Goal: Information Seeking & Learning: Learn about a topic

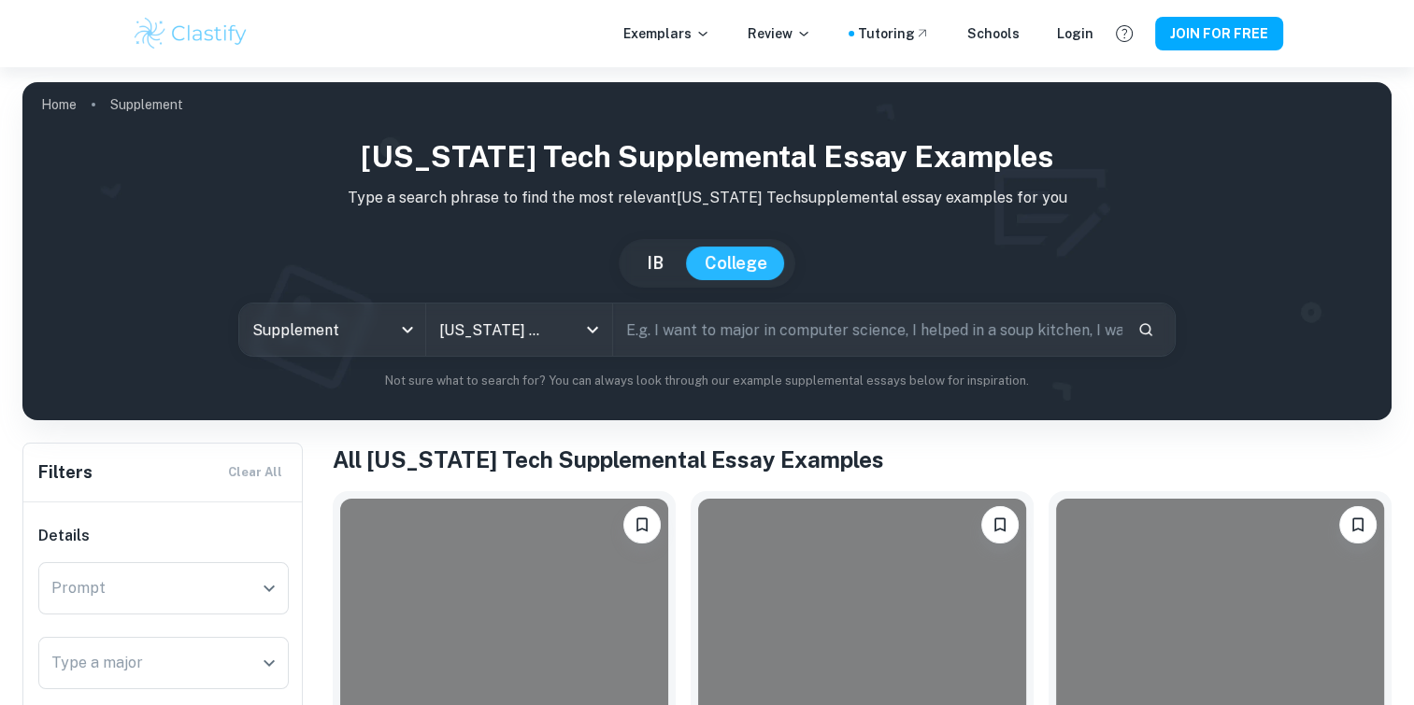
click at [729, 336] on input "text" at bounding box center [867, 330] width 509 height 52
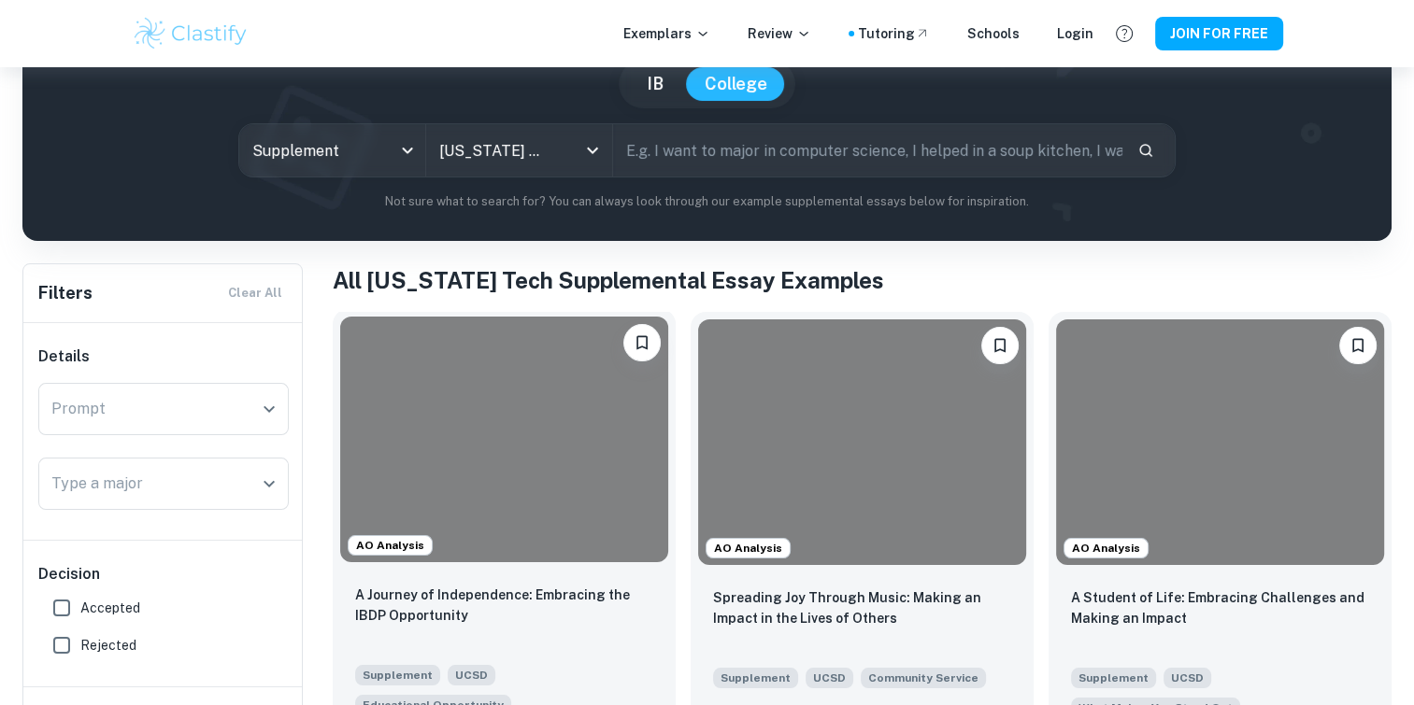
scroll to position [280, 0]
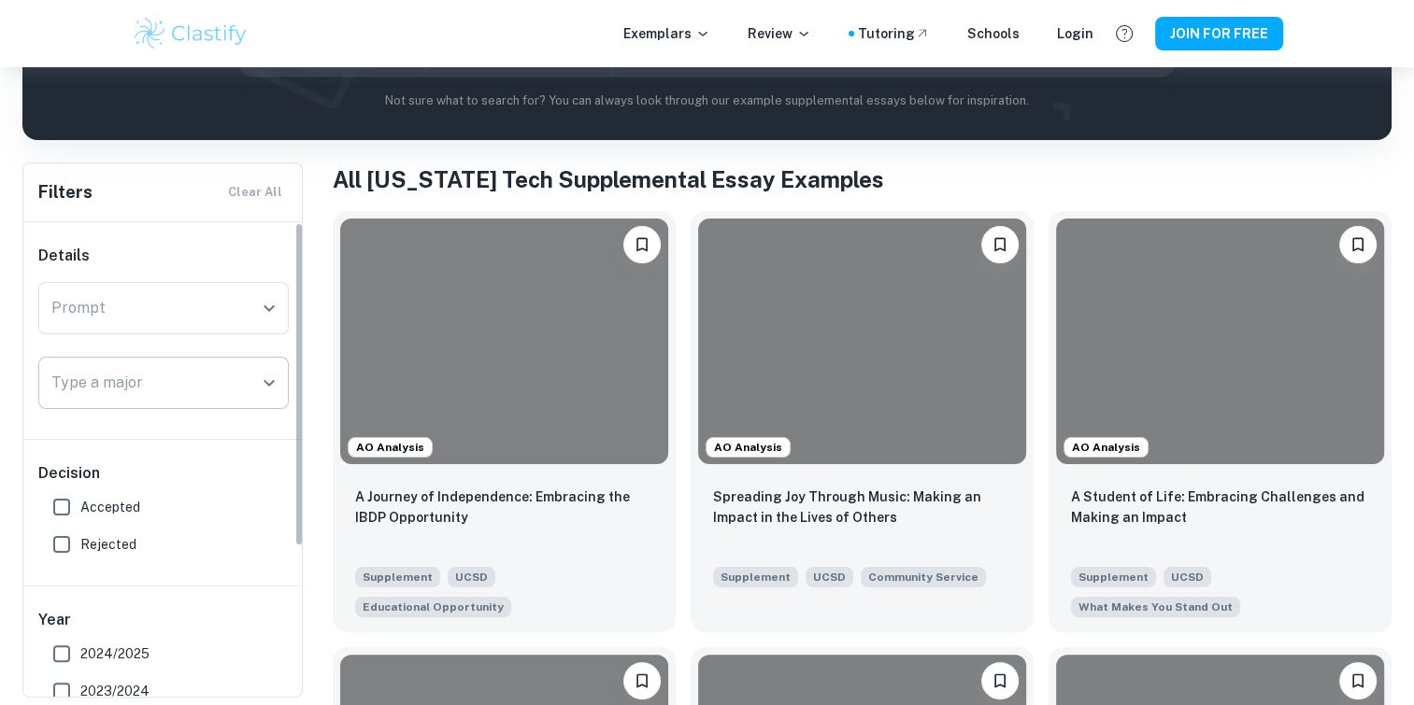
click at [180, 370] on input "Type a major" at bounding box center [150, 383] width 206 height 36
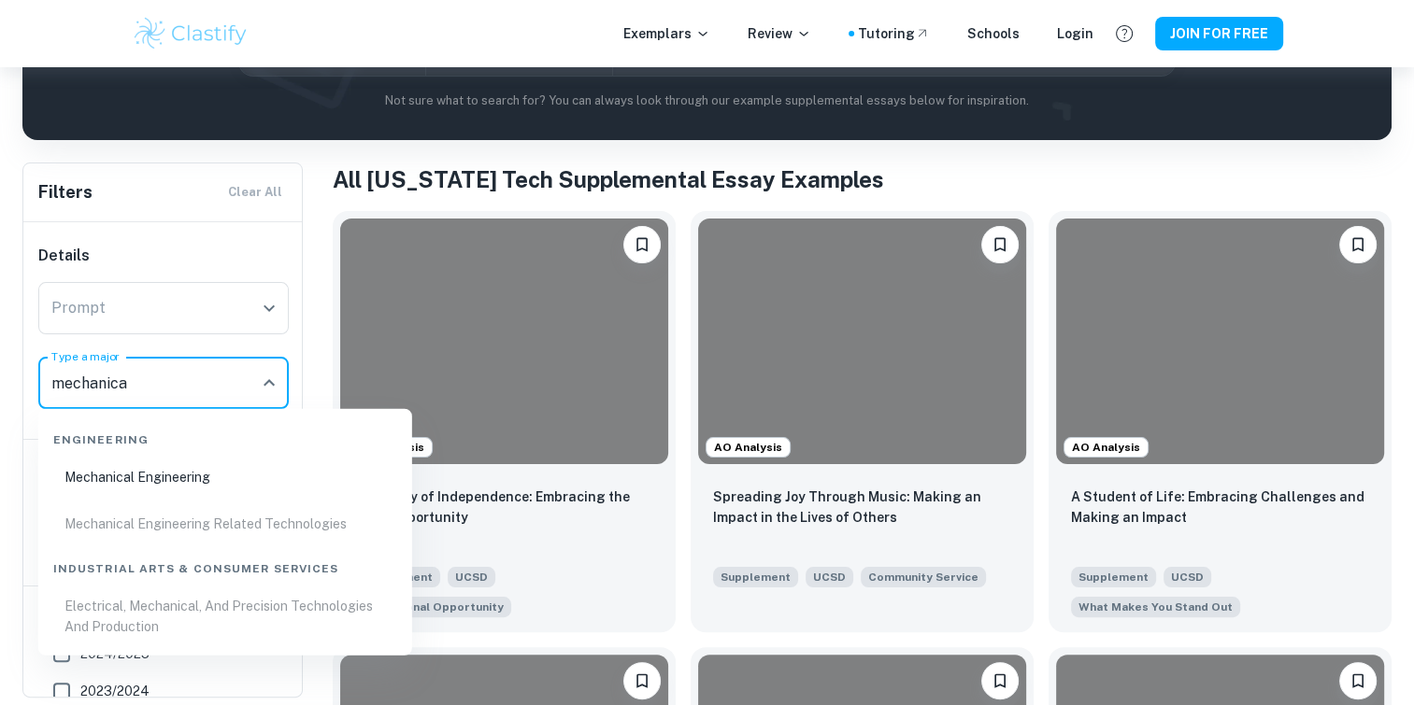
click at [164, 471] on li "Mechanical Engineering" at bounding box center [225, 477] width 359 height 43
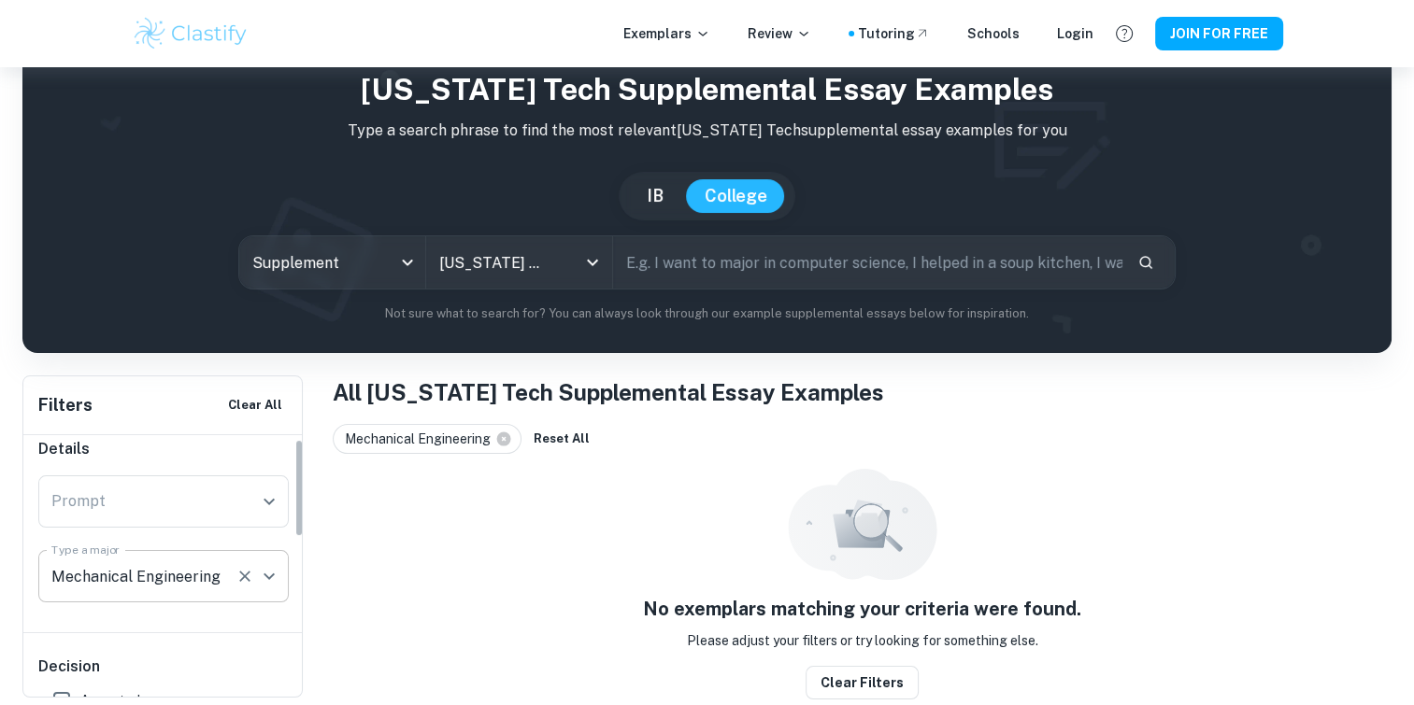
scroll to position [0, 0]
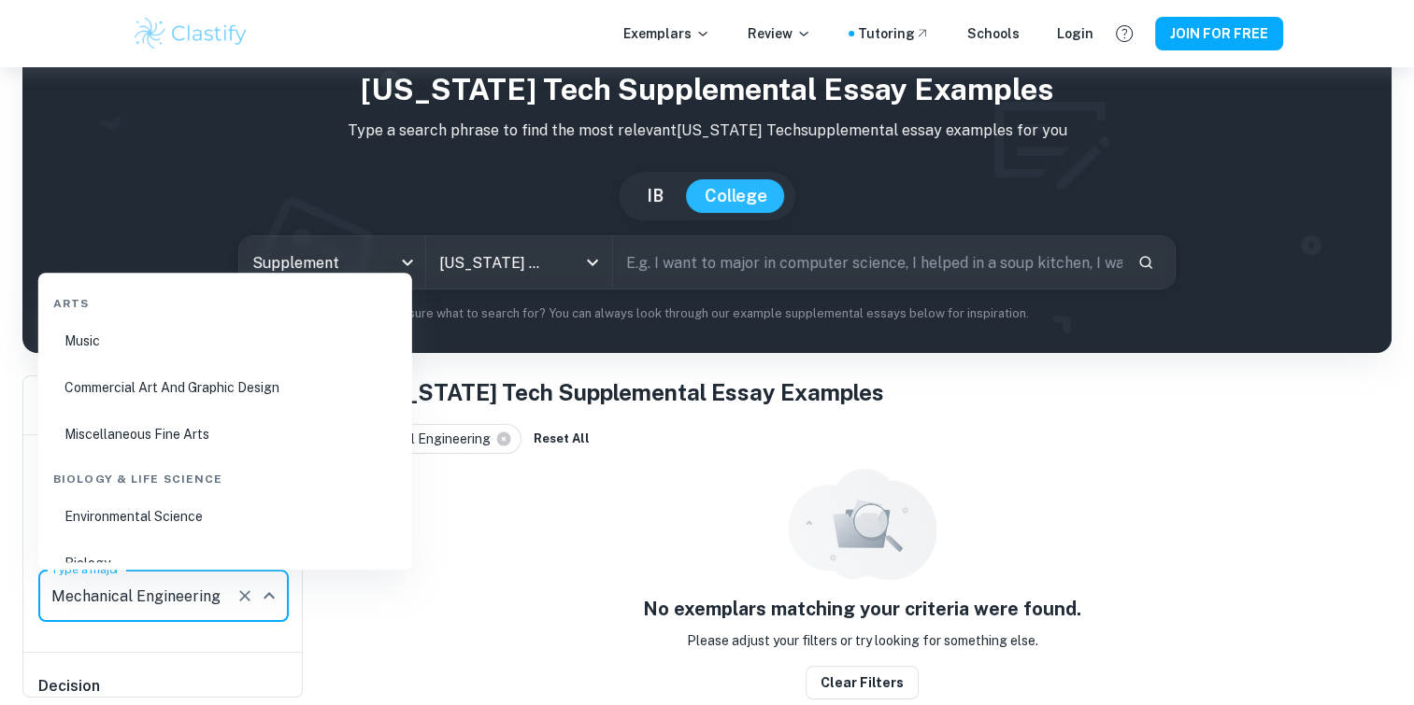
click at [203, 601] on input "Mechanical Engineering" at bounding box center [137, 596] width 181 height 36
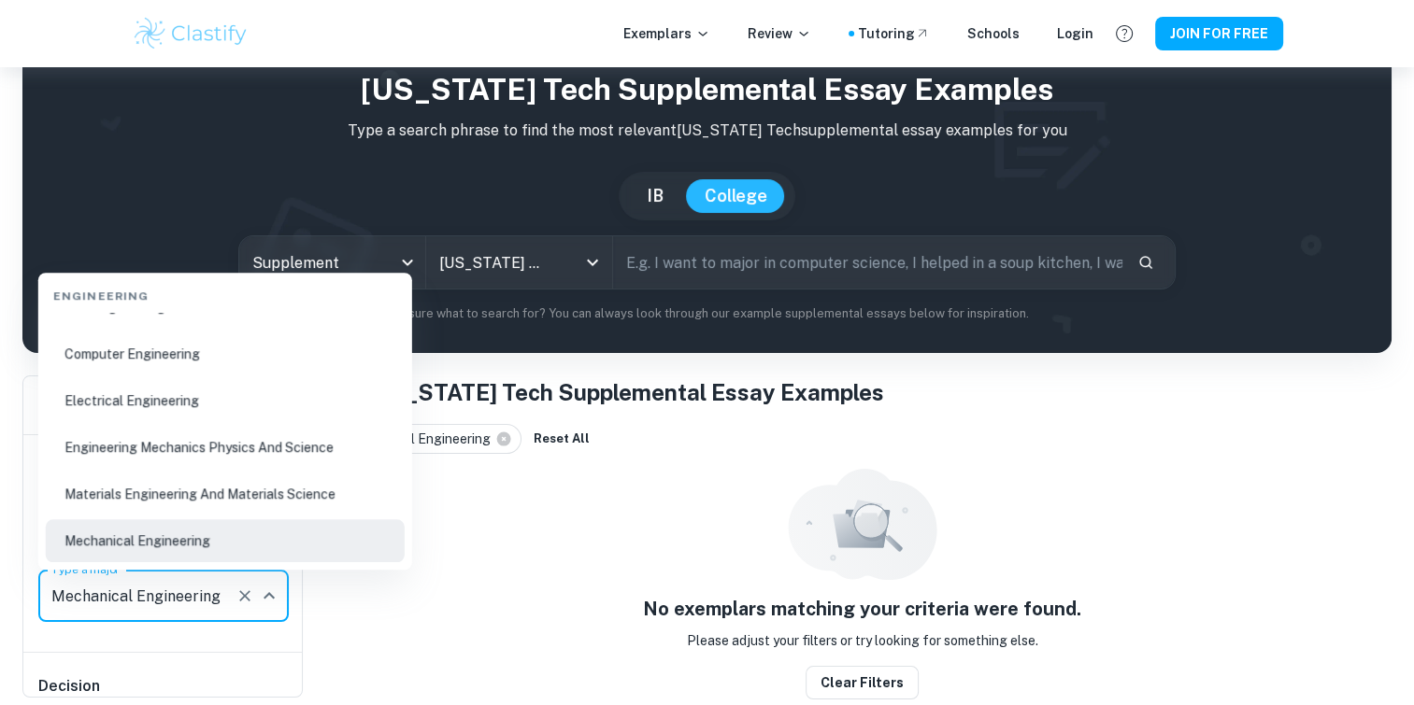
click at [269, 406] on li "Electrical Engineering" at bounding box center [225, 400] width 359 height 43
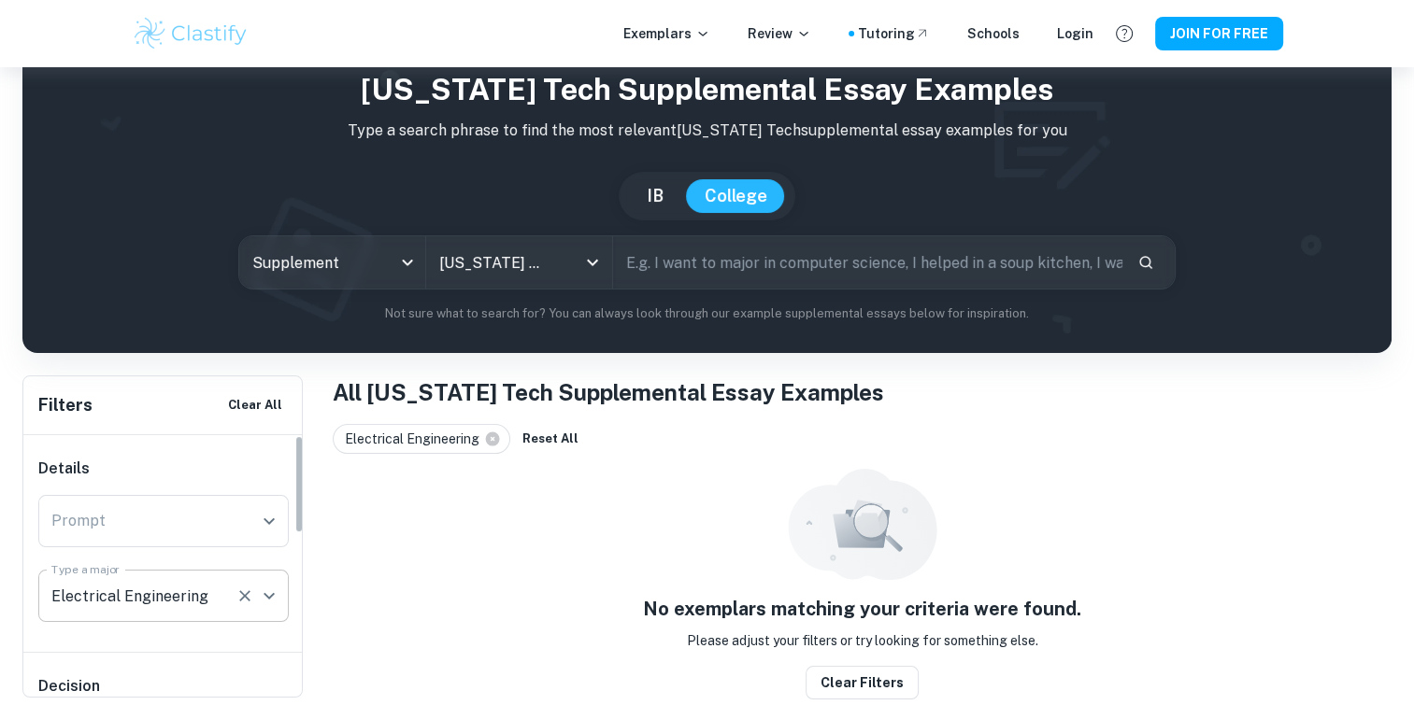
click at [259, 601] on icon "Open" at bounding box center [269, 596] width 22 height 22
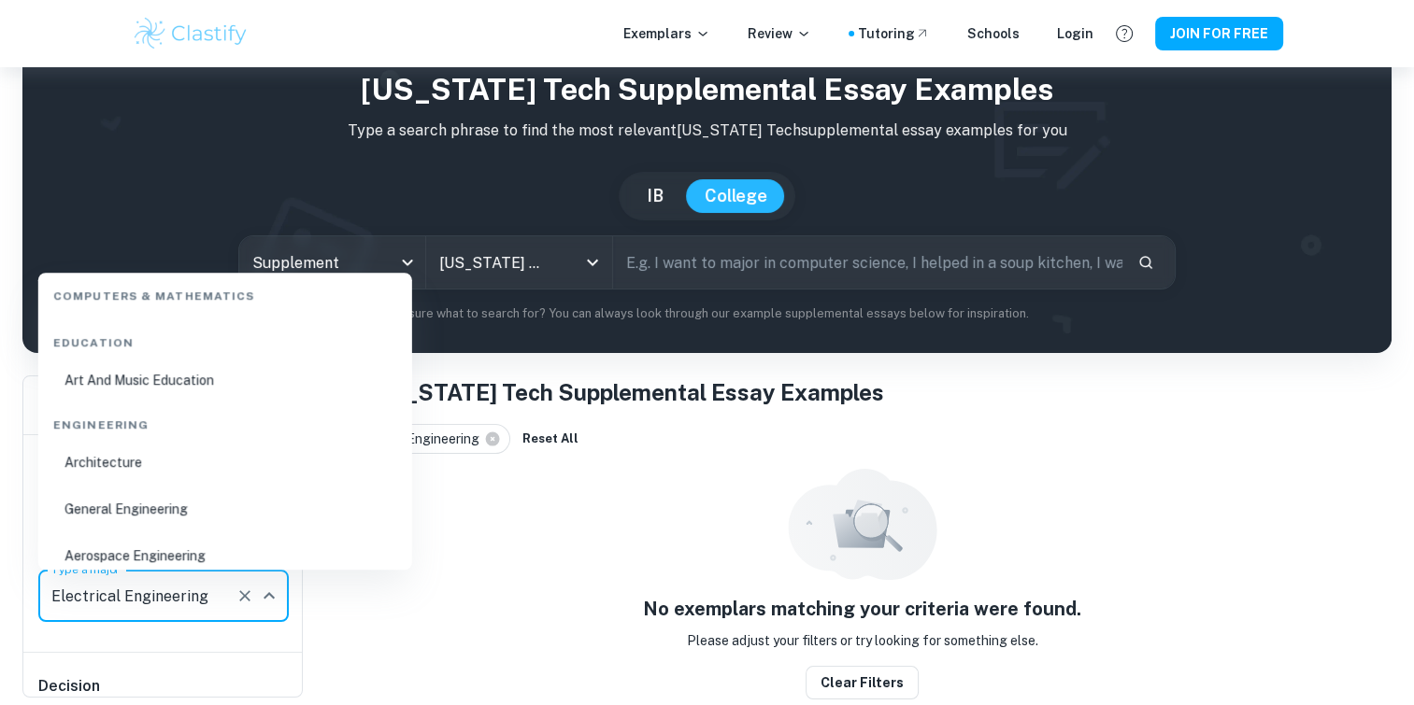
scroll to position [1228, 0]
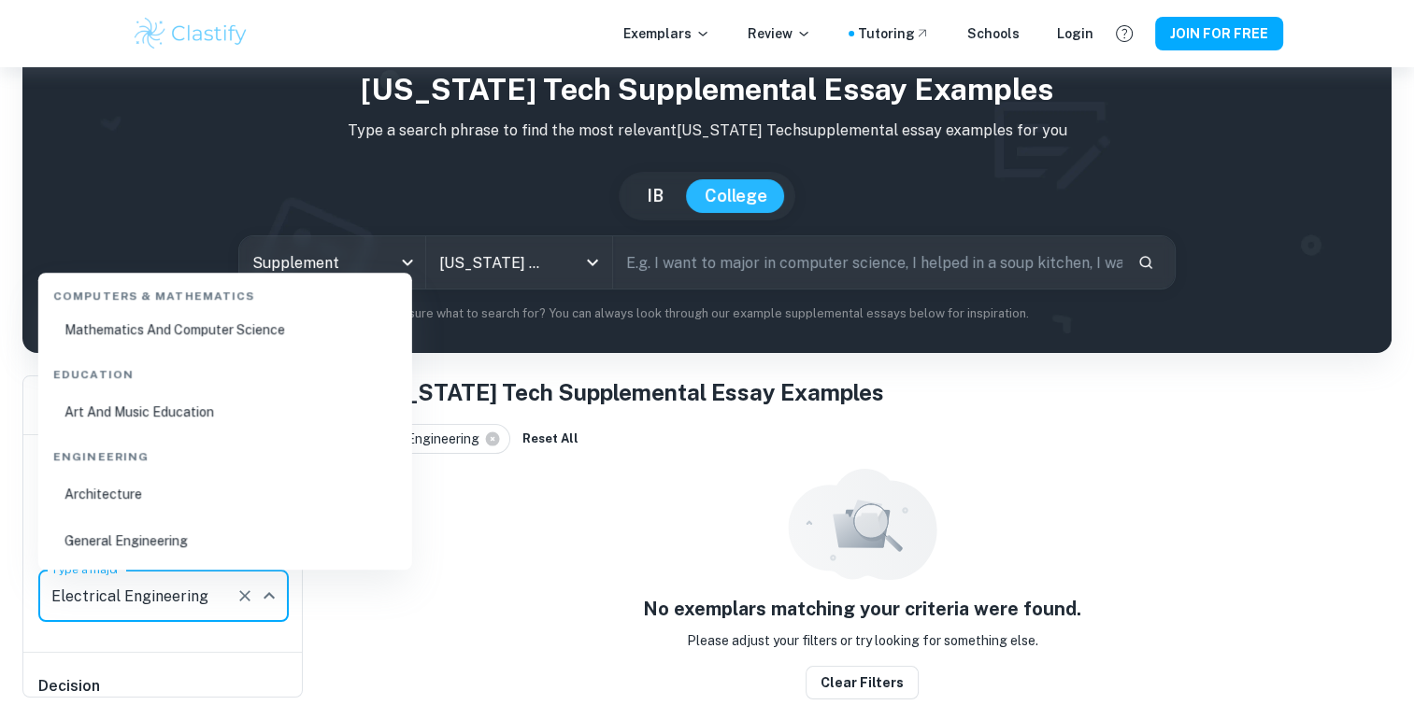
click at [127, 453] on div "Engineering" at bounding box center [225, 453] width 359 height 39
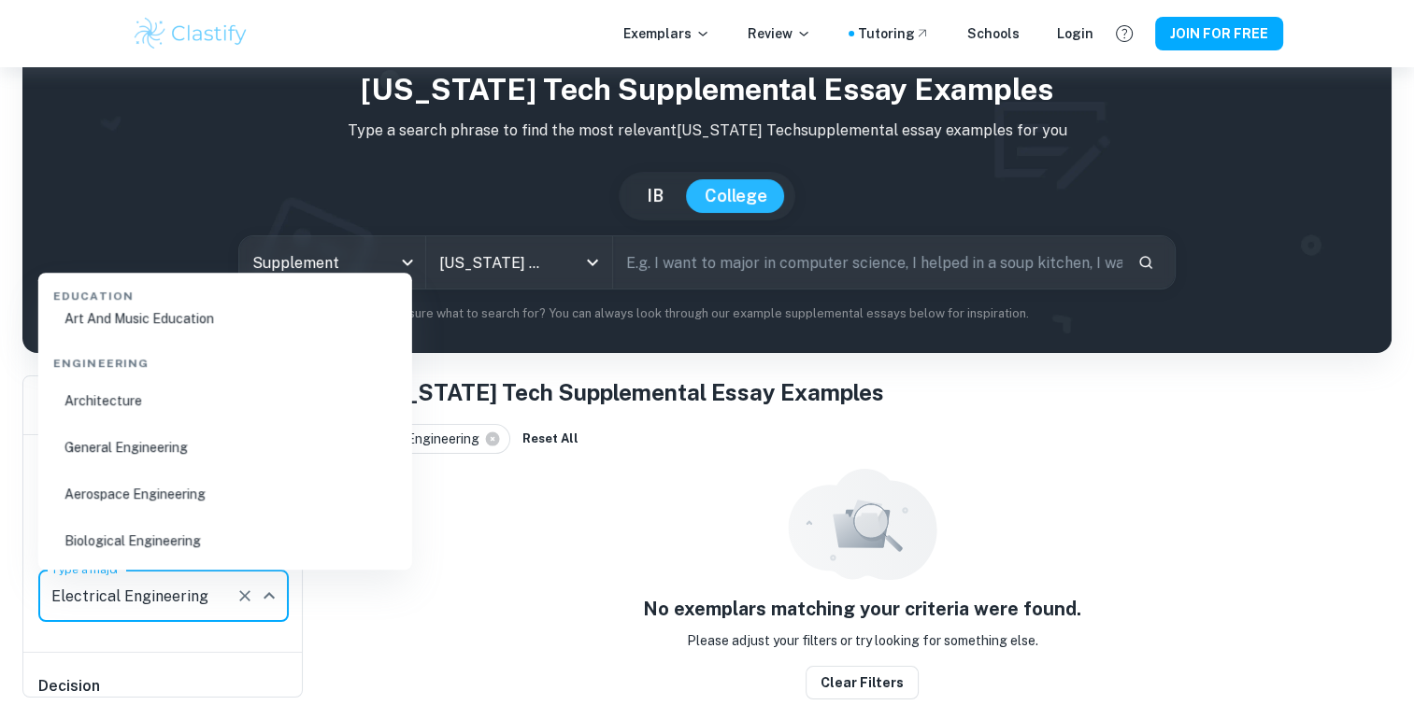
click at [152, 462] on li "General Engineering" at bounding box center [225, 447] width 359 height 43
type input "General Engineering"
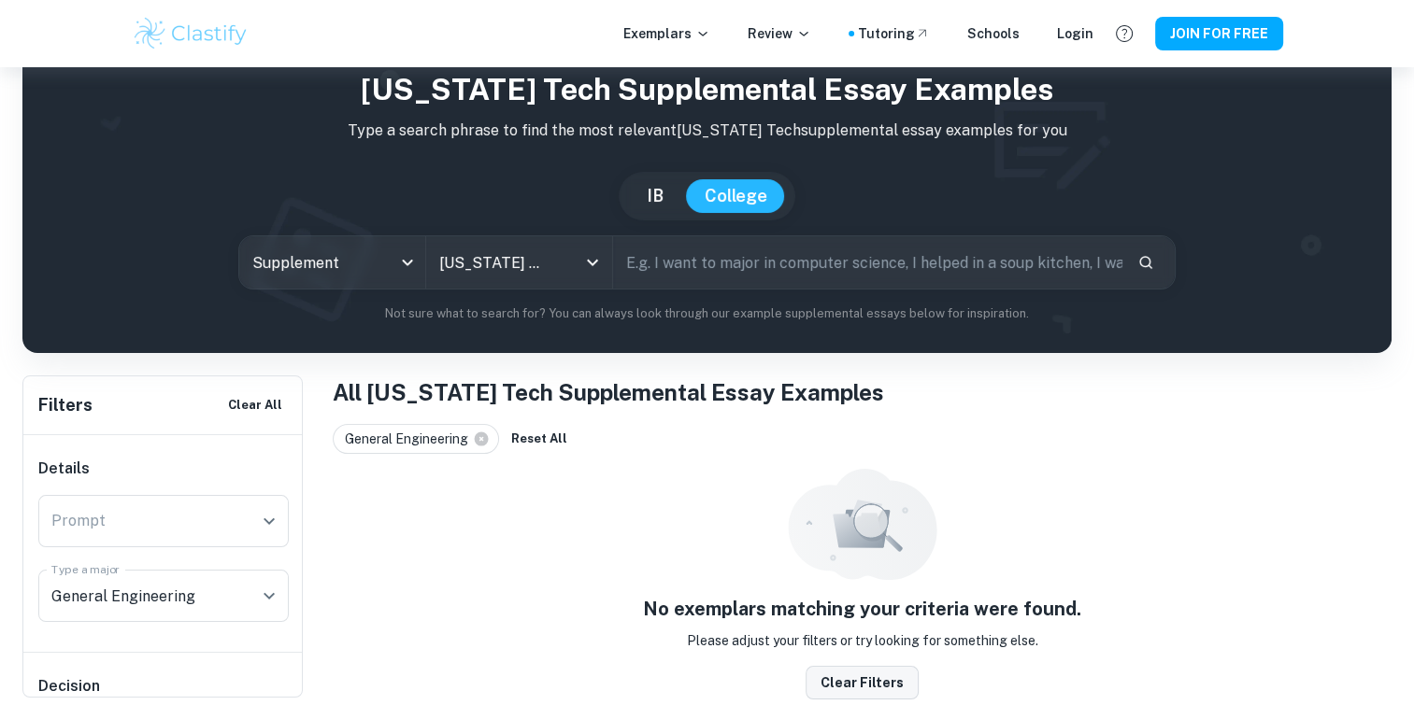
click at [884, 683] on button "Clear filters" at bounding box center [861, 683] width 113 height 34
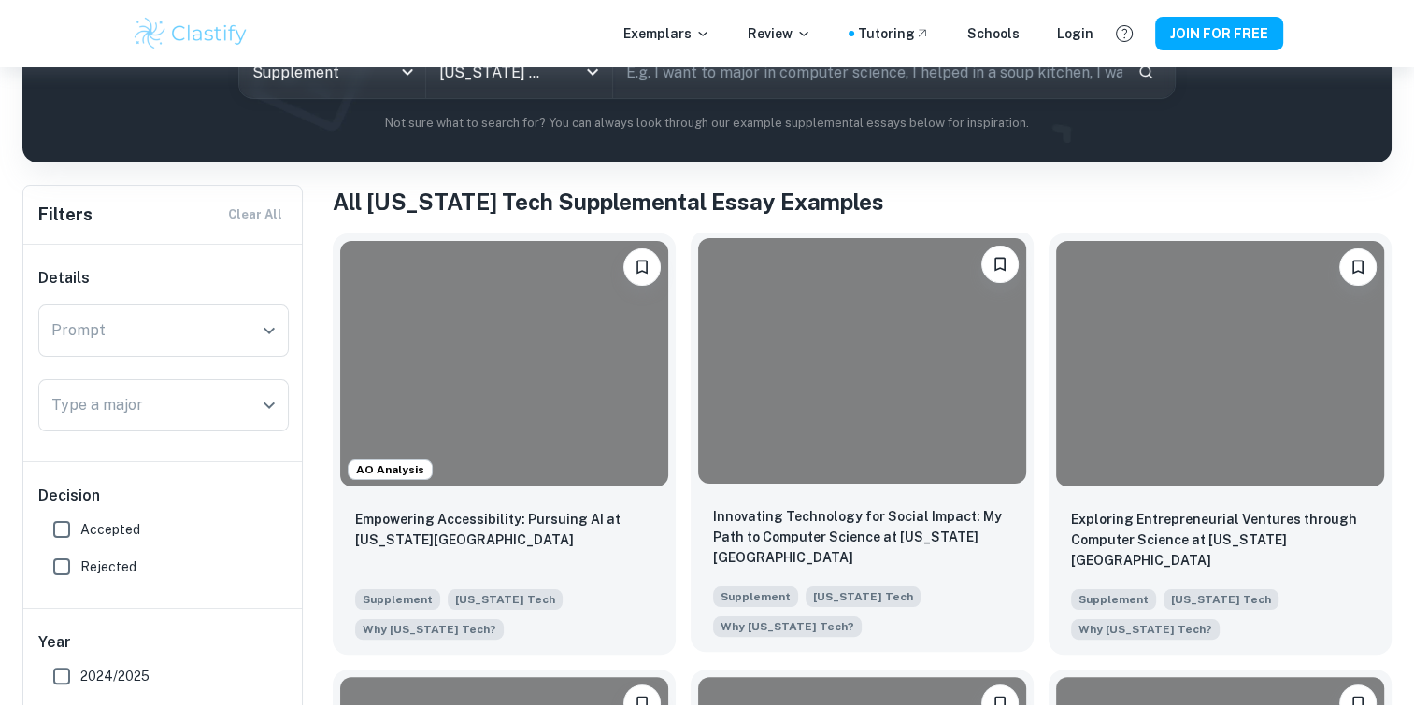
scroll to position [280, 0]
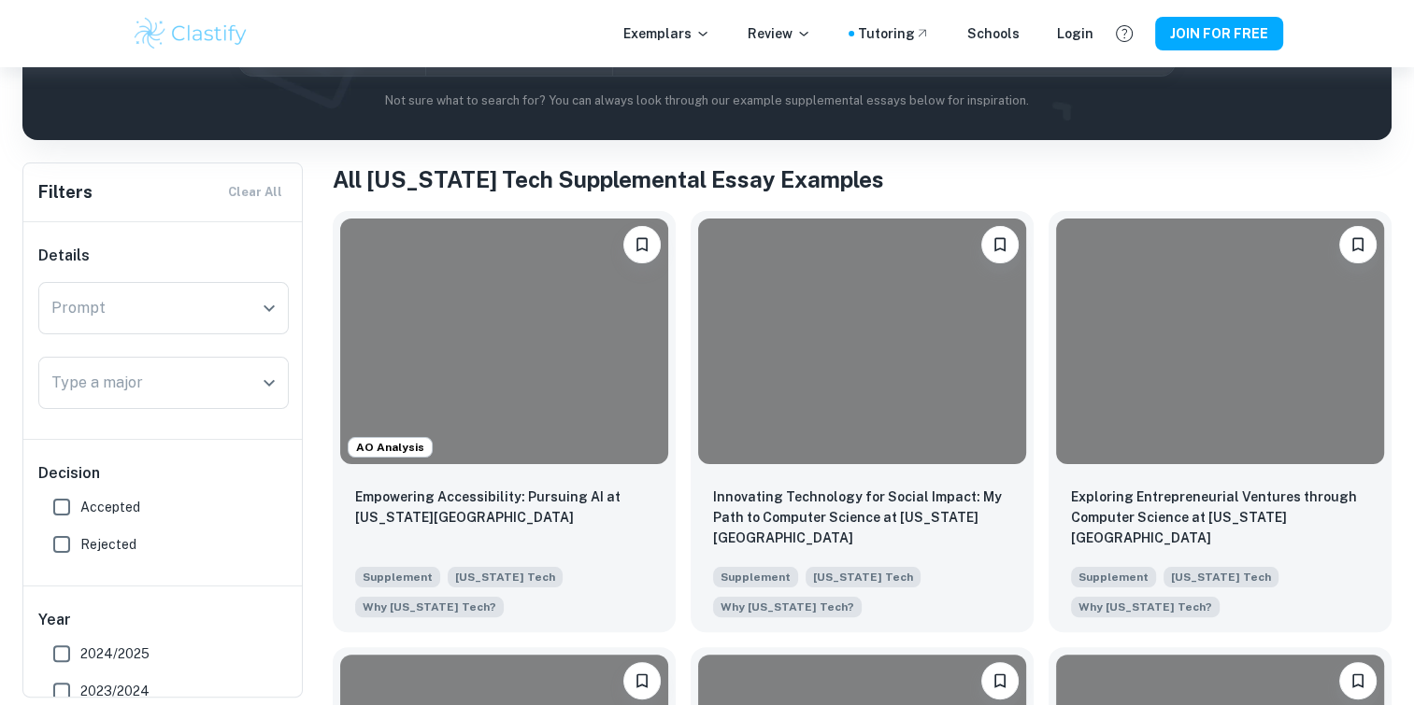
click at [152, 514] on label "Accepted" at bounding box center [158, 507] width 231 height 37
click at [80, 514] on input "Accepted" at bounding box center [61, 507] width 37 height 37
checkbox input "true"
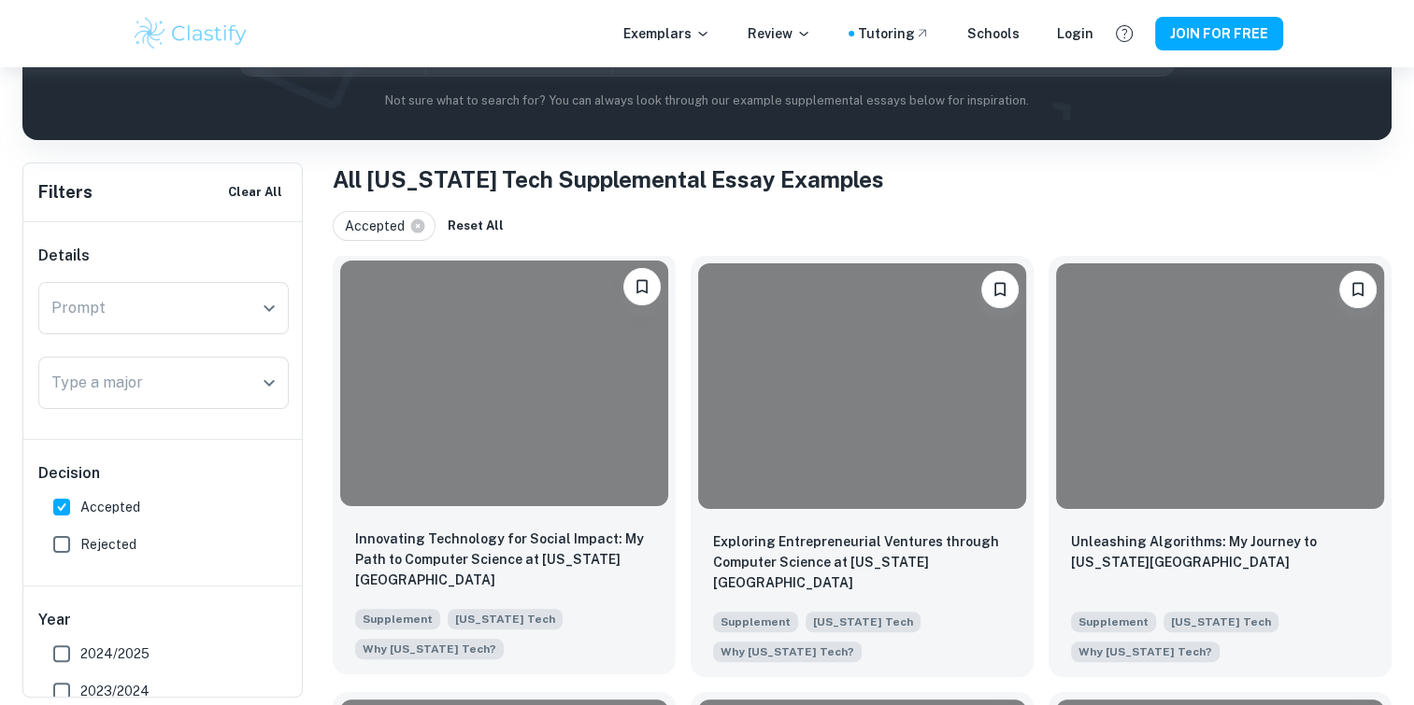
click at [511, 410] on div at bounding box center [504, 384] width 328 height 246
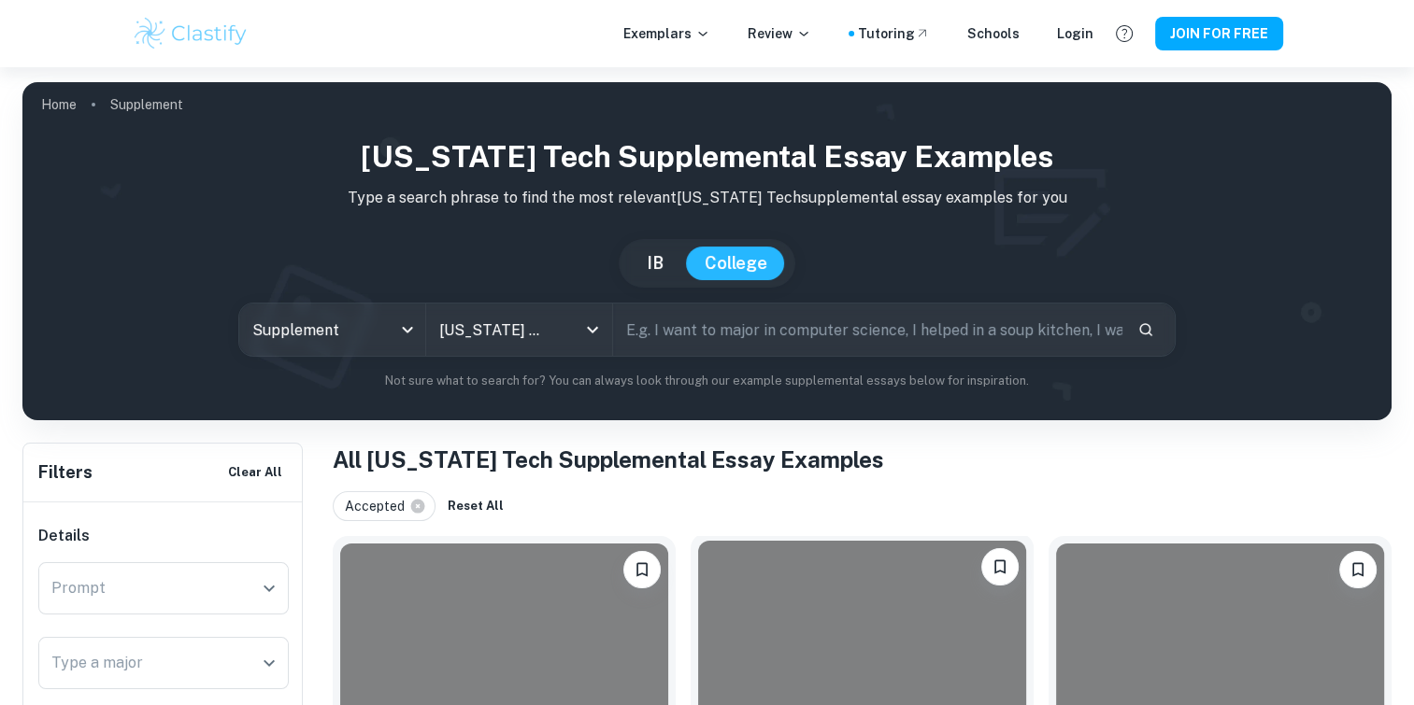
scroll to position [280, 0]
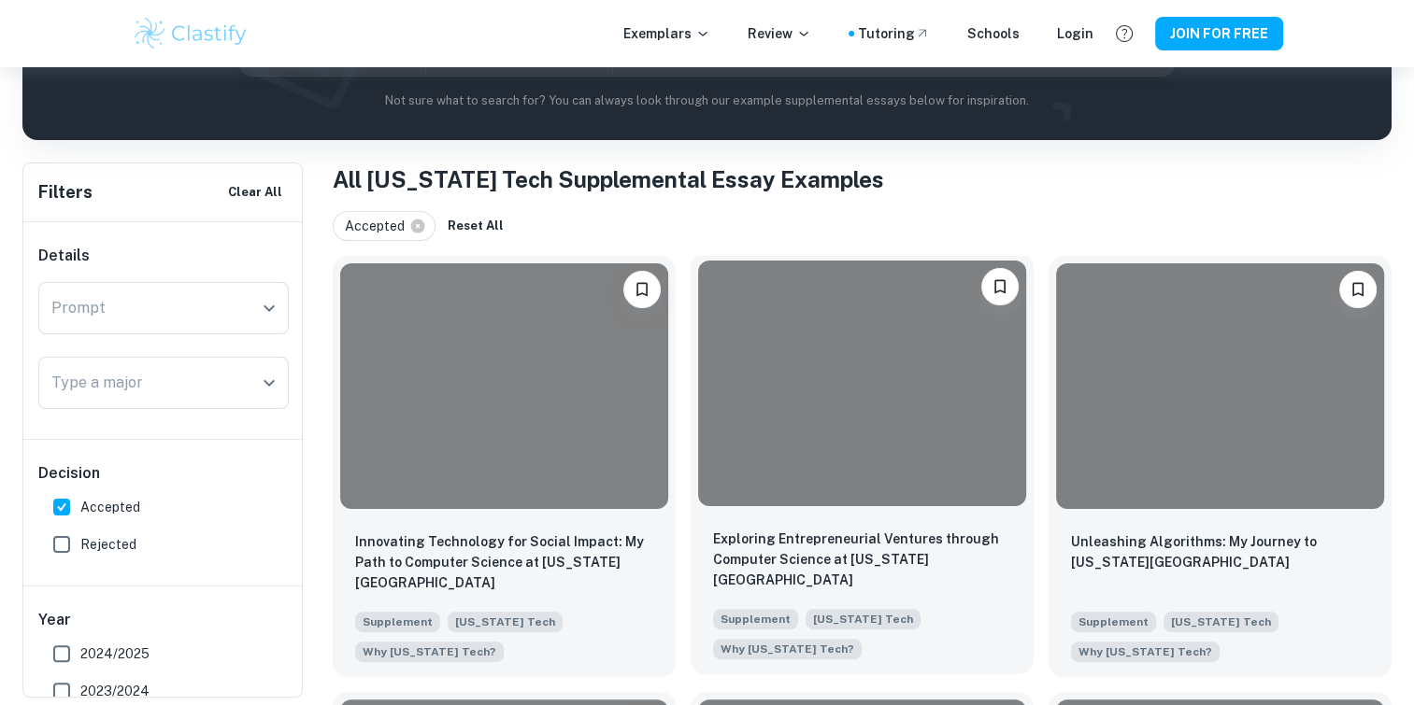
click at [856, 461] on div at bounding box center [862, 384] width 328 height 246
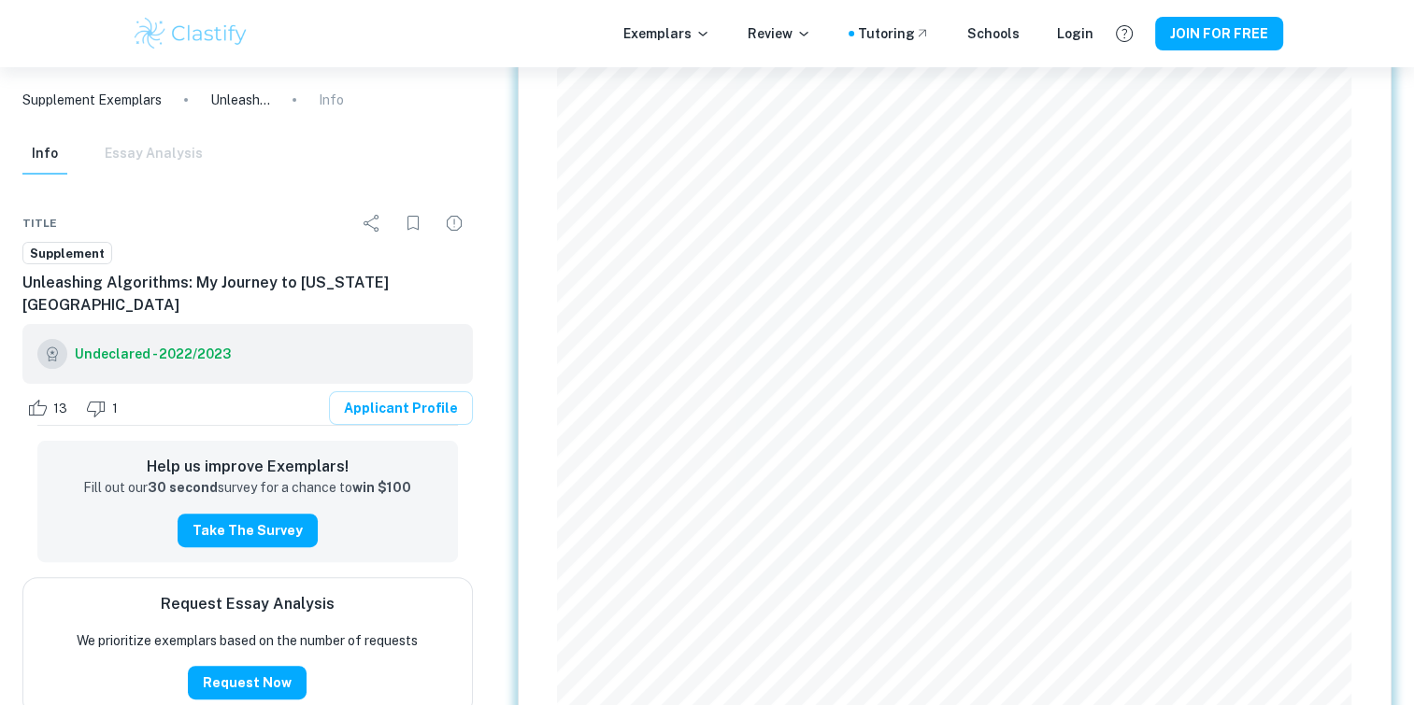
scroll to position [485, 0]
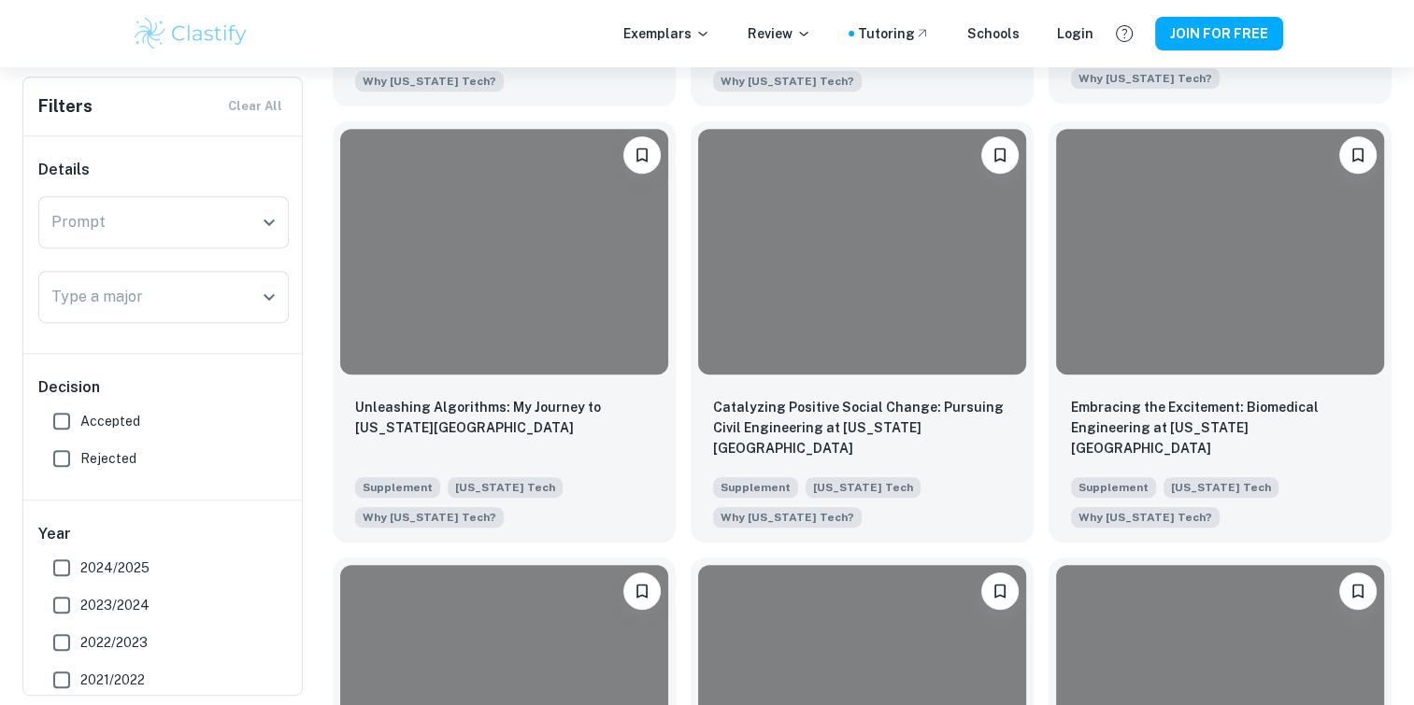
scroll to position [811, 0]
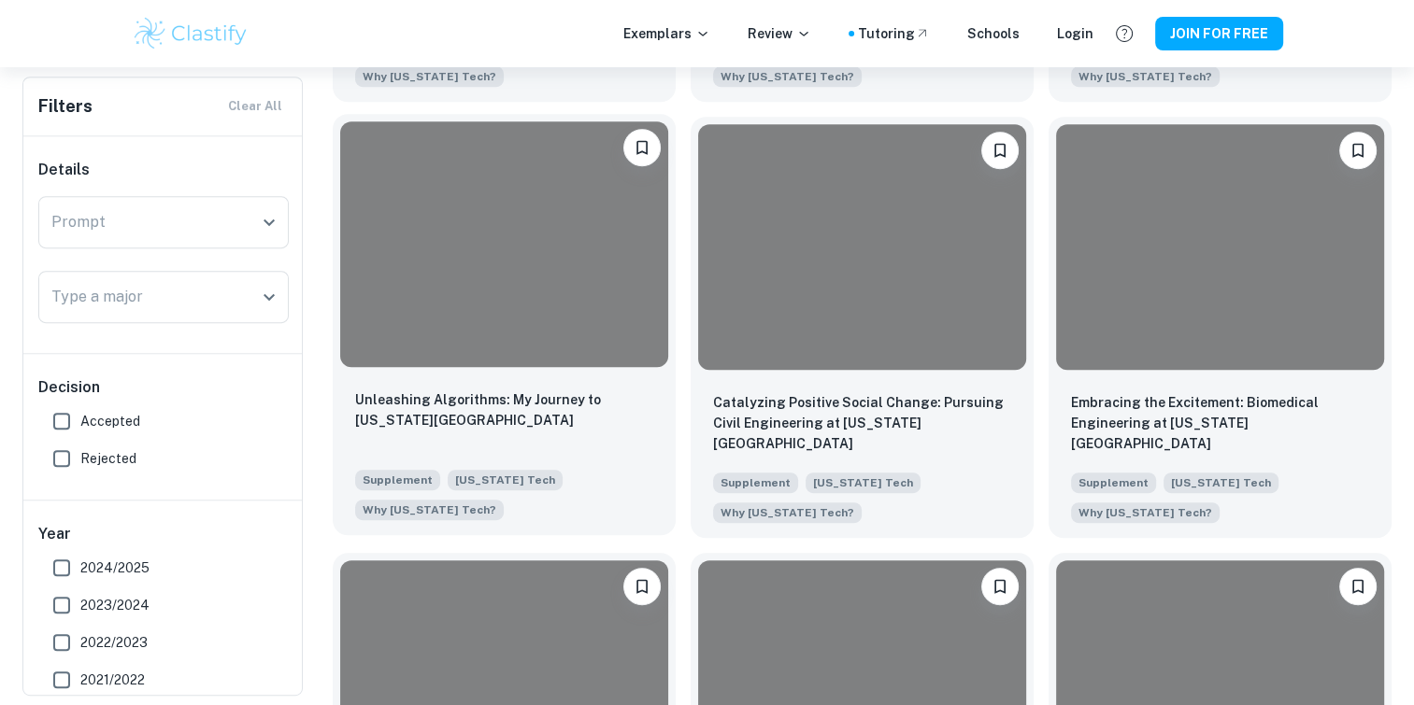
click at [520, 447] on div "Unleashing Algorithms: My Journey to [US_STATE][GEOGRAPHIC_DATA]" at bounding box center [504, 422] width 298 height 64
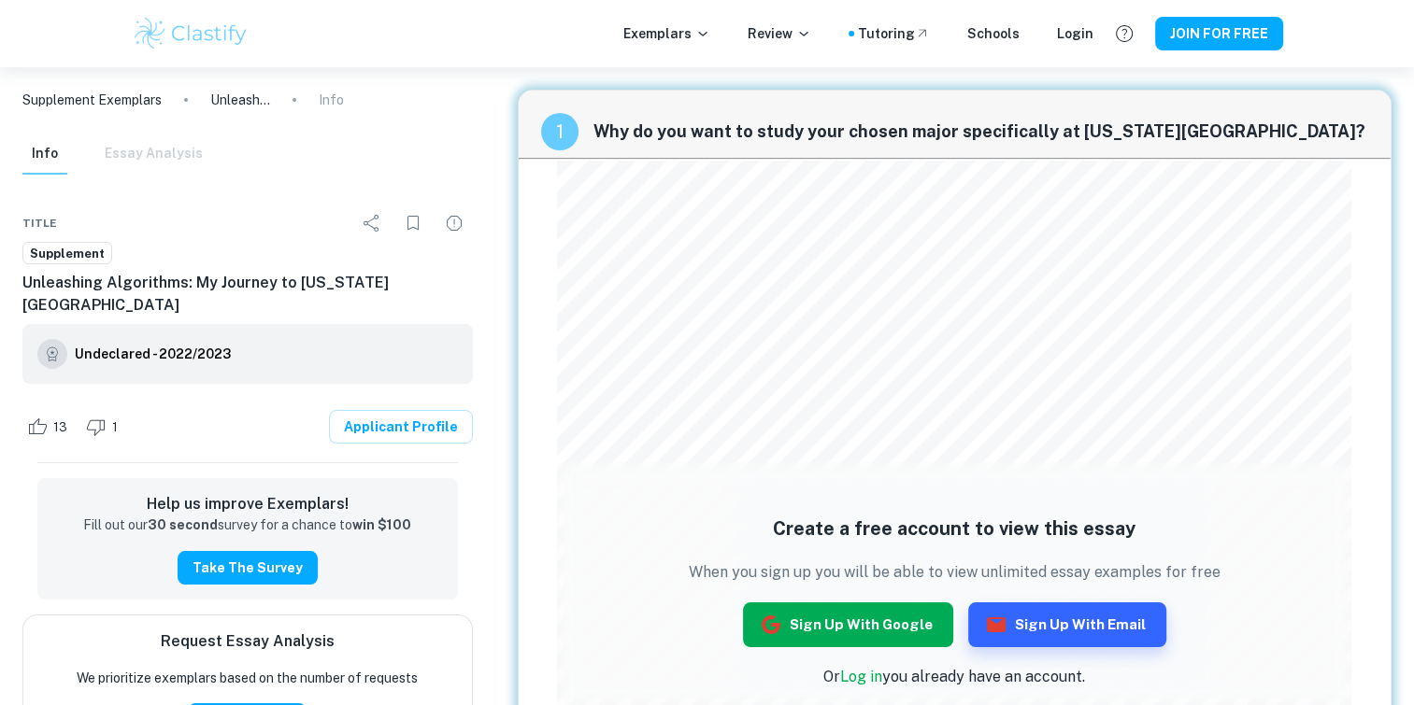
click at [868, 617] on button "Sign up with Google" at bounding box center [848, 625] width 210 height 45
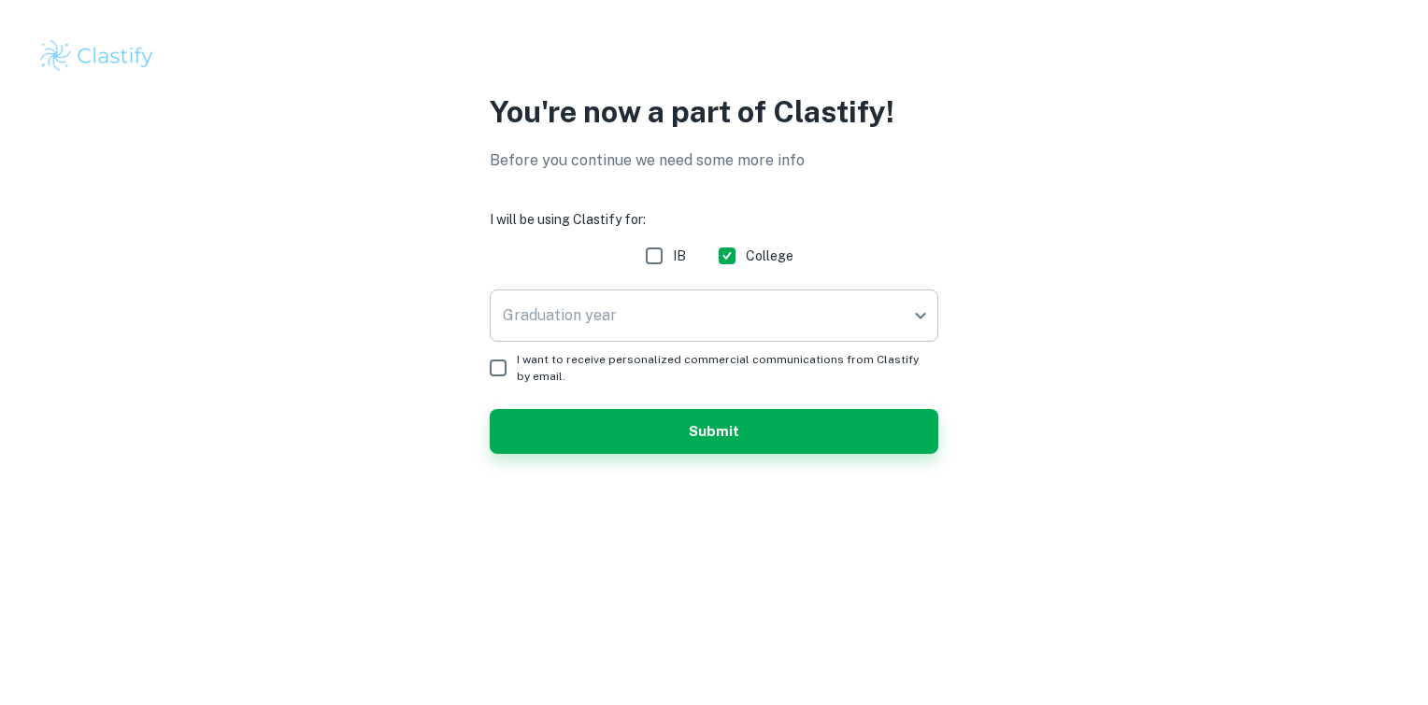
click at [671, 332] on body "We value your privacy We use cookies to enhance your browsing experience, serve…" at bounding box center [714, 352] width 1428 height 705
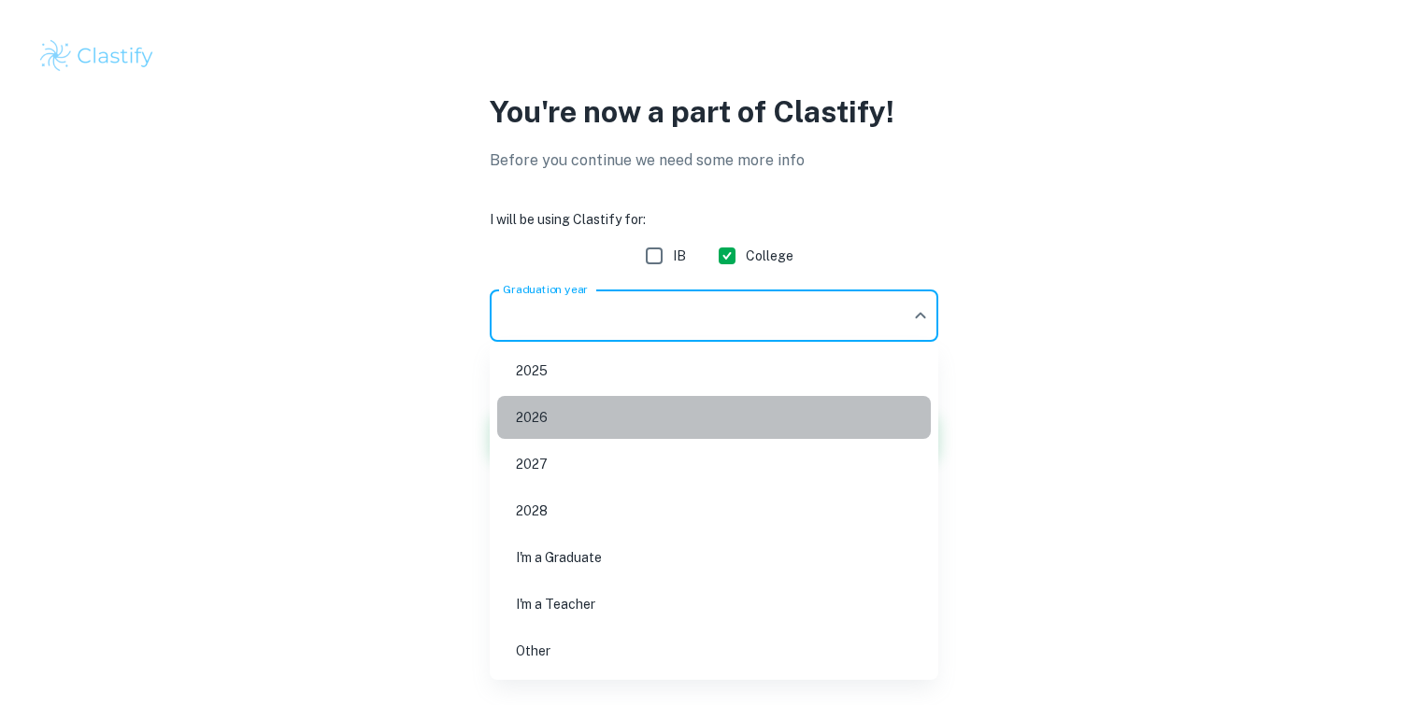
click at [648, 419] on li "2026" at bounding box center [714, 417] width 434 height 43
type input "2026"
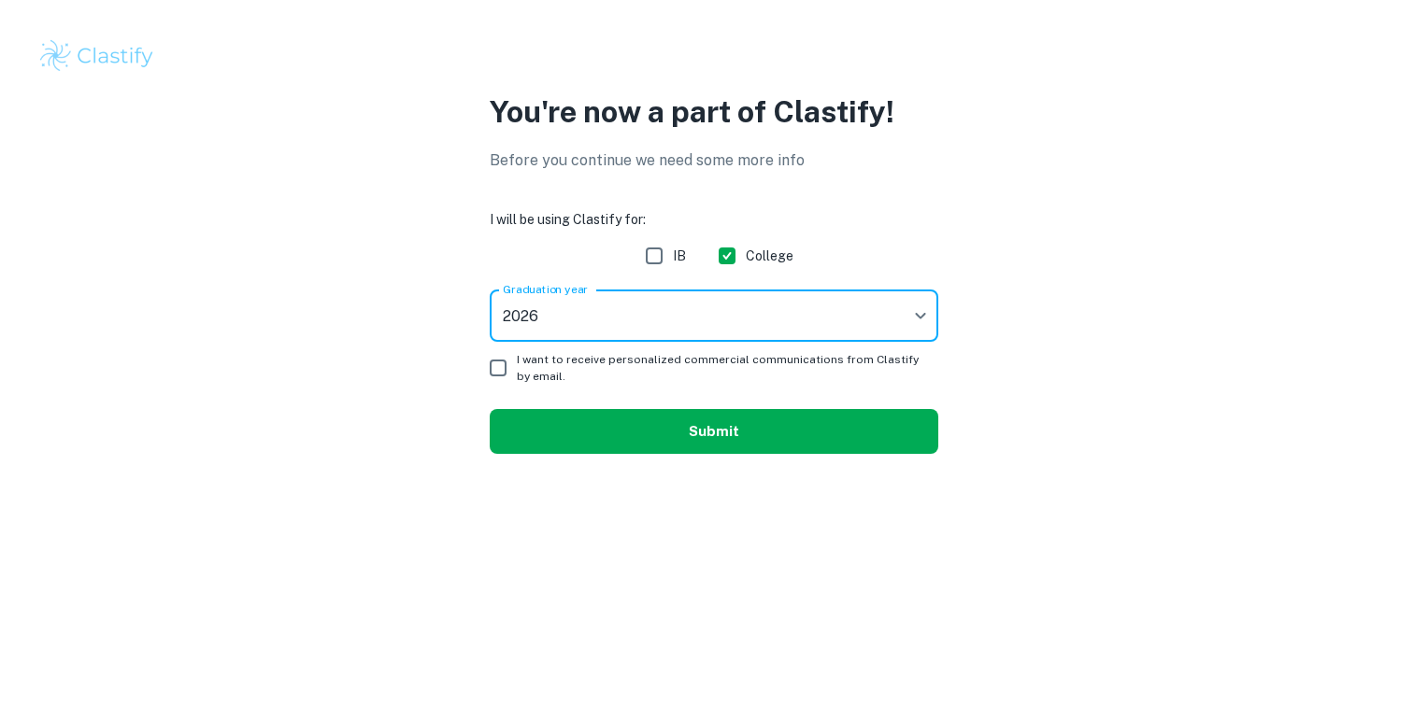
click at [665, 427] on button "Submit" at bounding box center [714, 431] width 449 height 45
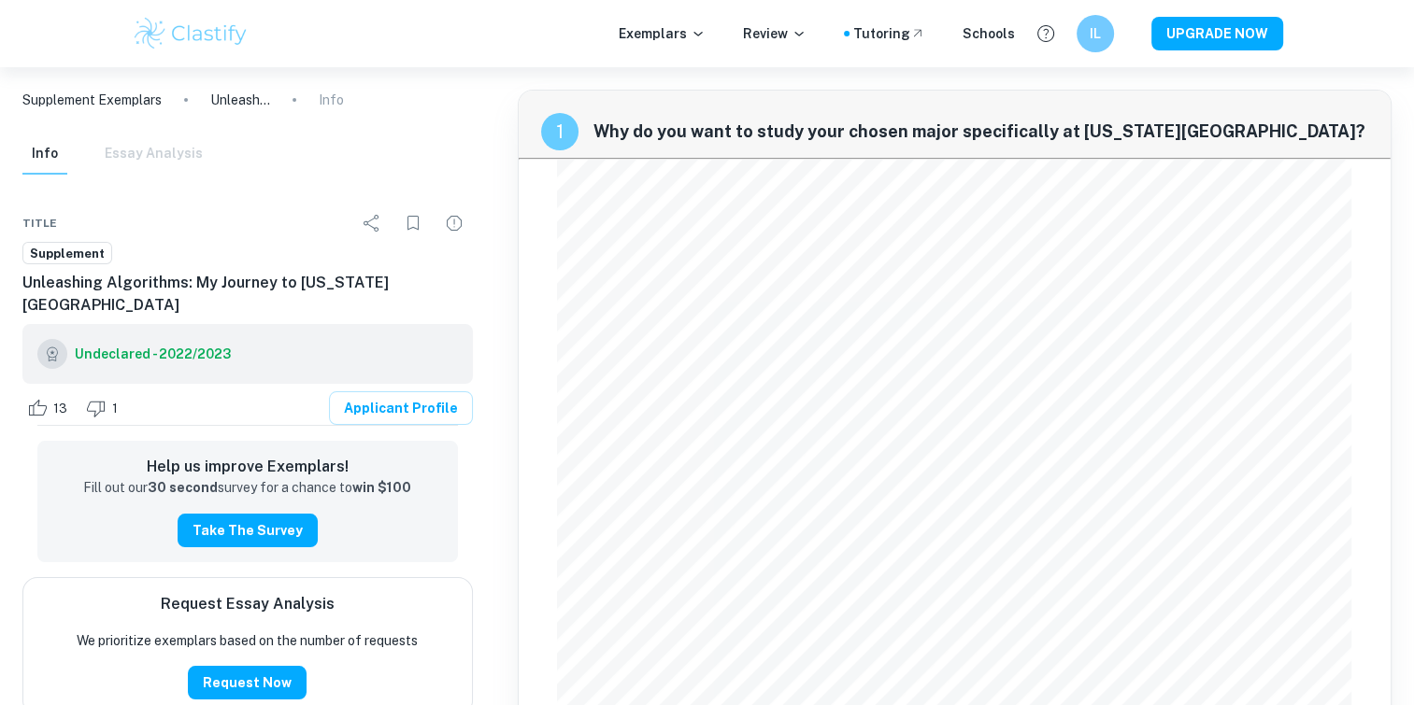
click at [176, 18] on img at bounding box center [191, 33] width 119 height 37
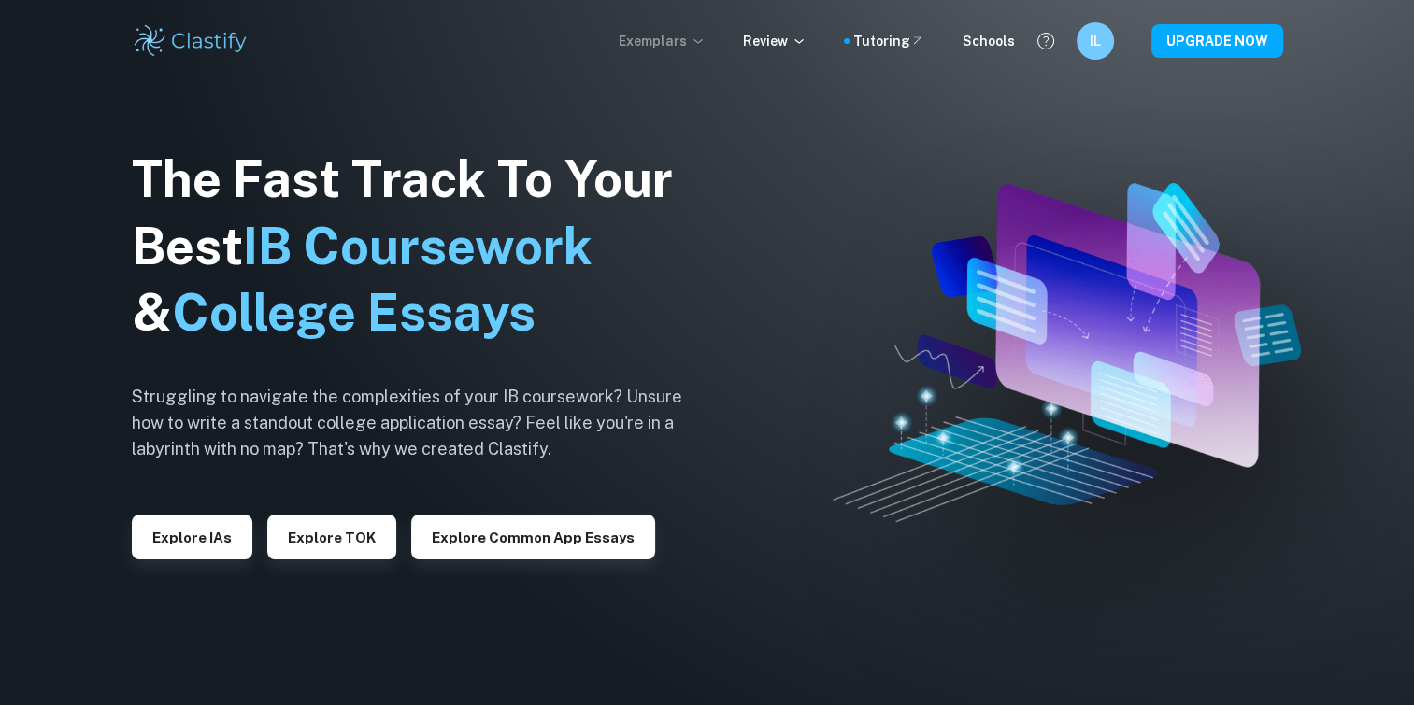
click at [686, 47] on p "Exemplars" at bounding box center [662, 41] width 87 height 21
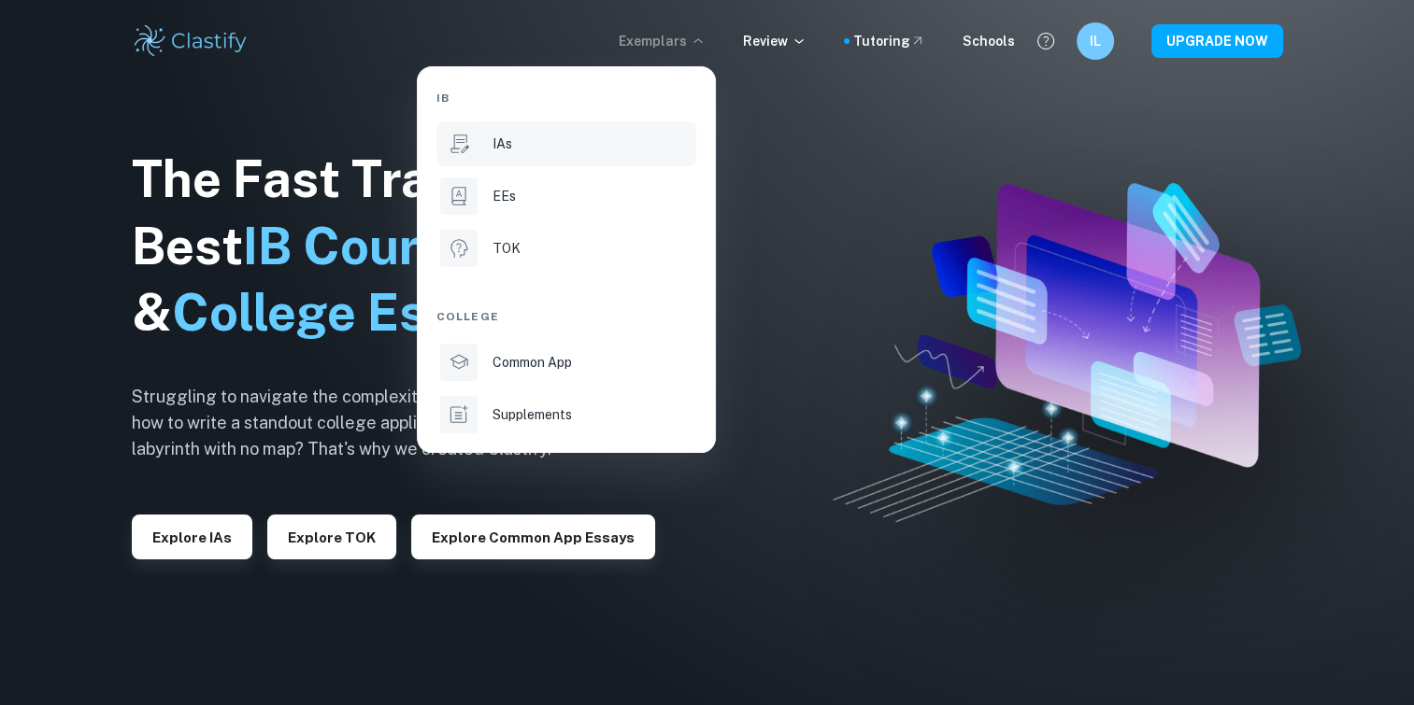
click at [533, 139] on div "IAs" at bounding box center [592, 144] width 200 height 21
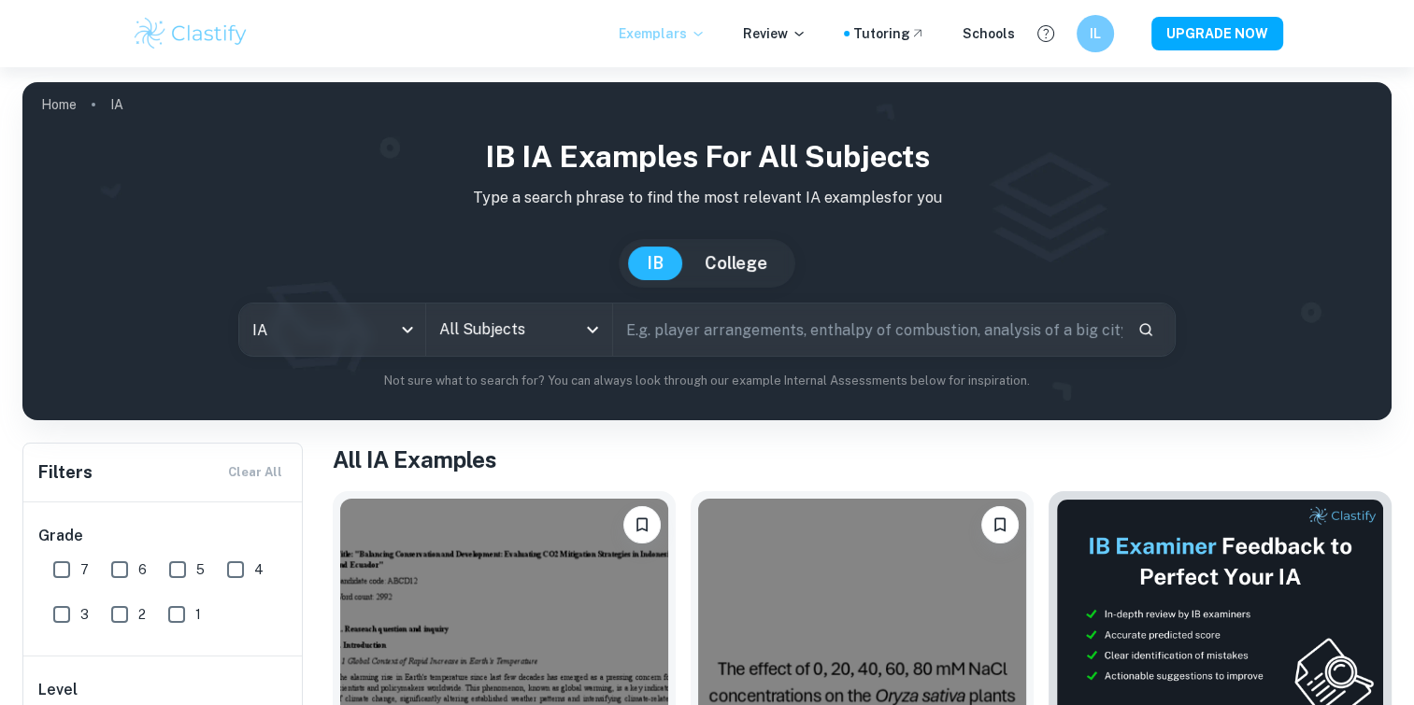
click at [669, 34] on p "Exemplars" at bounding box center [662, 33] width 87 height 21
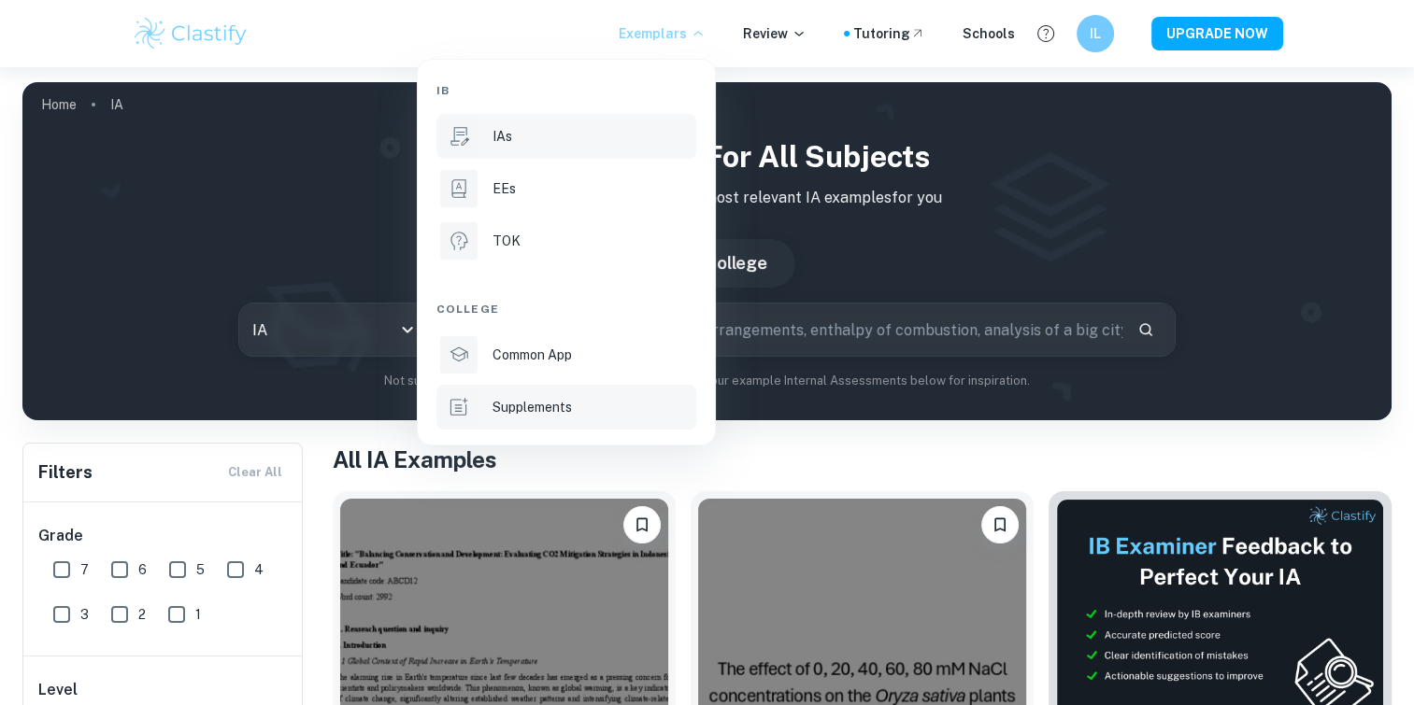
click at [520, 398] on p "Supplements" at bounding box center [531, 407] width 79 height 21
type input "supplement"
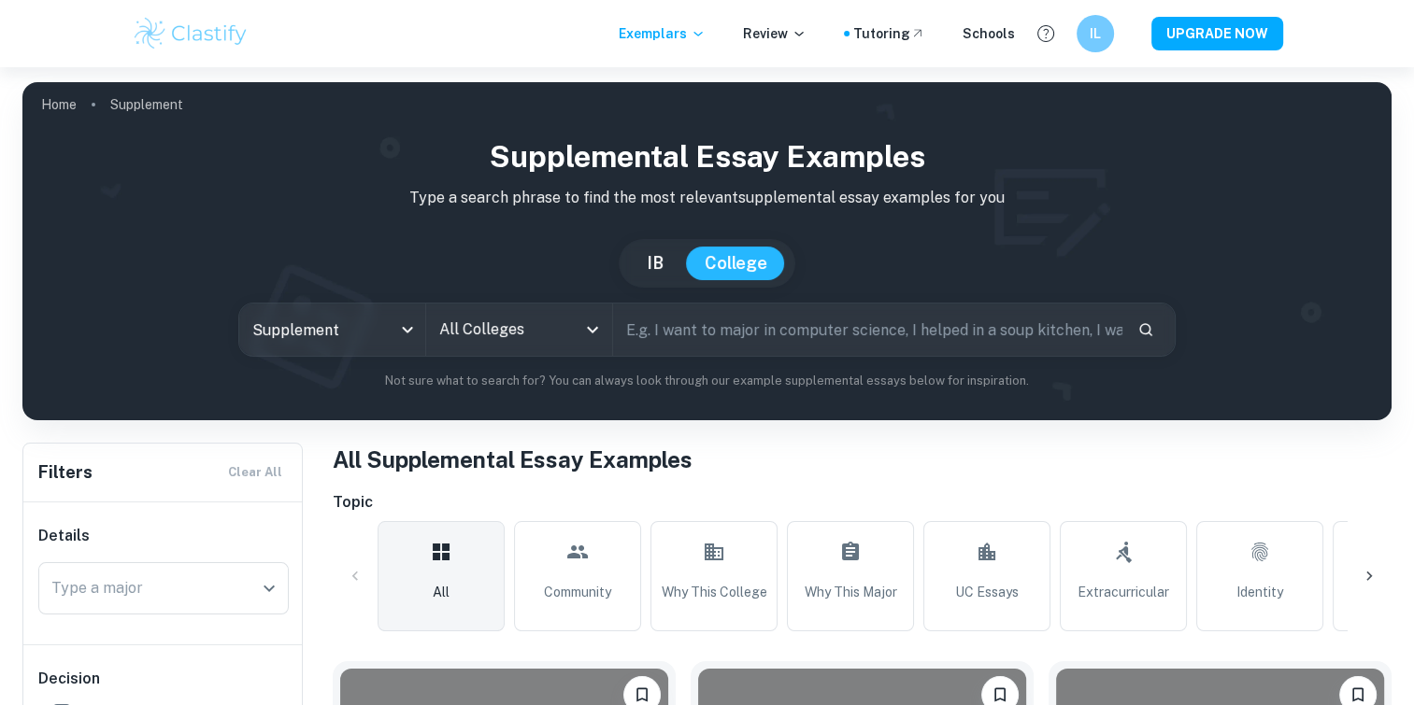
click at [558, 334] on input "All Colleges" at bounding box center [504, 330] width 141 height 36
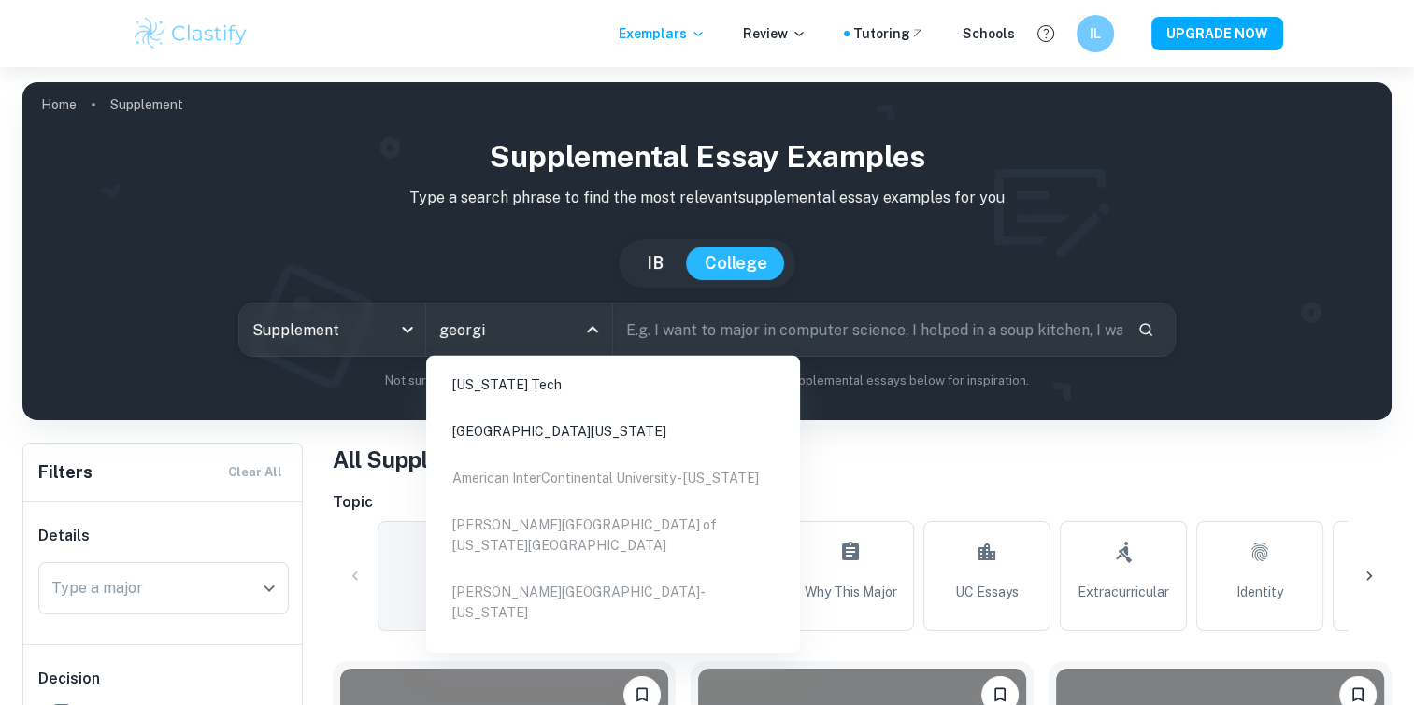
click at [552, 381] on li "Georgia Tech" at bounding box center [613, 384] width 359 height 43
type input "georgi"
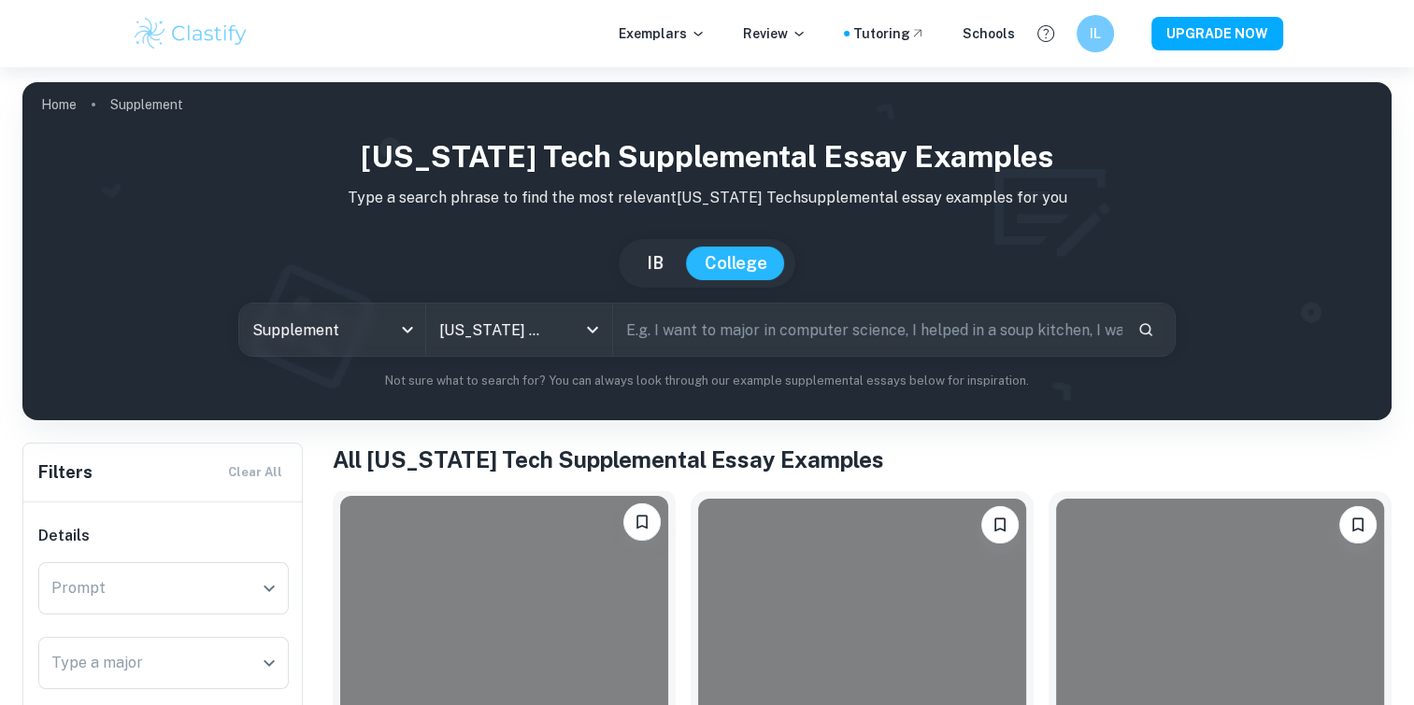
scroll to position [187, 0]
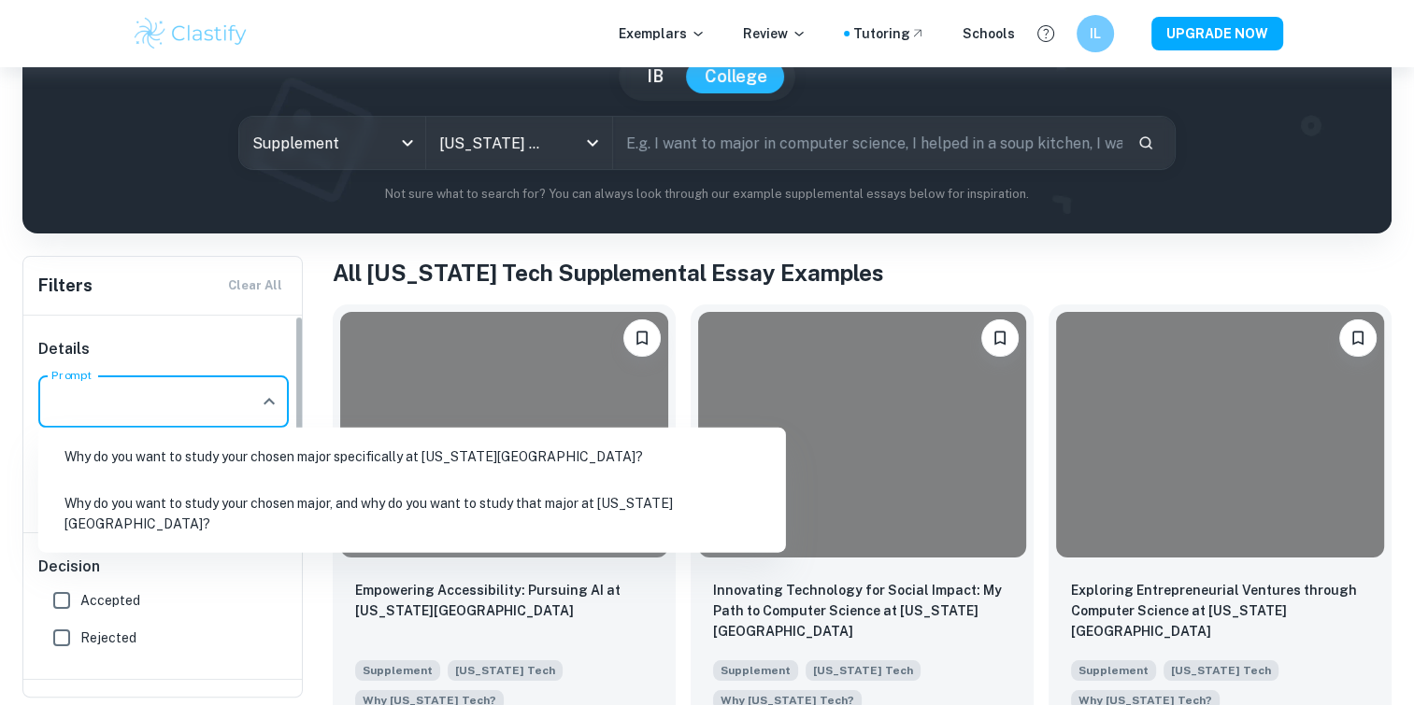
click at [247, 407] on input "Prompt" at bounding box center [150, 402] width 206 height 36
click at [288, 501] on li "Why do you want to study your chosen major, and why do you want to study that m…" at bounding box center [412, 514] width 733 height 64
type input "Why do you want to study your chosen major, and why do you want to study that m…"
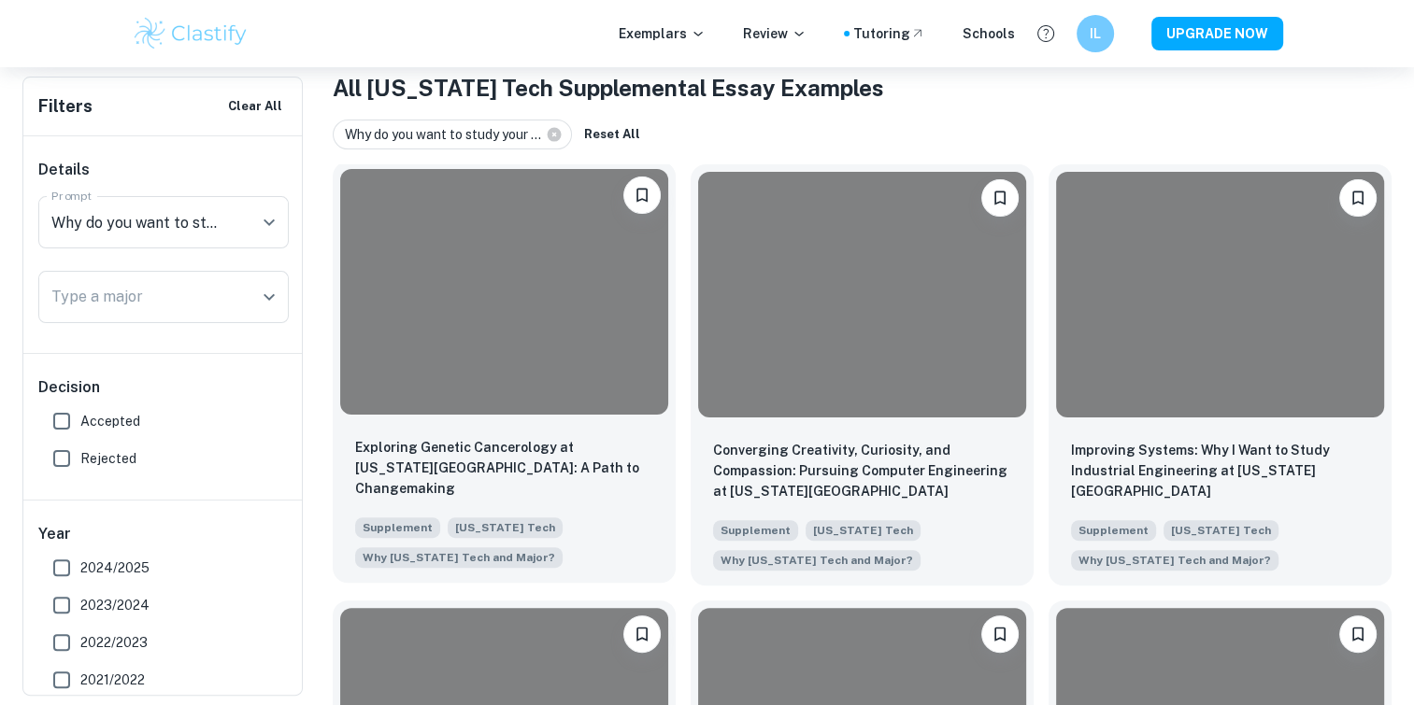
scroll to position [374, 0]
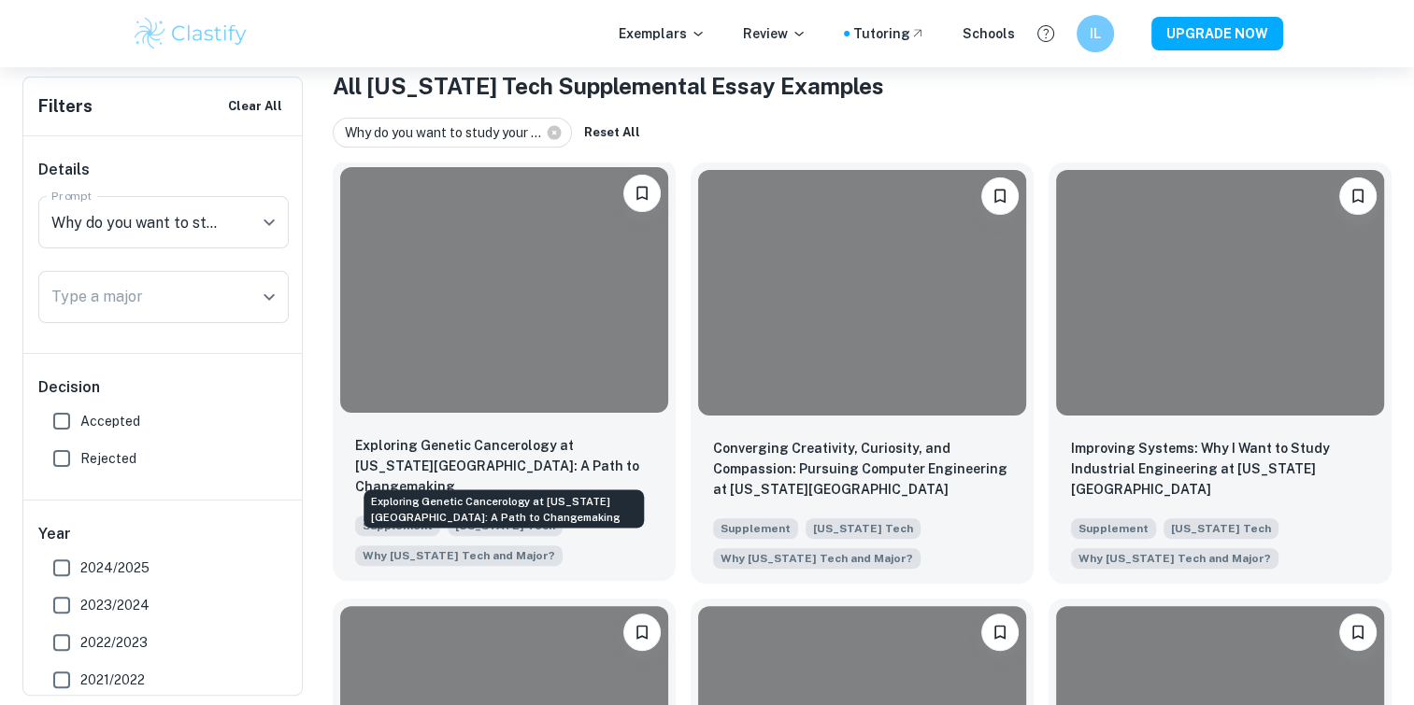
click at [565, 443] on p "Exploring Genetic Cancerology at [US_STATE][GEOGRAPHIC_DATA]: A Path to Changem…" at bounding box center [504, 466] width 298 height 62
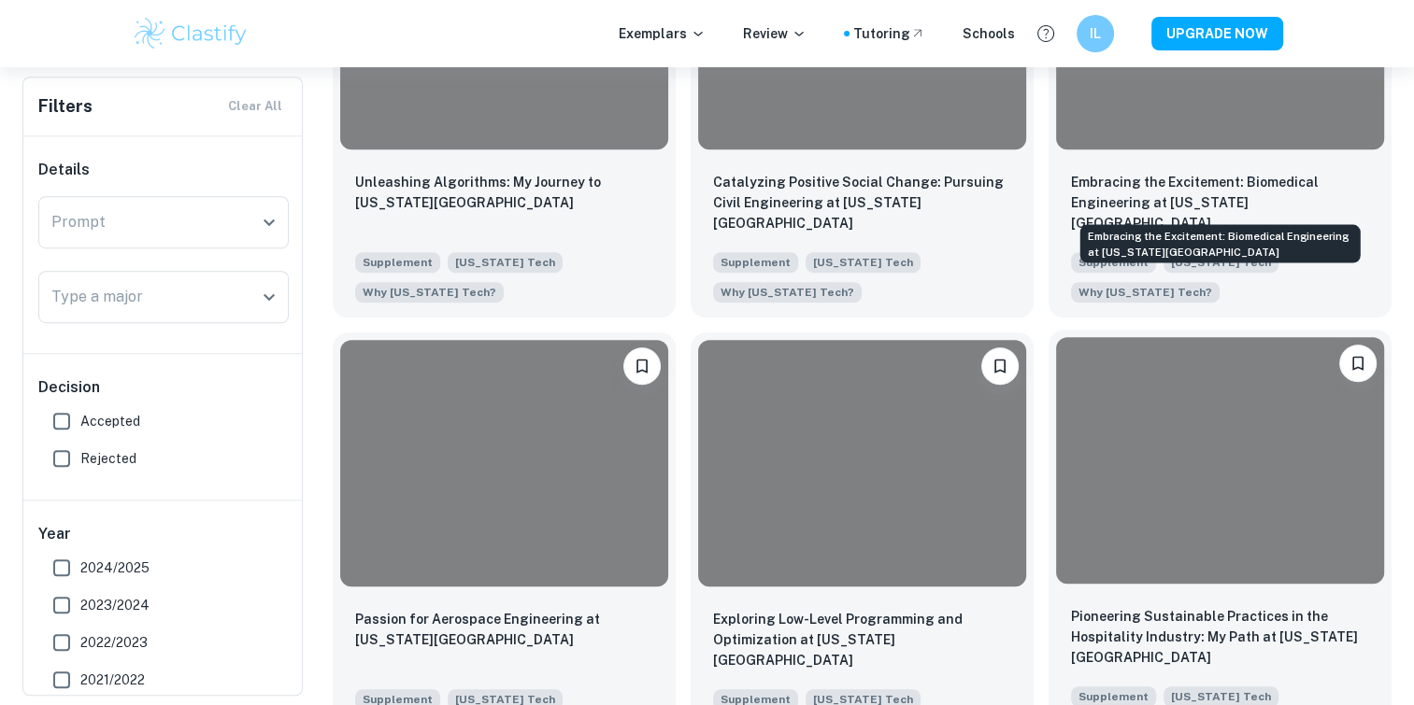
scroll to position [998, 0]
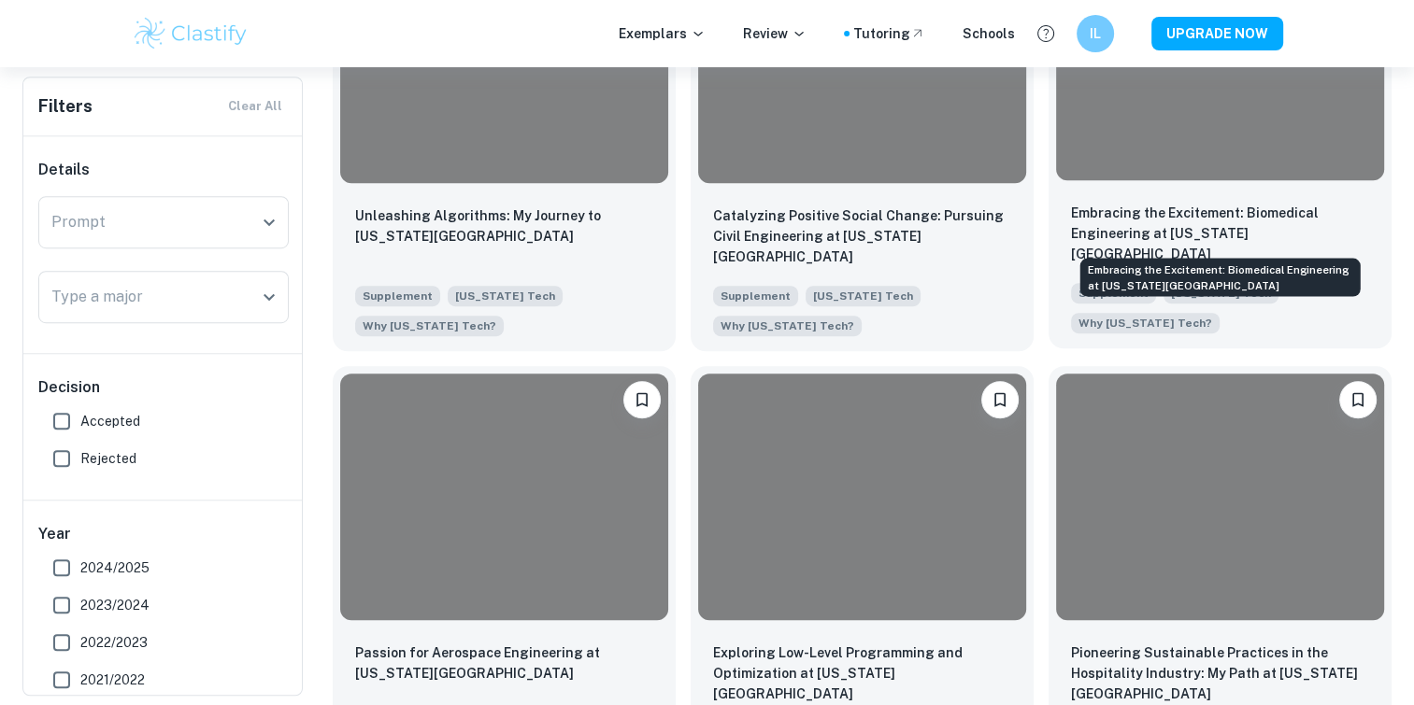
click at [1192, 228] on p "Embracing the Excitement: Biomedical Engineering at Georgia Tech" at bounding box center [1220, 234] width 298 height 62
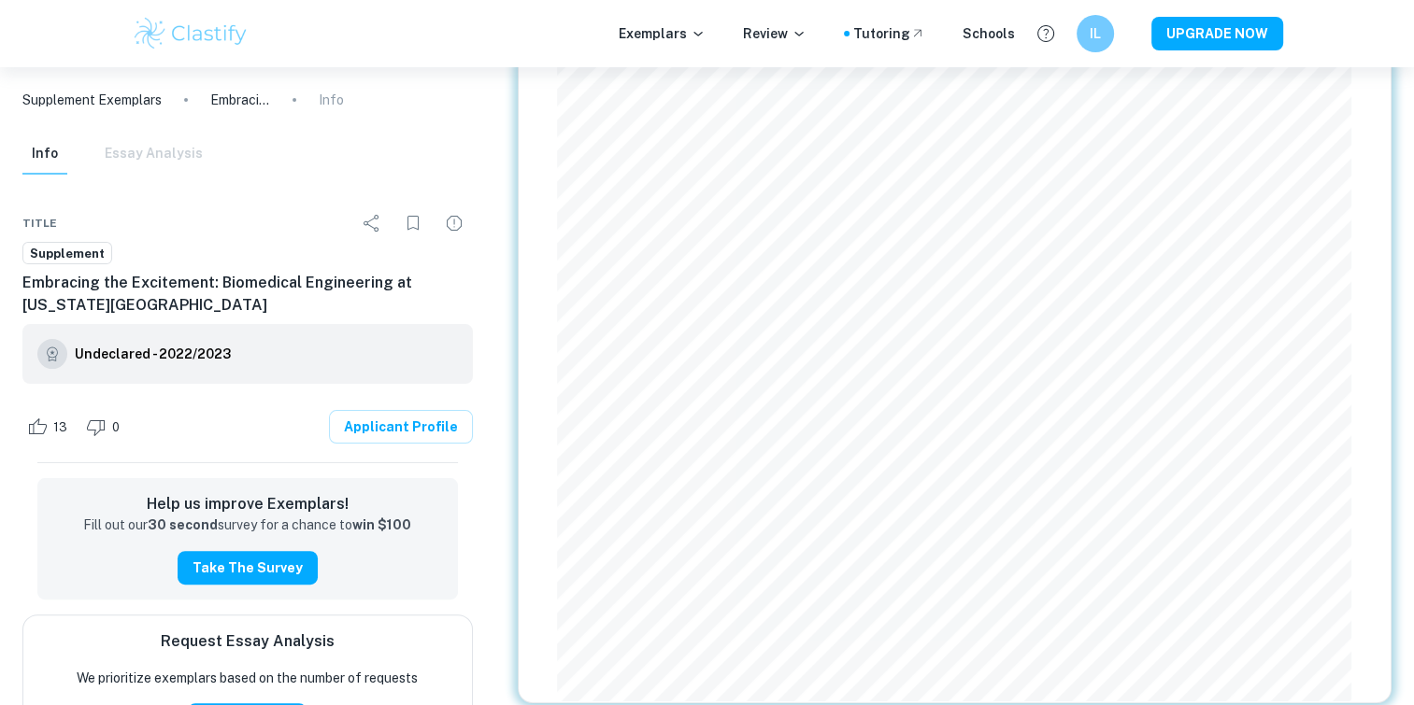
scroll to position [400, 0]
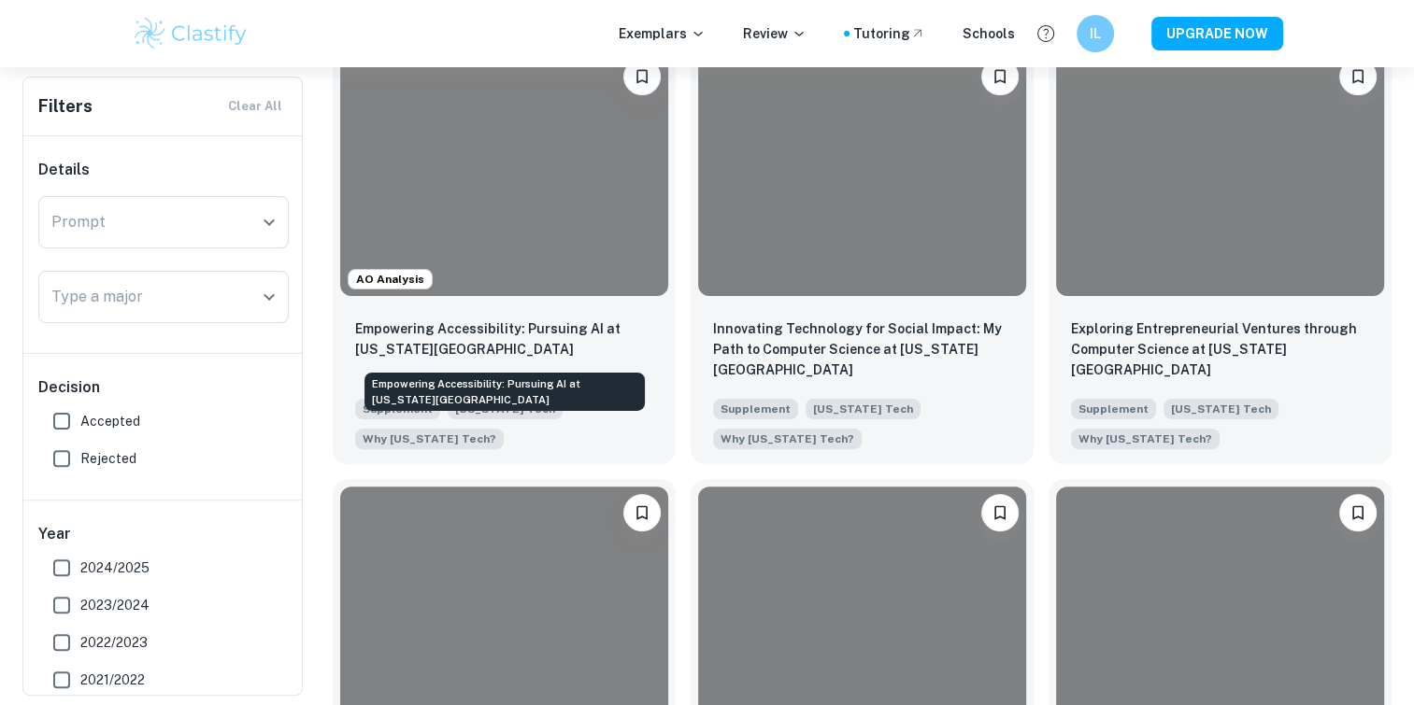
scroll to position [448, 0]
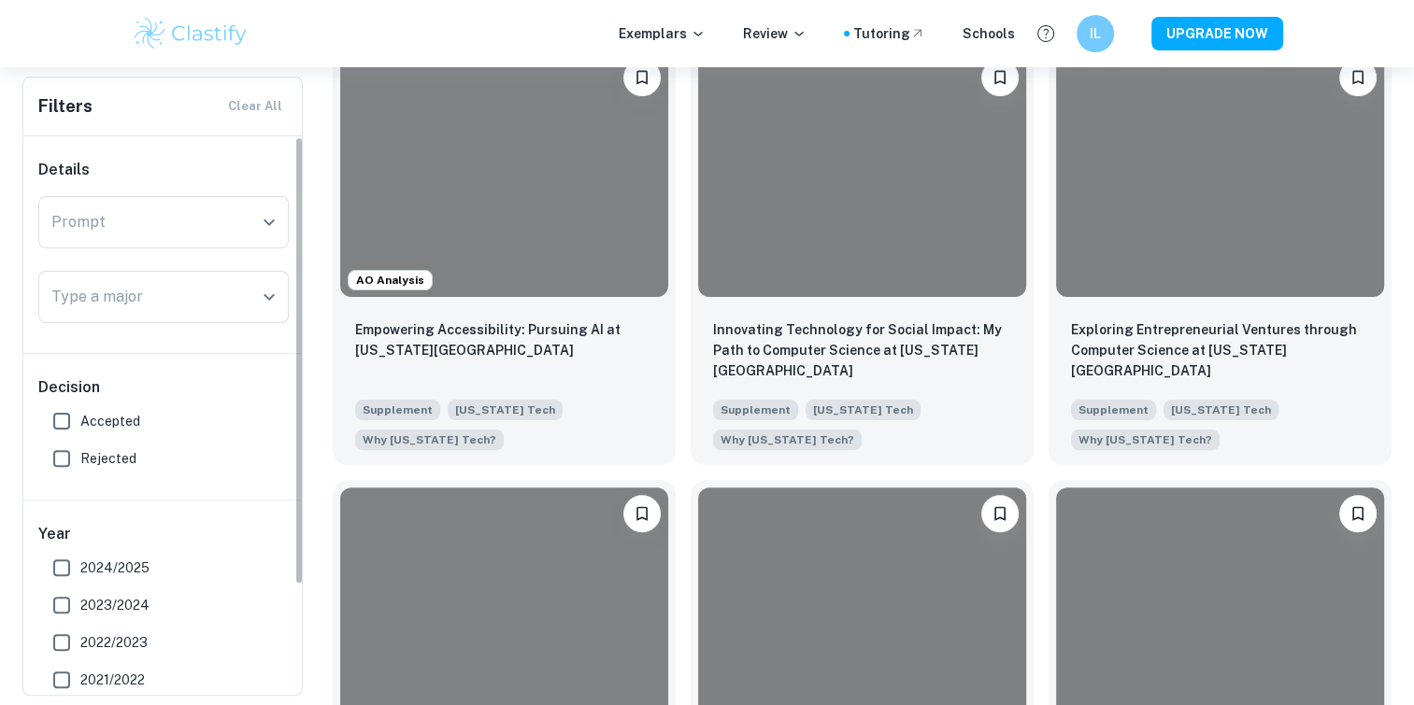
click at [130, 421] on span "Accepted" at bounding box center [110, 421] width 60 height 21
click at [80, 421] on input "Accepted" at bounding box center [61, 421] width 37 height 37
checkbox input "true"
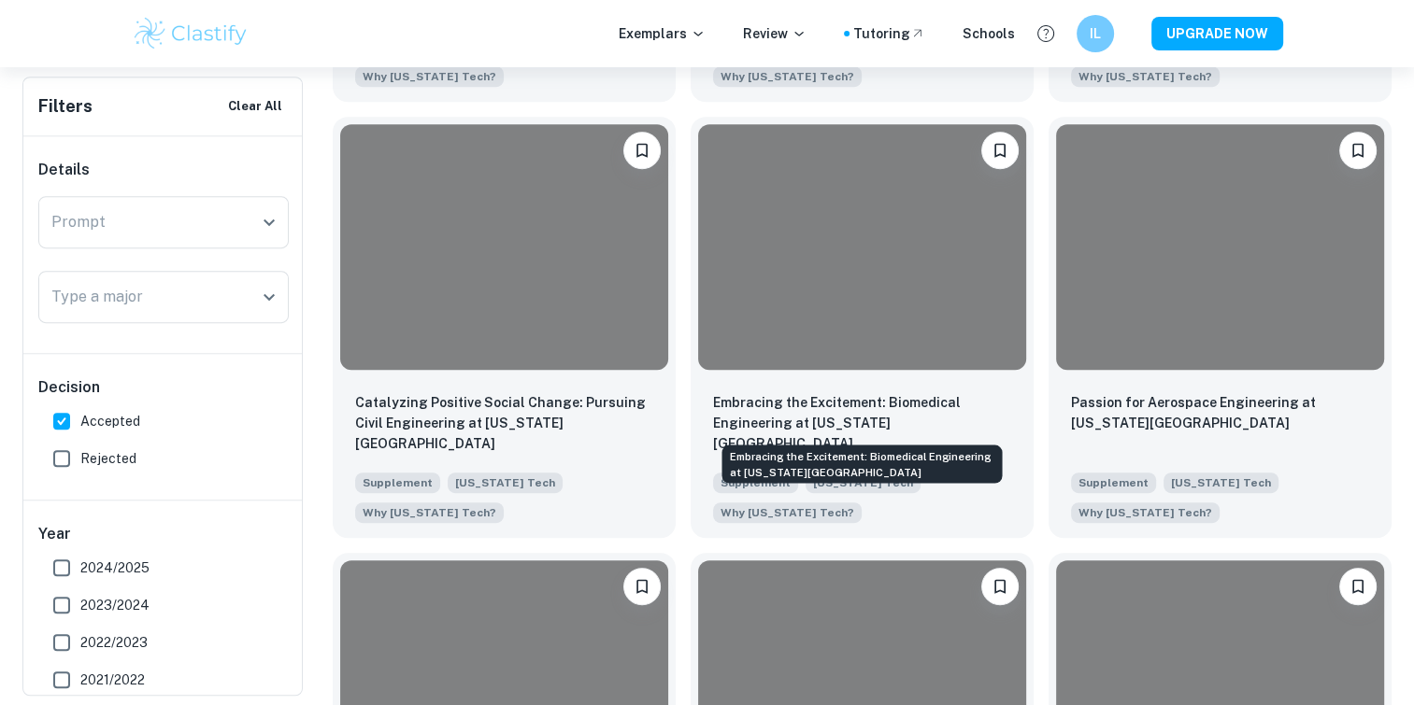
scroll to position [855, 0]
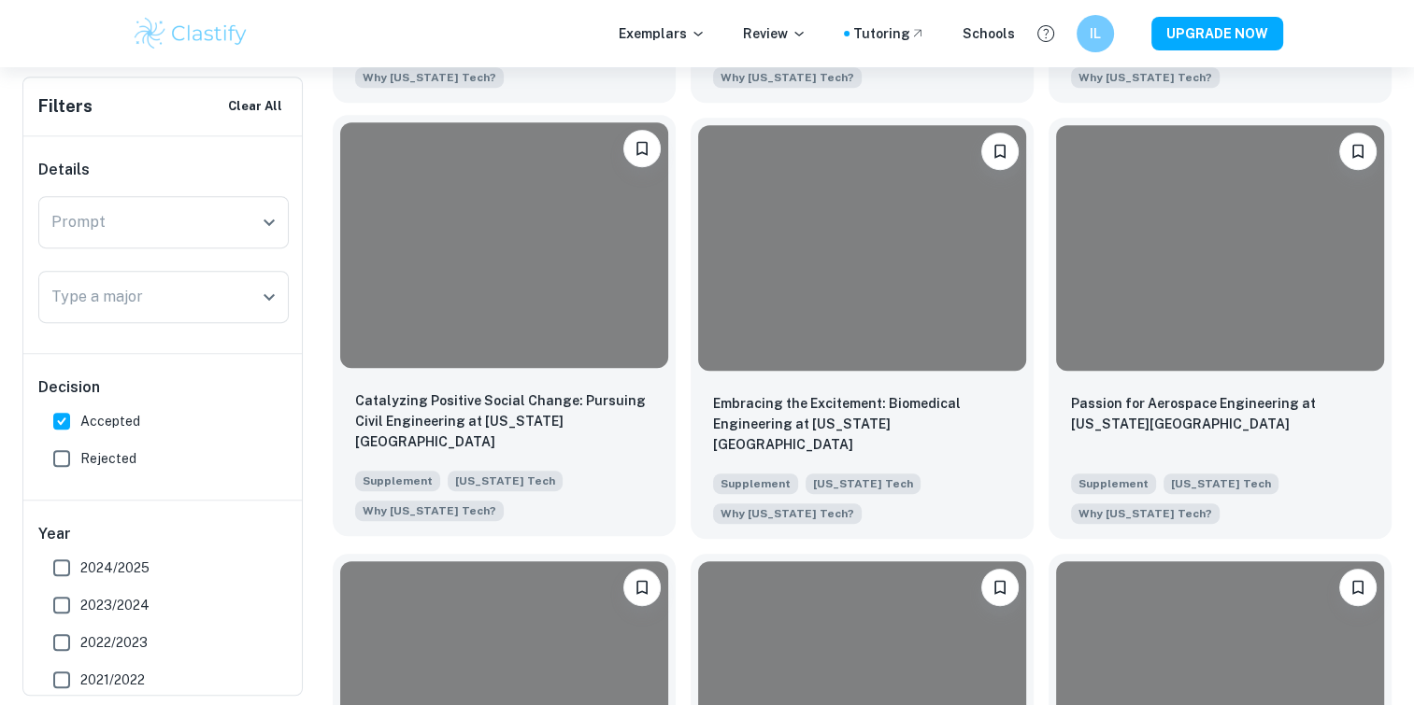
click at [580, 453] on div "Catalyzing Positive Social Change: Pursuing Civil Engineering at Georgia Tech" at bounding box center [504, 423] width 298 height 64
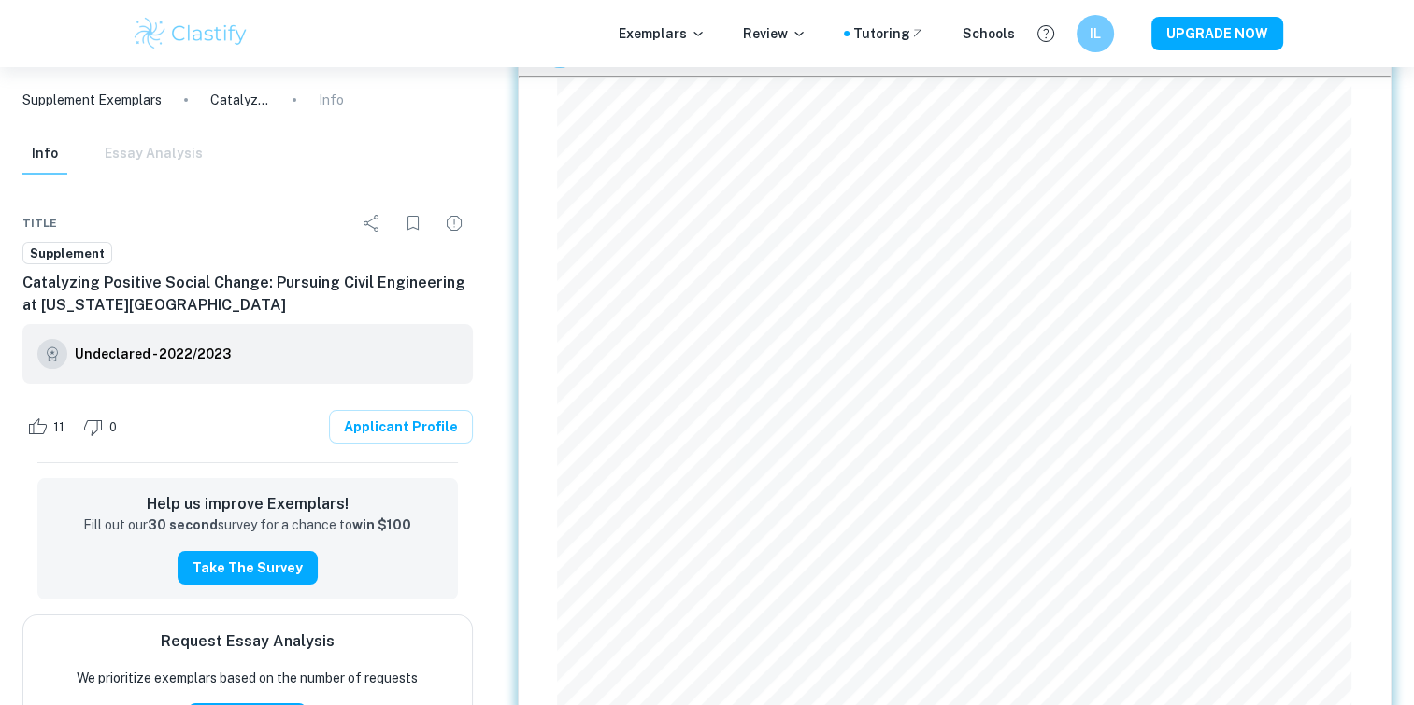
scroll to position [118, 0]
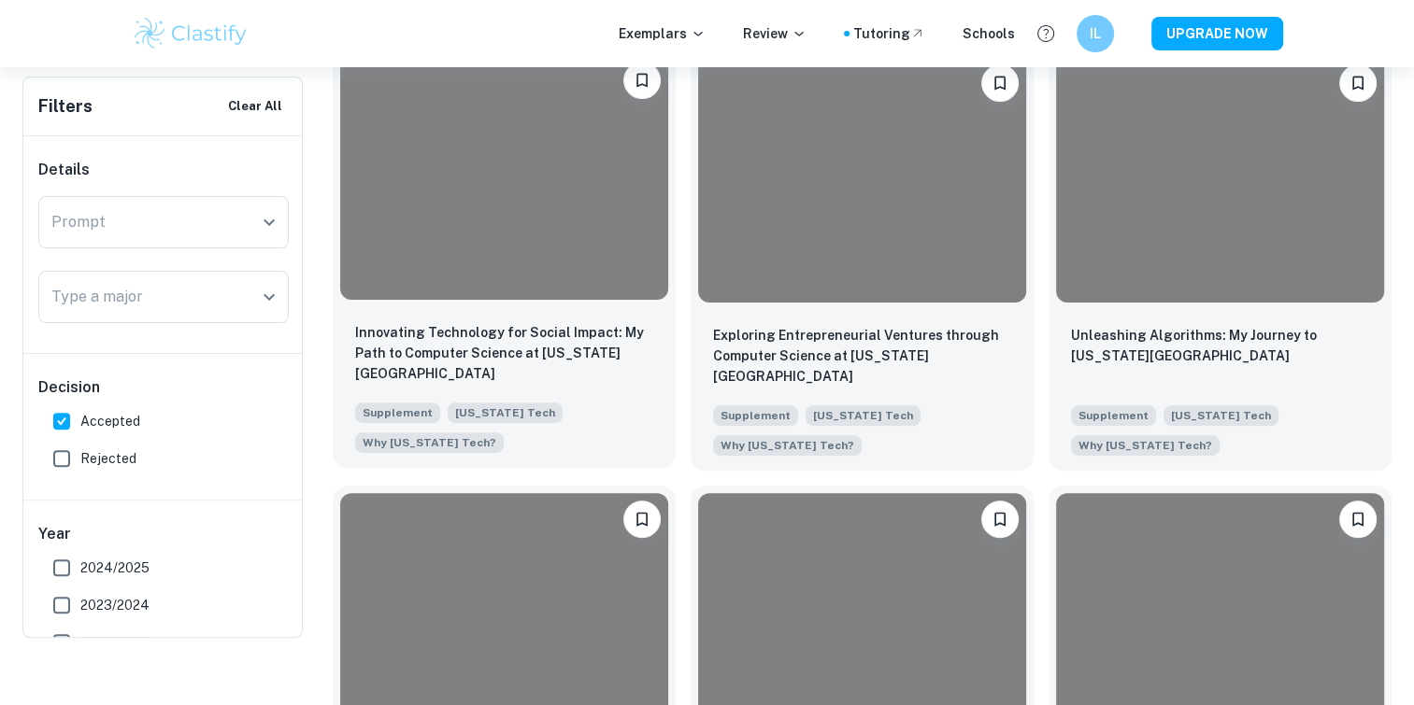
scroll to position [306, 0]
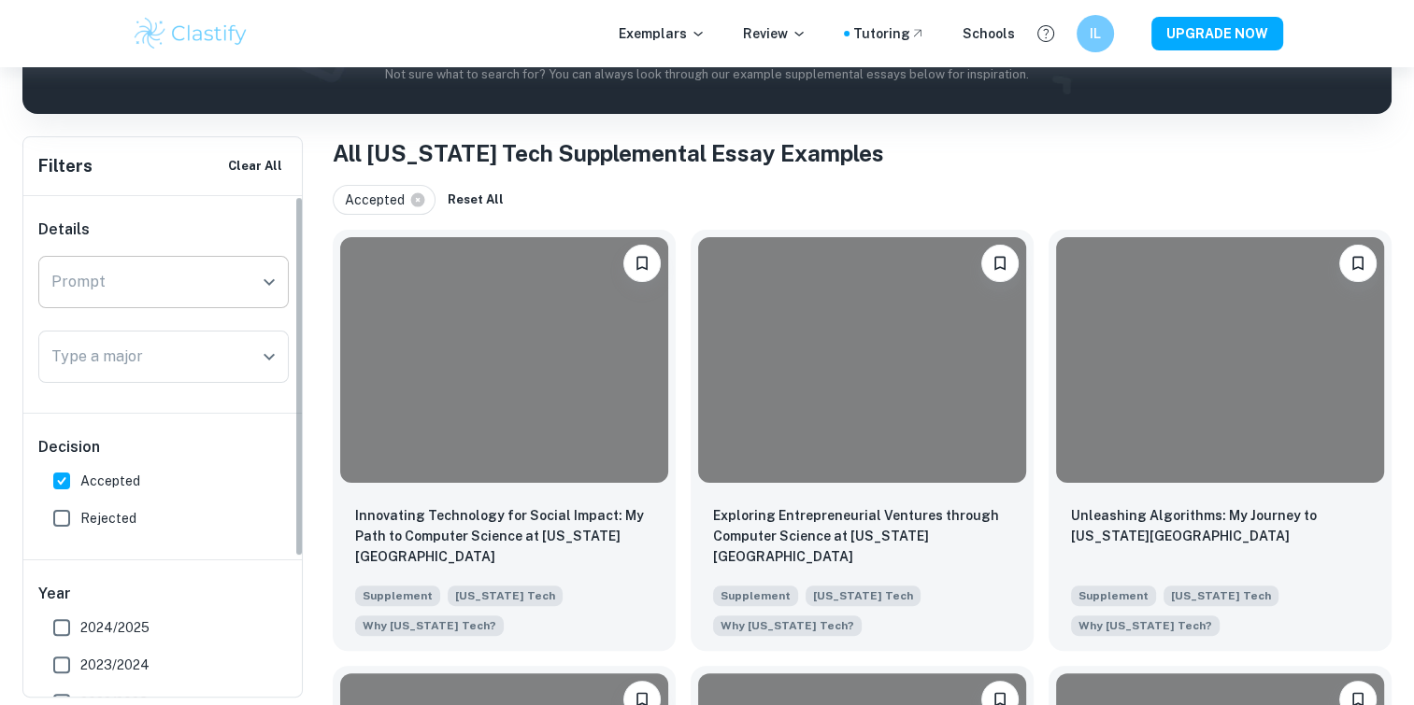
click at [250, 282] on input "Prompt" at bounding box center [150, 282] width 206 height 36
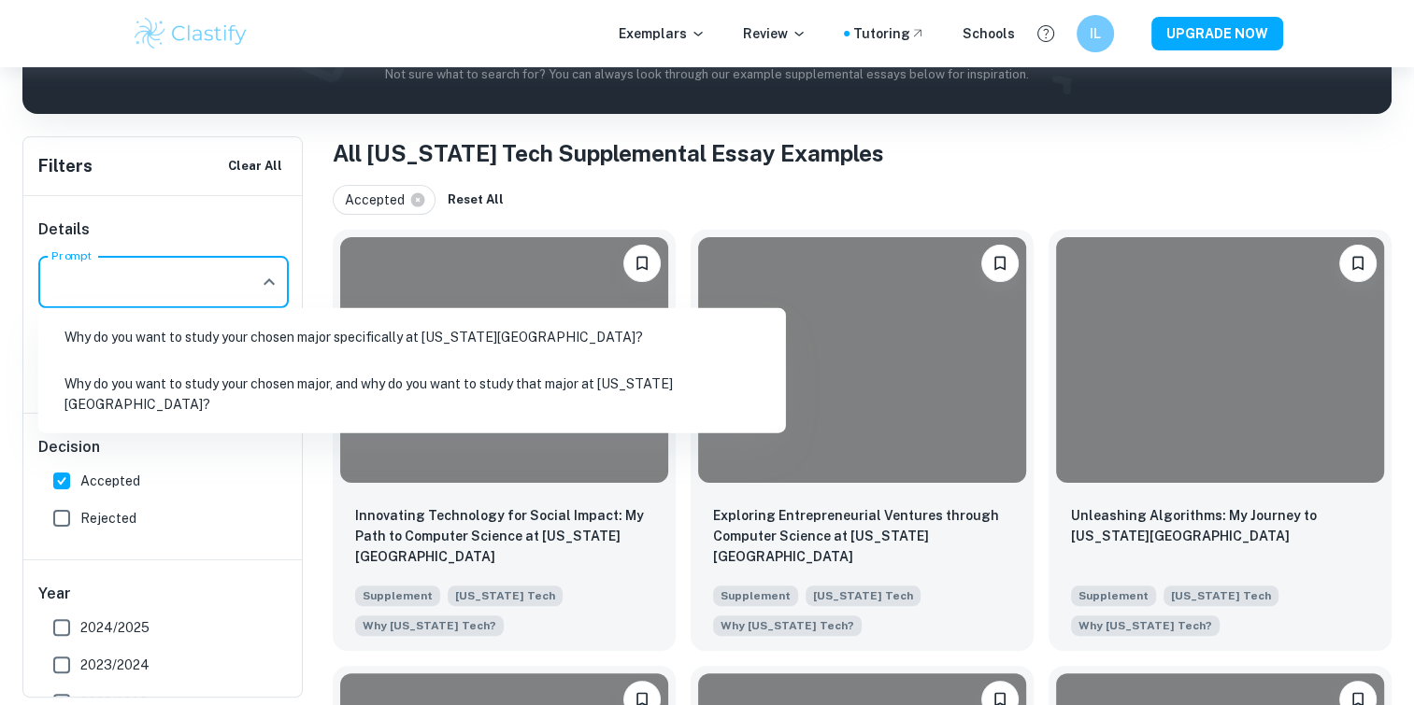
click at [340, 385] on li "Why do you want to study your chosen major, and why do you want to study that m…" at bounding box center [412, 395] width 733 height 64
type input "Why do you want to study your chosen major, and why do you want to study that m…"
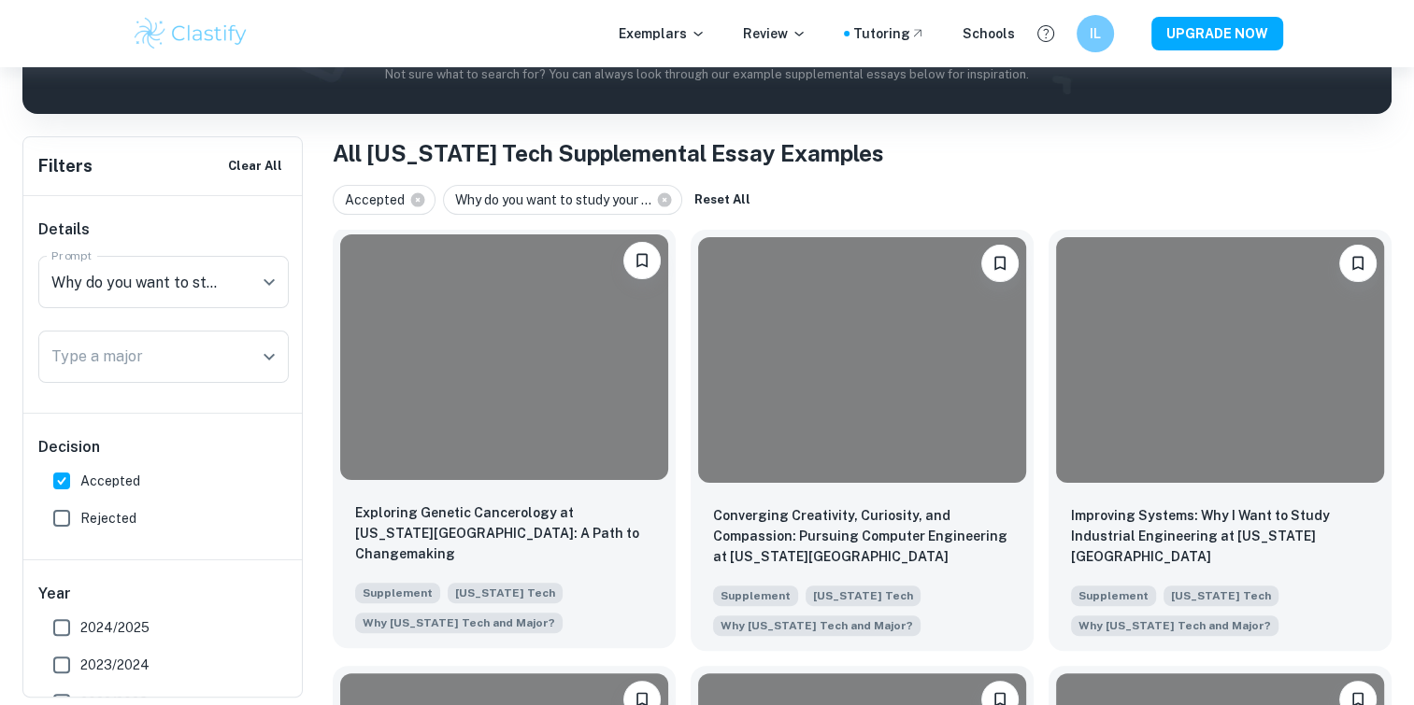
click at [473, 501] on div "Exploring Genetic Cancerology at Georgia Tech: A Path to Changemaking Supplemen…" at bounding box center [504, 568] width 343 height 161
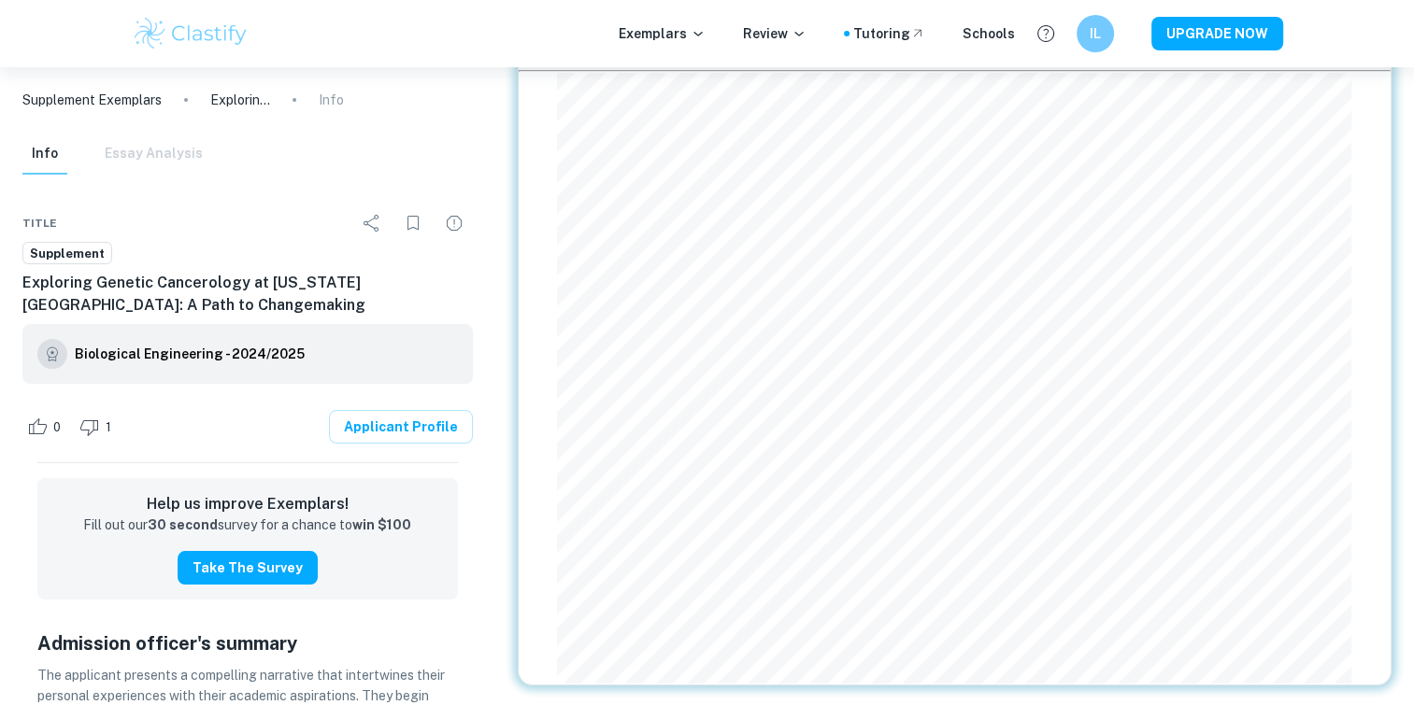
scroll to position [105, 0]
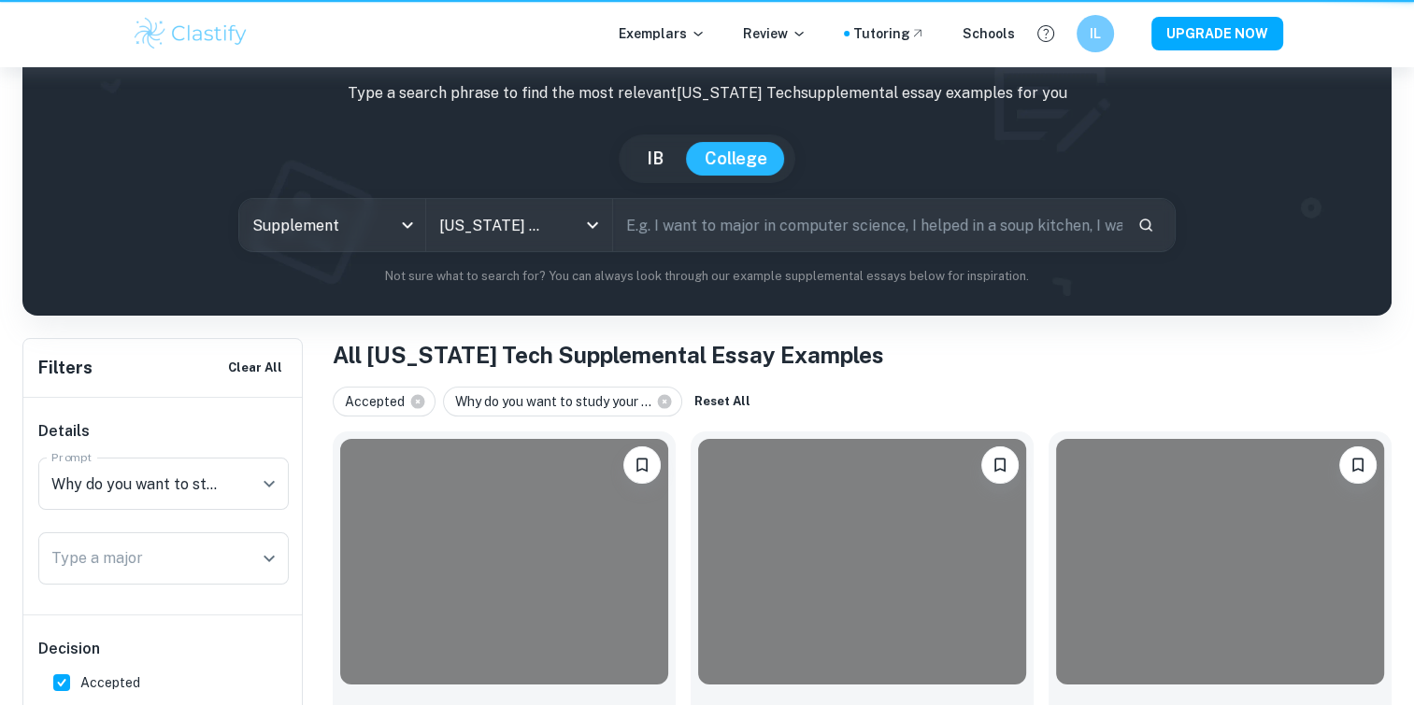
scroll to position [306, 0]
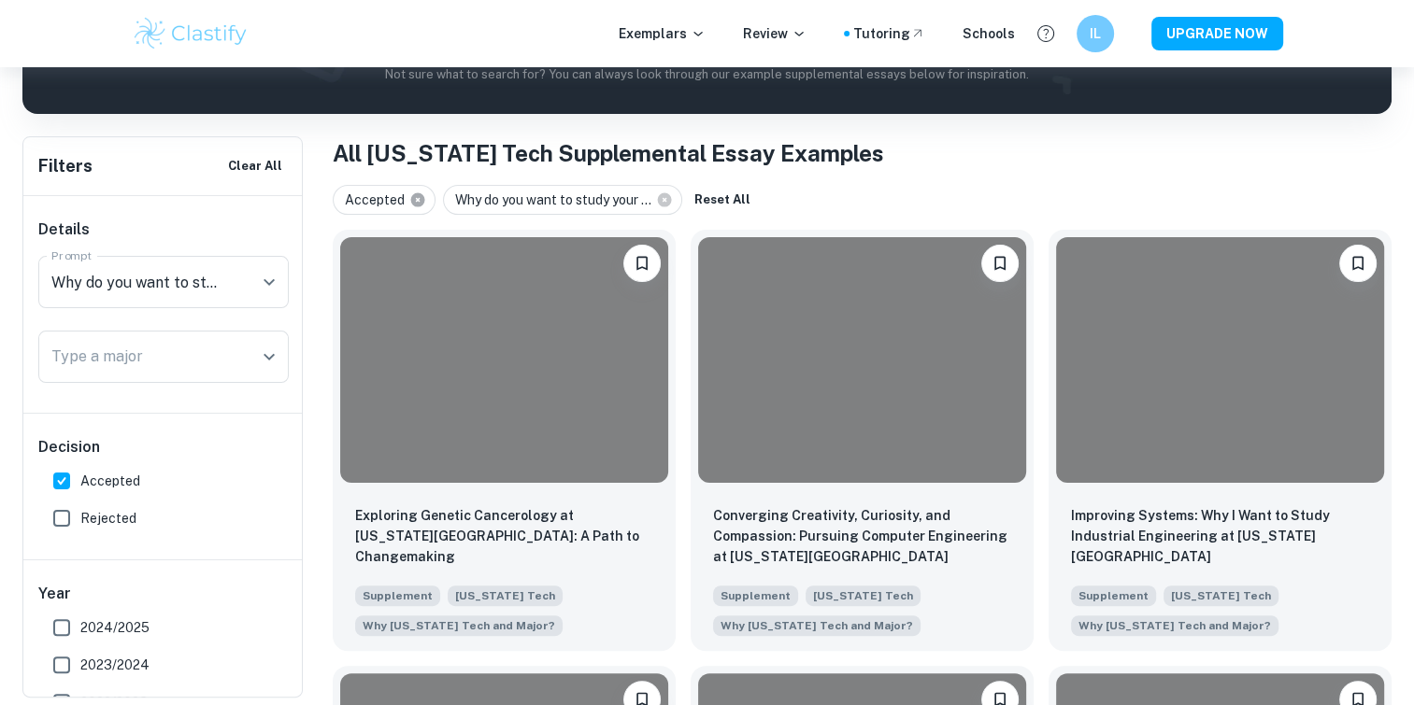
click at [420, 199] on icon at bounding box center [418, 200] width 14 height 14
checkbox input "false"
click at [229, 349] on input "Type a major" at bounding box center [150, 357] width 206 height 36
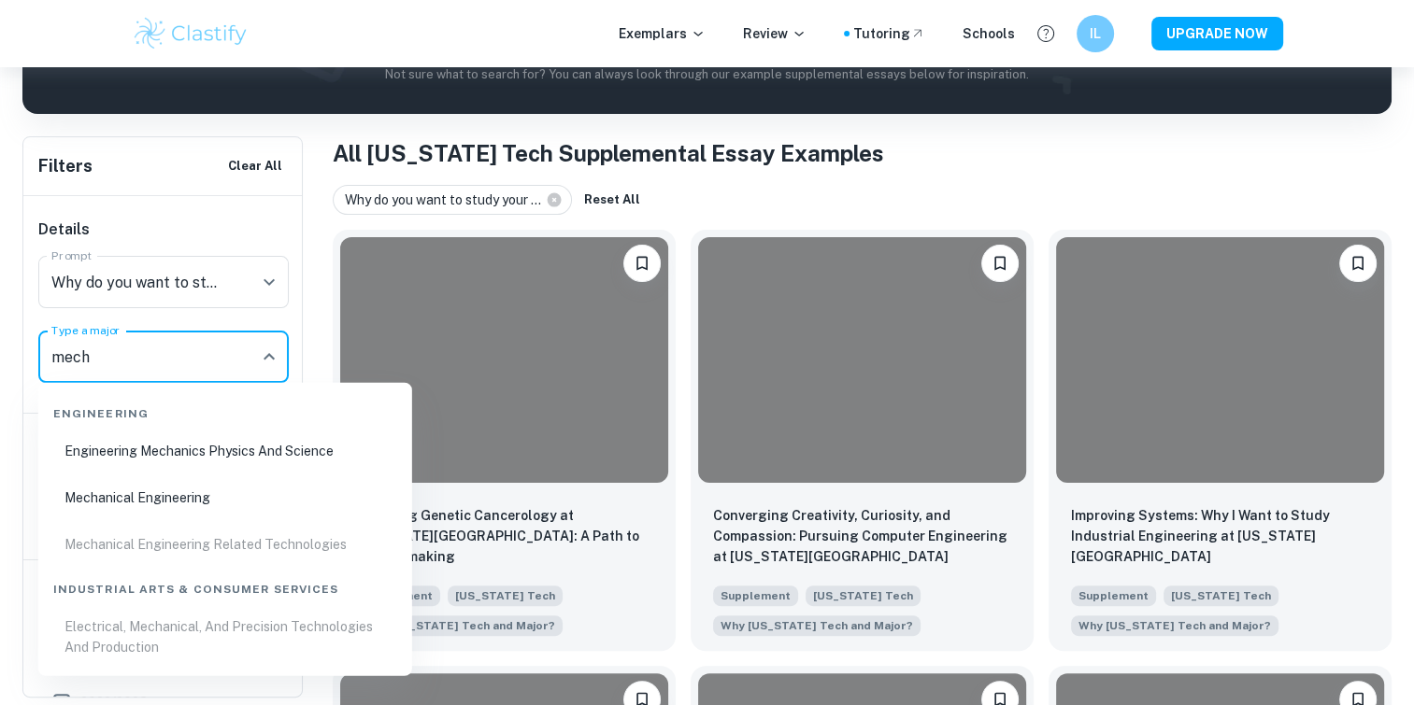
click at [235, 488] on li "Mechanical Engineering" at bounding box center [225, 498] width 359 height 43
type input "Mechanical Engineering"
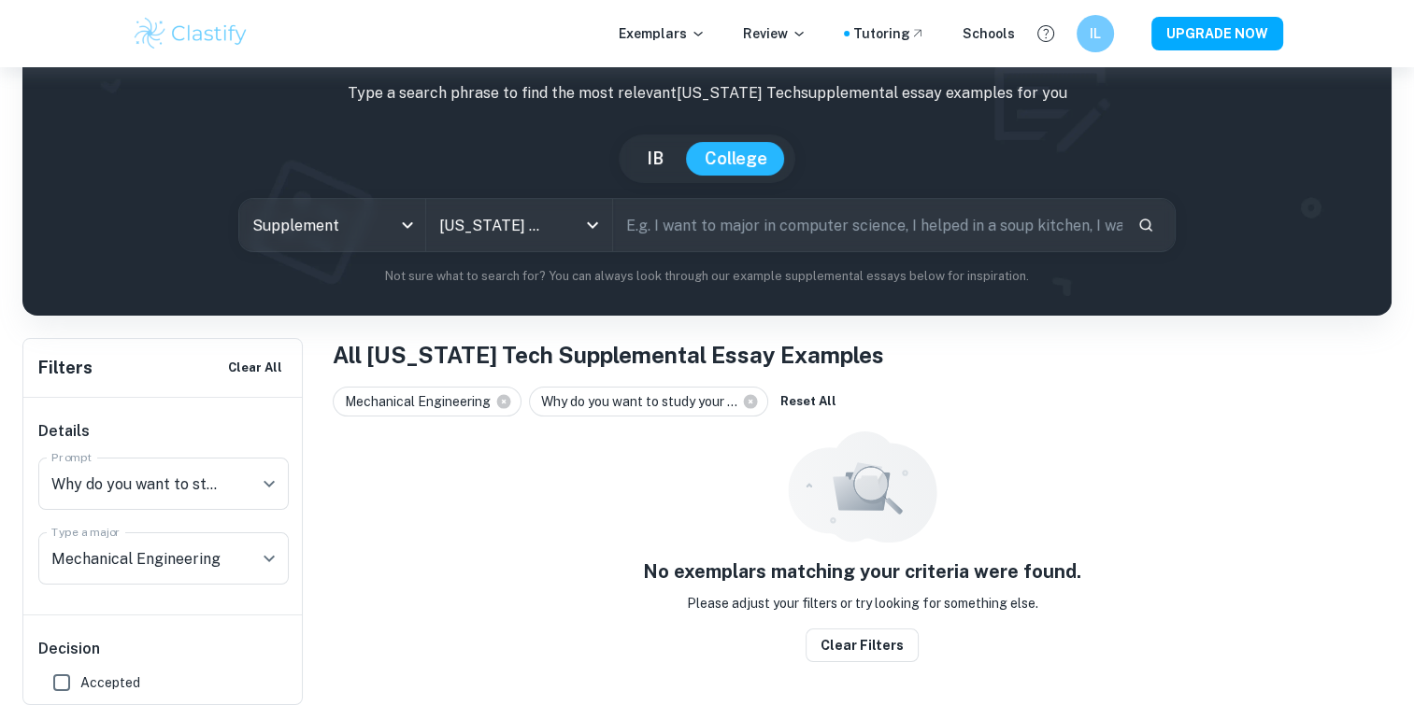
scroll to position [67, 0]
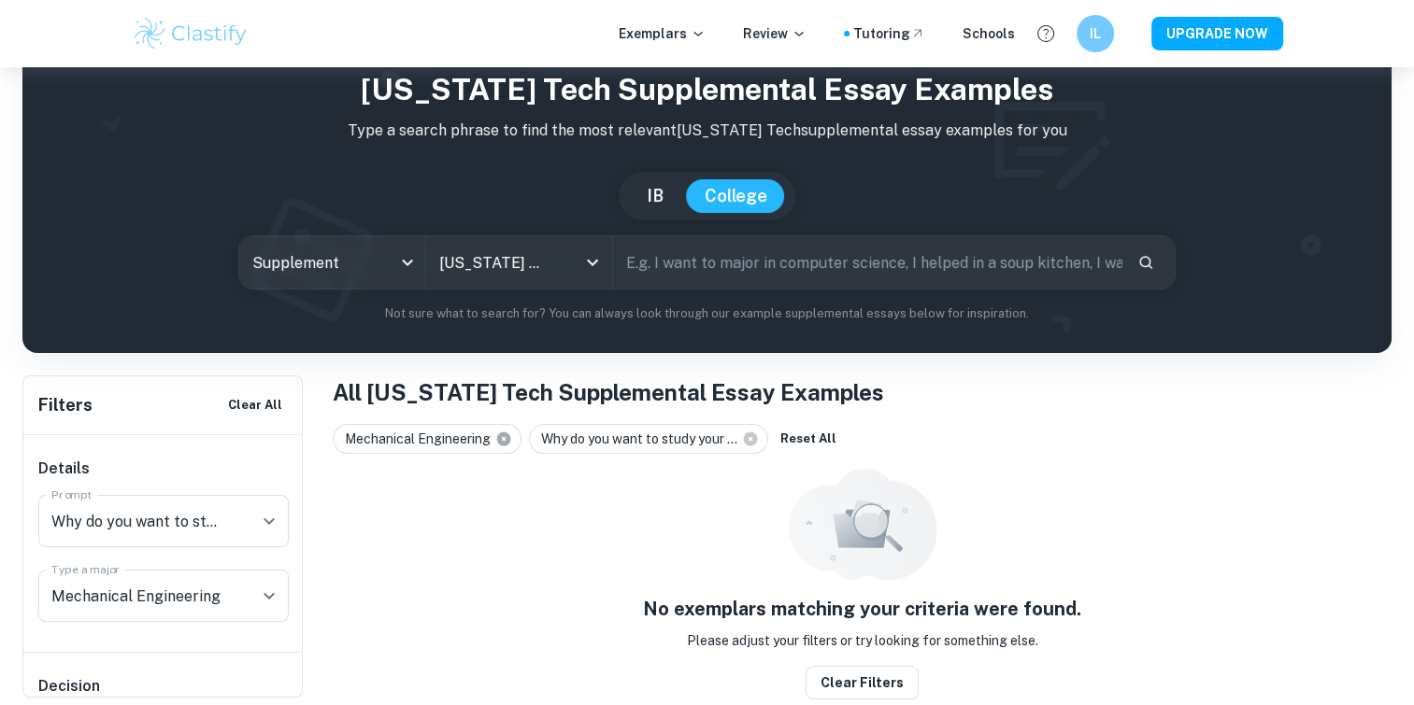
click at [506, 441] on icon at bounding box center [504, 440] width 14 height 14
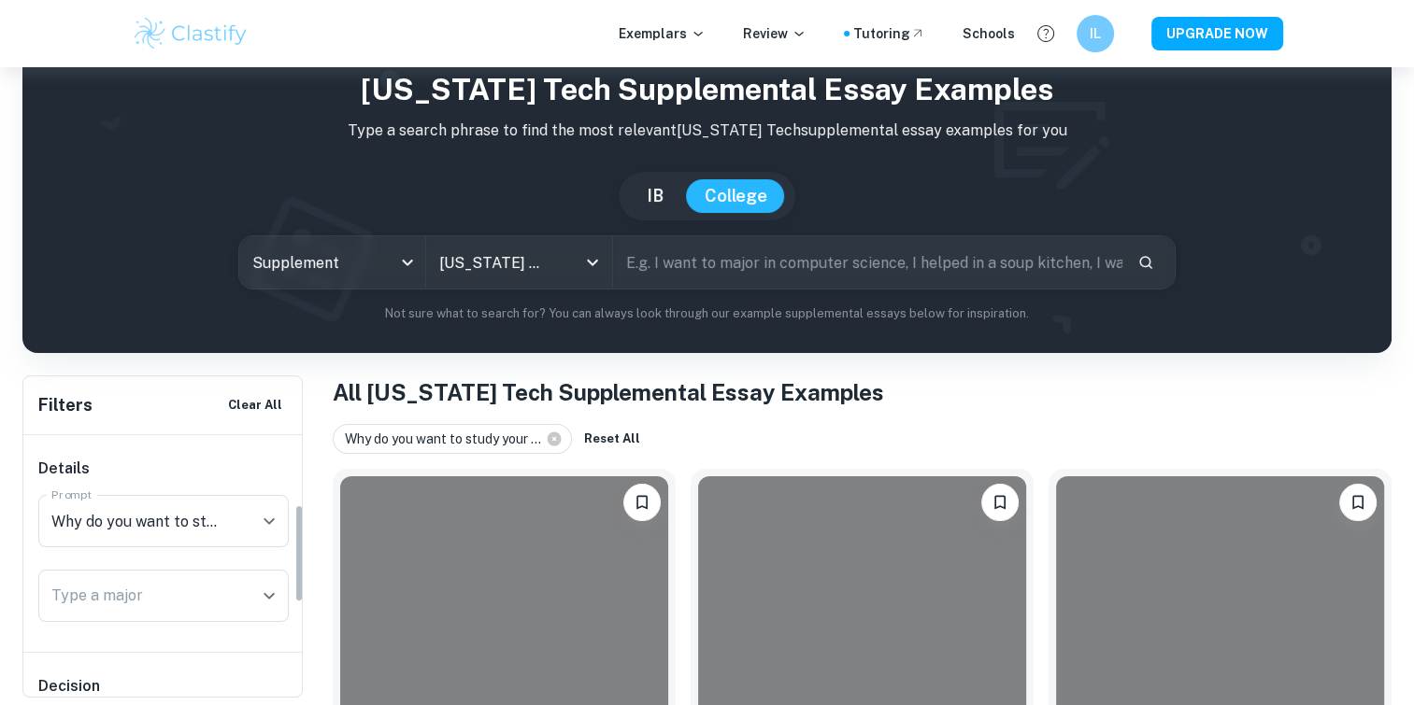
scroll to position [280, 0]
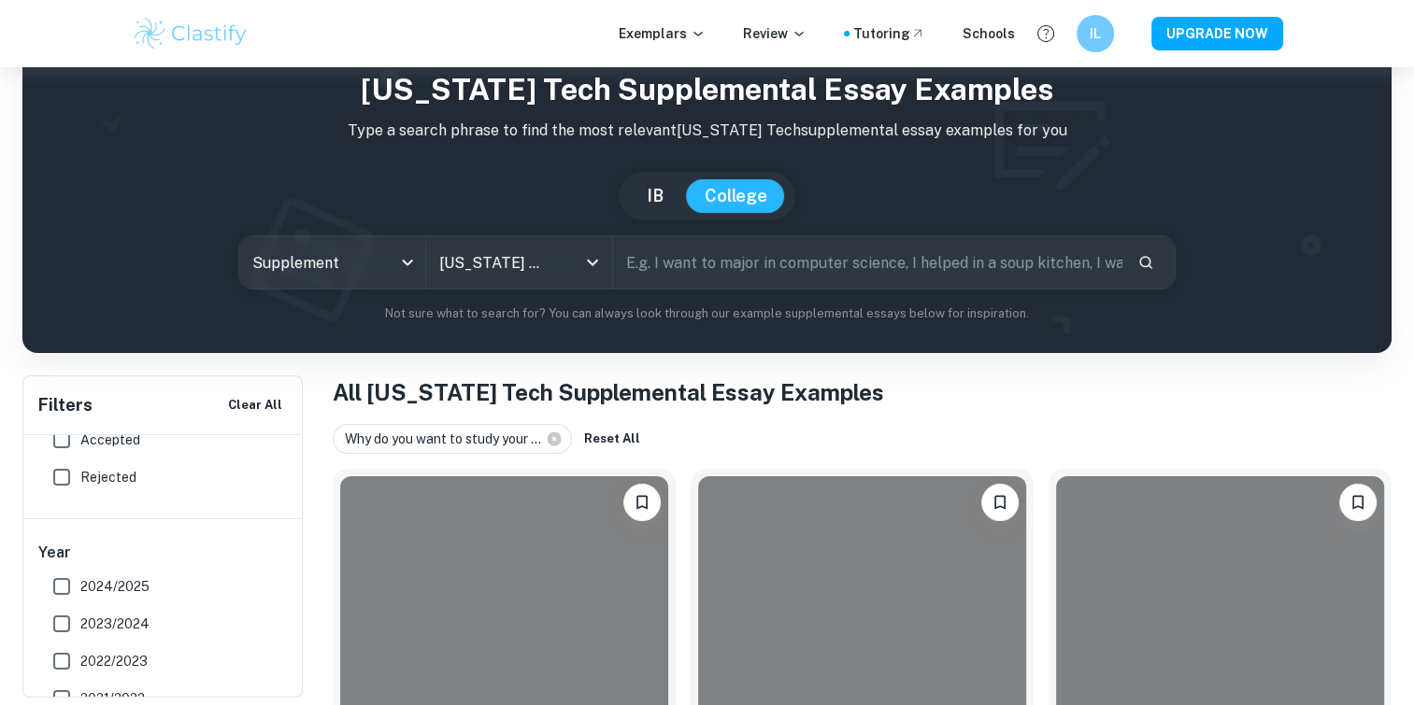
click at [94, 449] on span "Accepted" at bounding box center [110, 440] width 60 height 21
click at [80, 449] on input "Accepted" at bounding box center [61, 439] width 37 height 37
checkbox input "true"
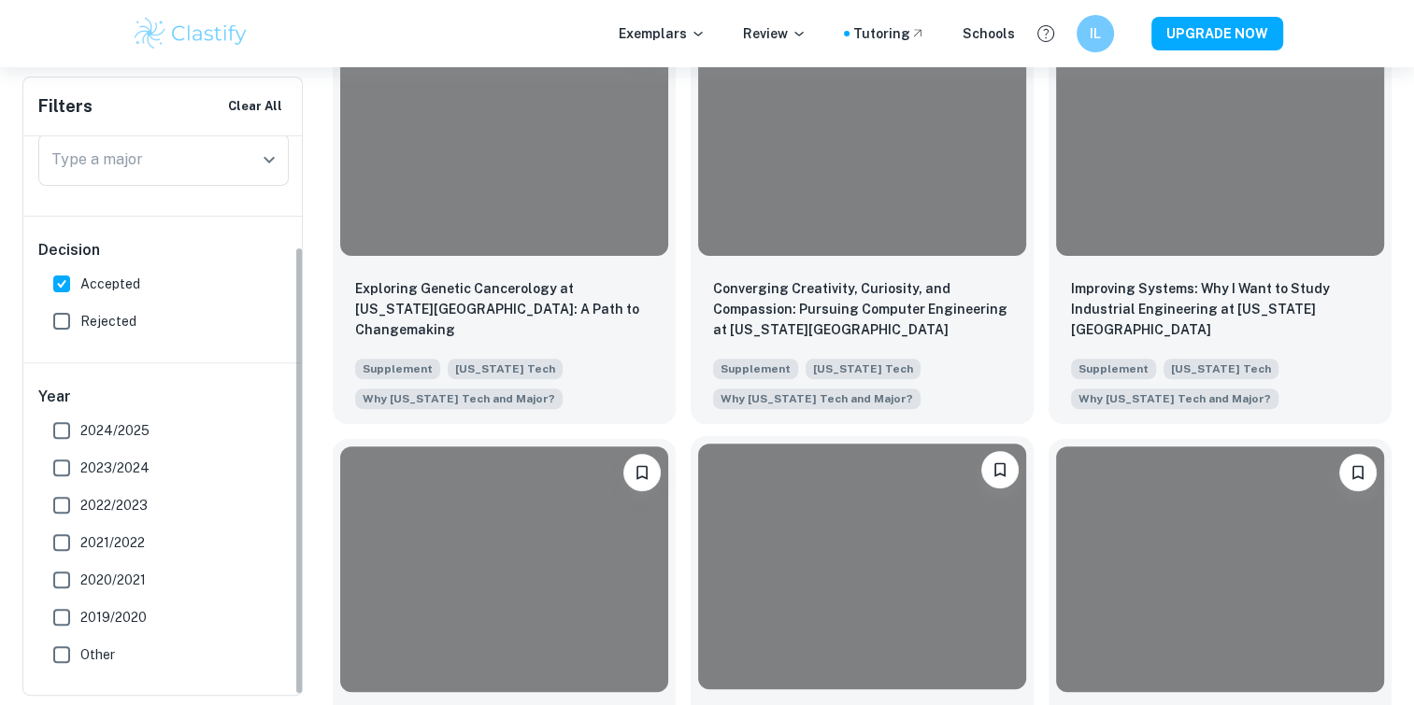
scroll to position [534, 0]
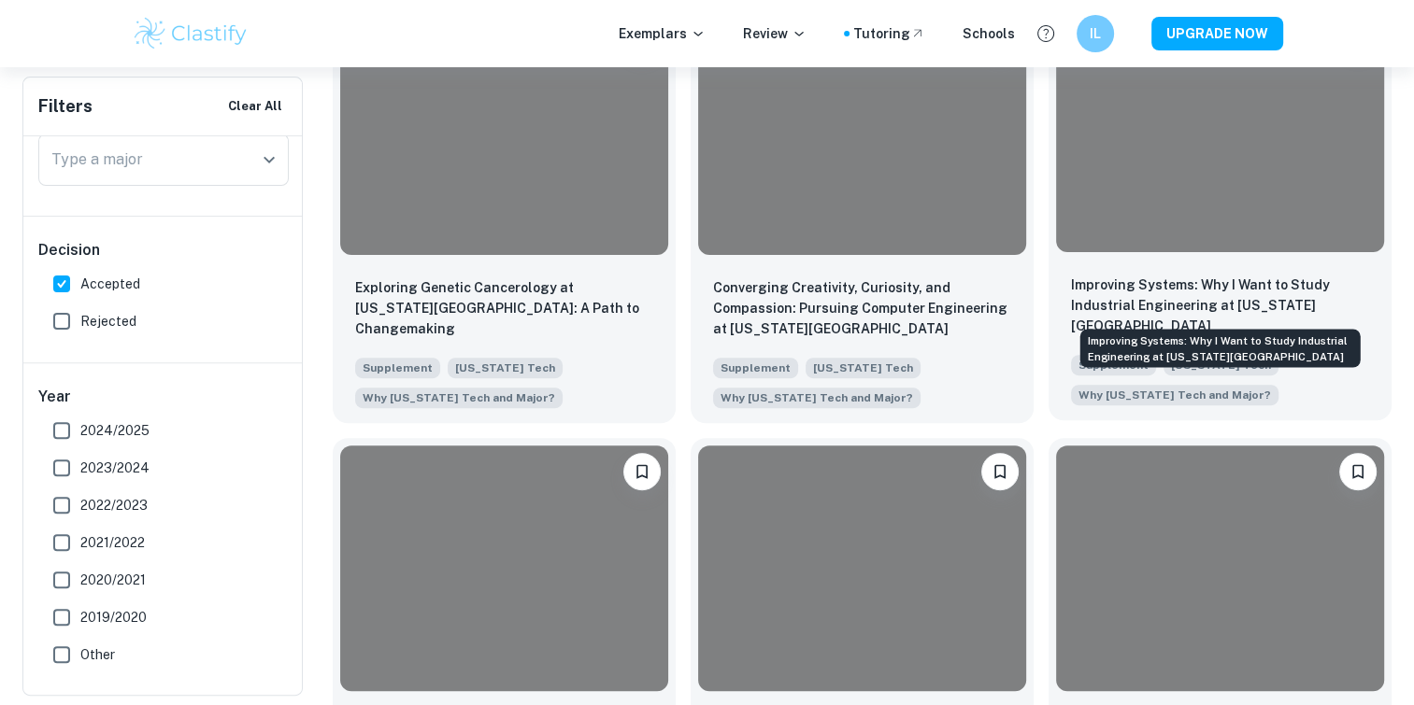
click at [1236, 300] on p "Improving Systems: Why I Want to Study Industrial Engineering at [US_STATE][GEO…" at bounding box center [1220, 306] width 298 height 62
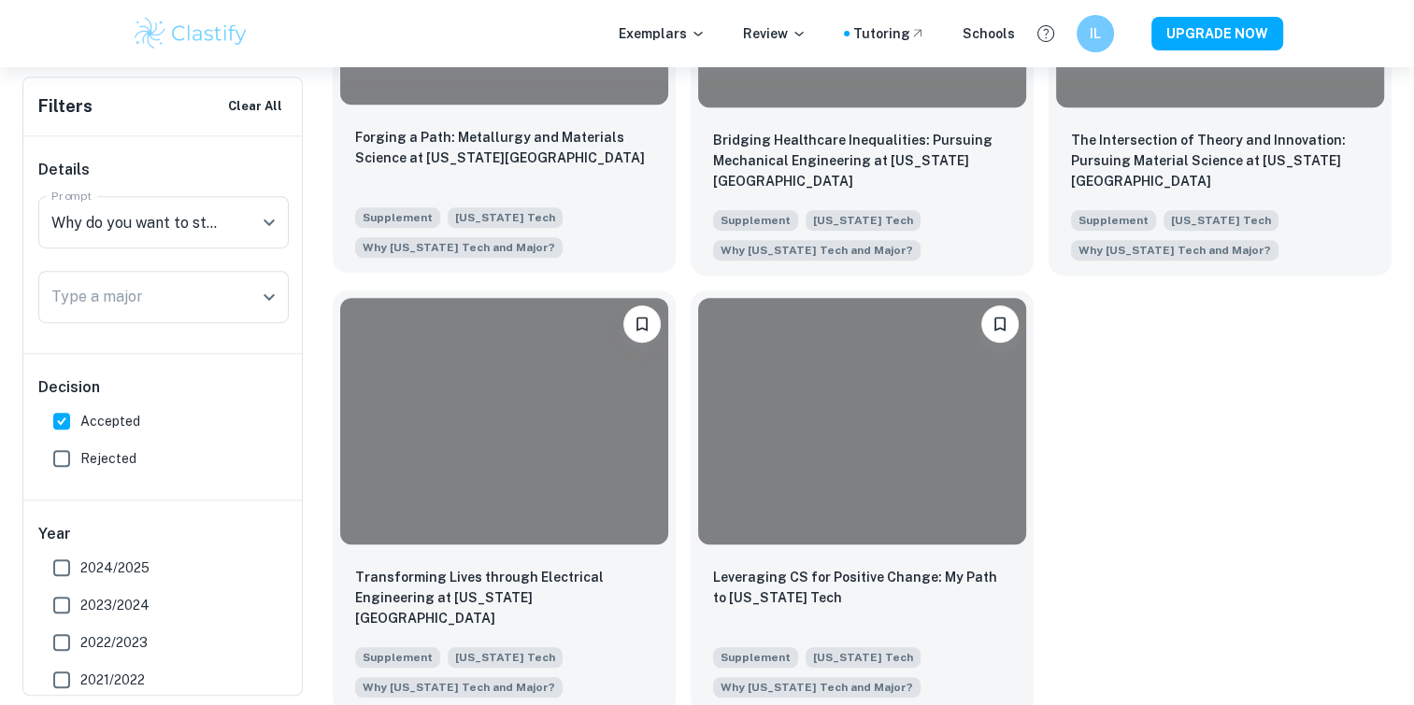
scroll to position [1129, 0]
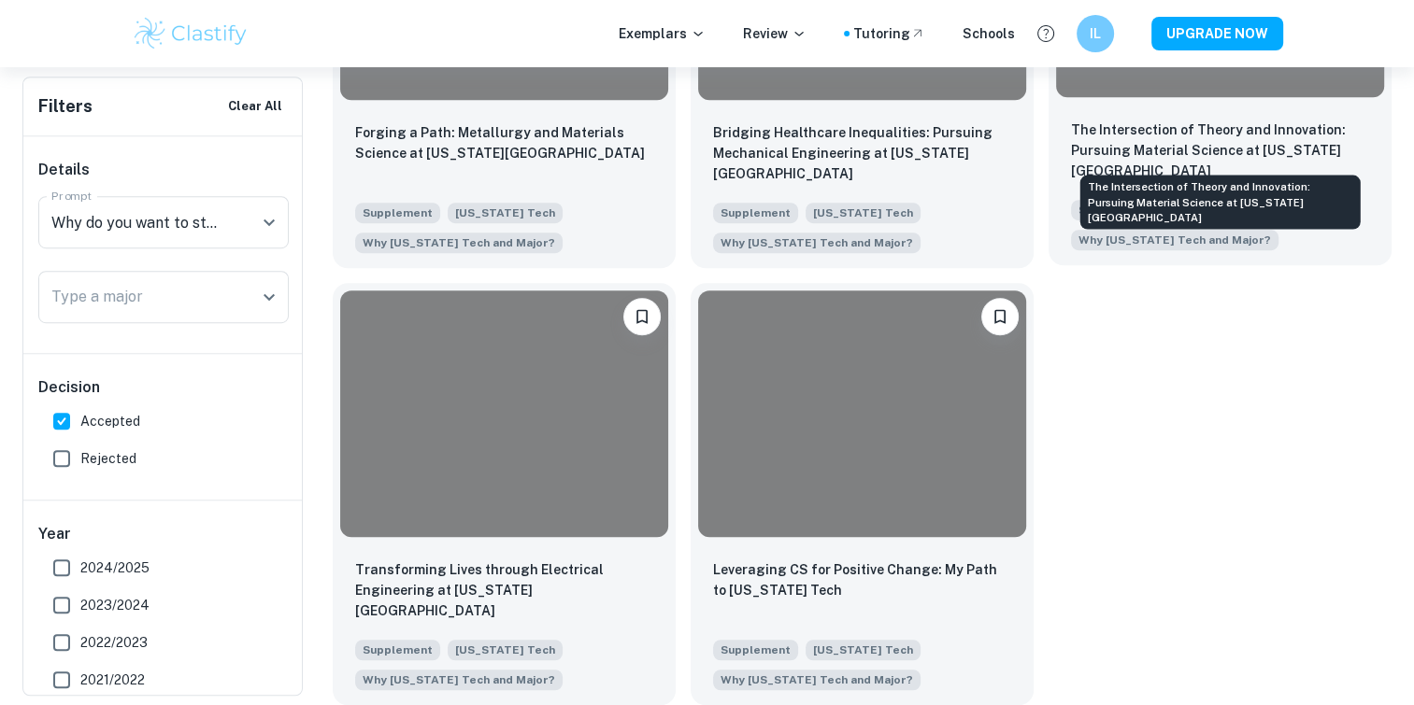
click at [1210, 142] on p "The Intersection of Theory and Innovation: Pursuing Material Science at [US_STA…" at bounding box center [1220, 151] width 298 height 62
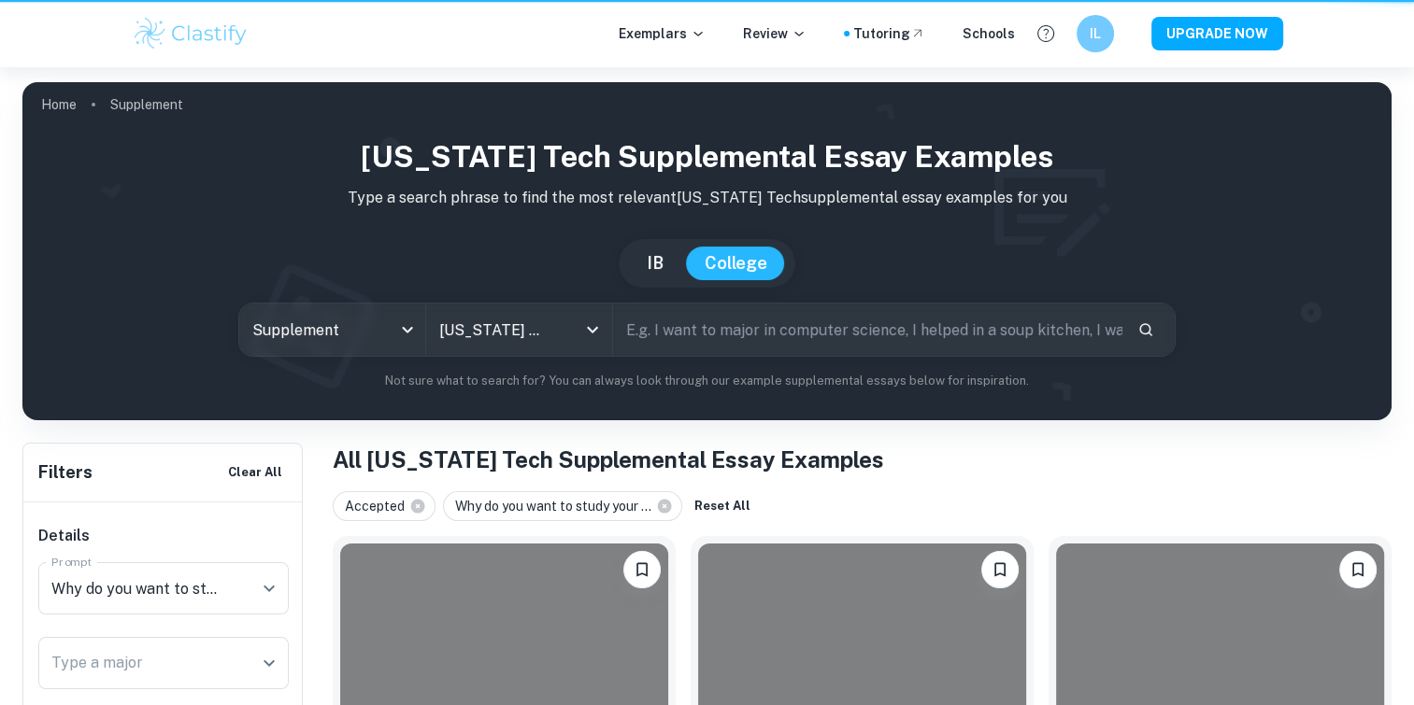
scroll to position [1129, 0]
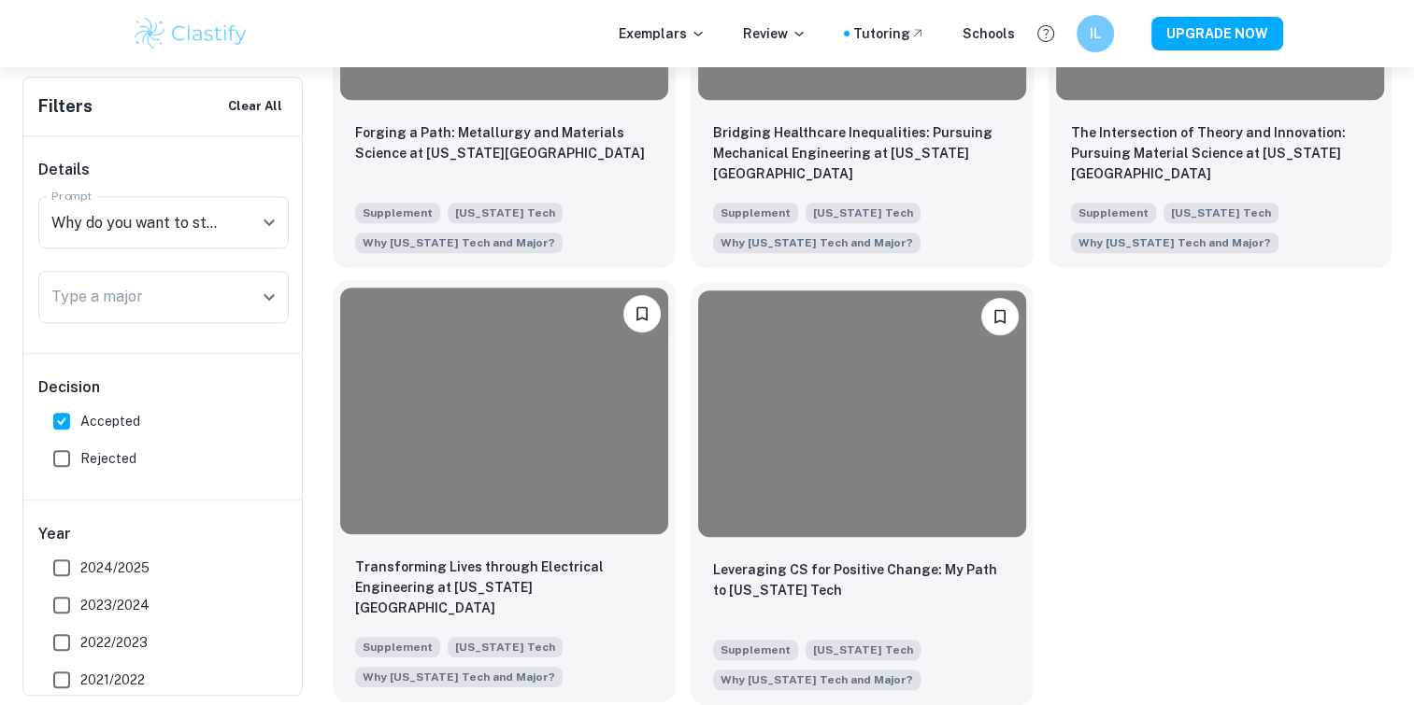
click at [419, 381] on div at bounding box center [504, 411] width 328 height 246
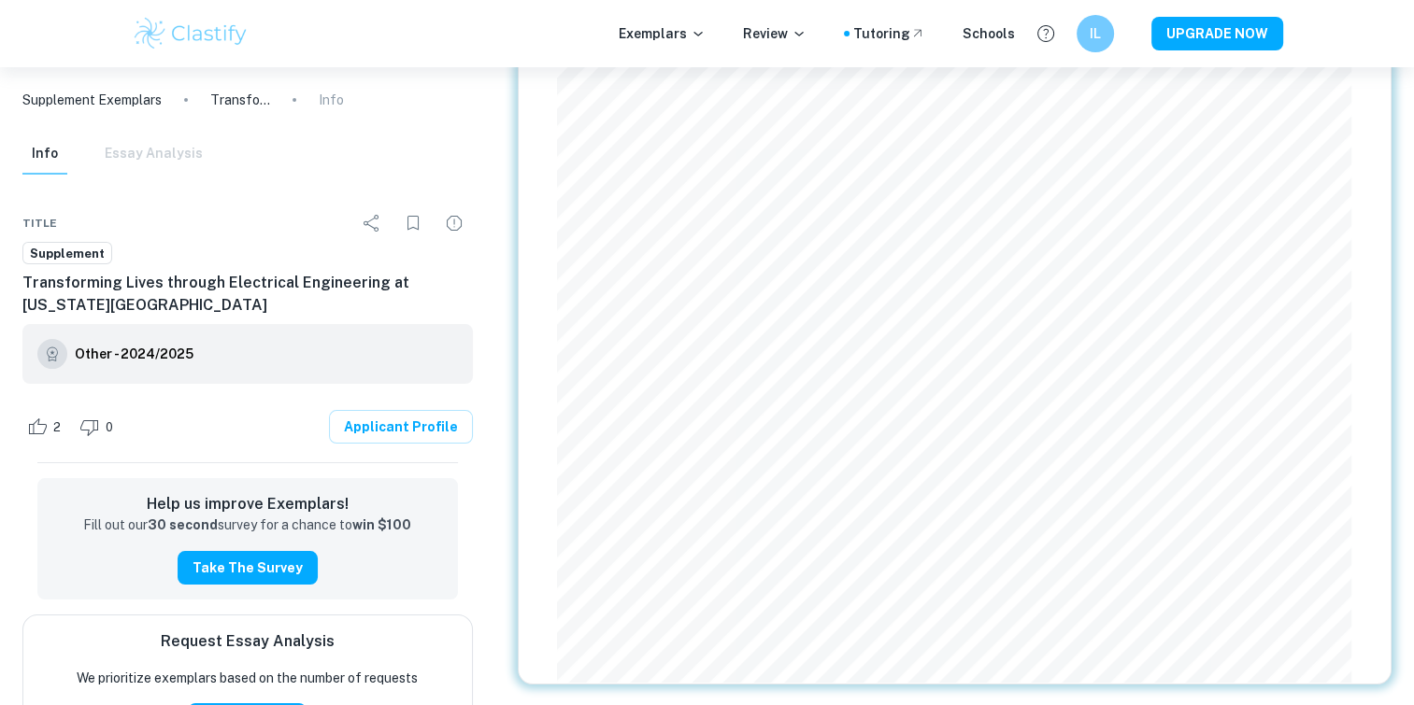
scroll to position [161, 0]
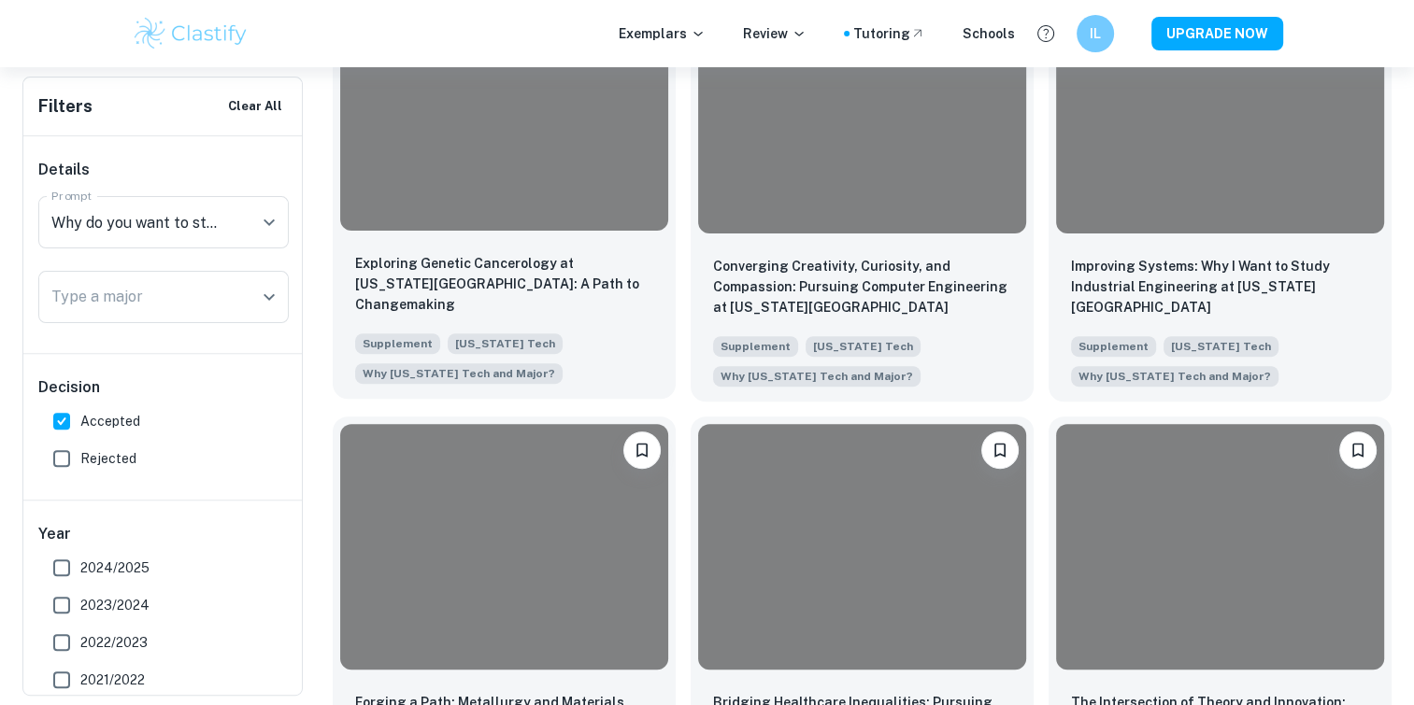
scroll to position [475, 0]
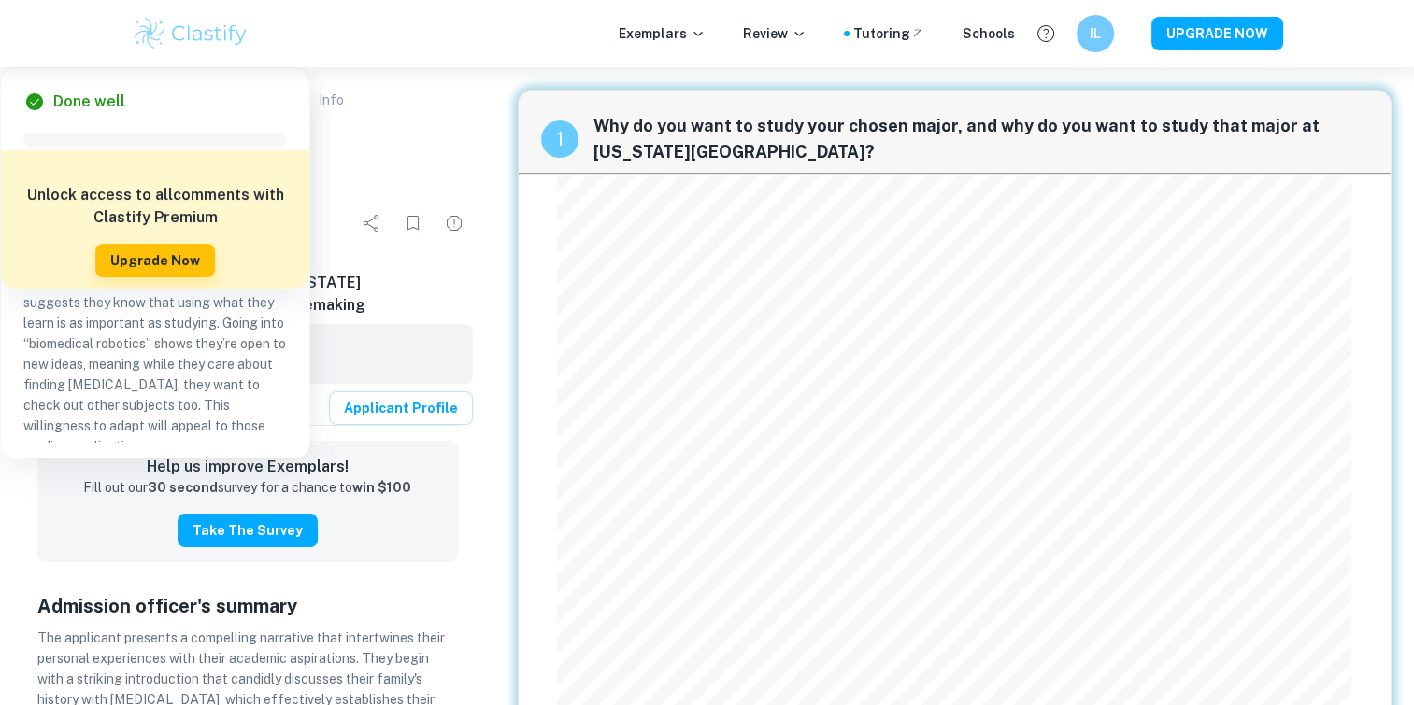
click at [173, 161] on div "Info Essay Analysis" at bounding box center [112, 154] width 180 height 41
drag, startPoint x: 172, startPoint y: 135, endPoint x: 164, endPoint y: 151, distance: 18.4
click at [171, 136] on div "Info Essay Analysis" at bounding box center [112, 154] width 180 height 41
click at [216, 37] on img at bounding box center [191, 33] width 119 height 37
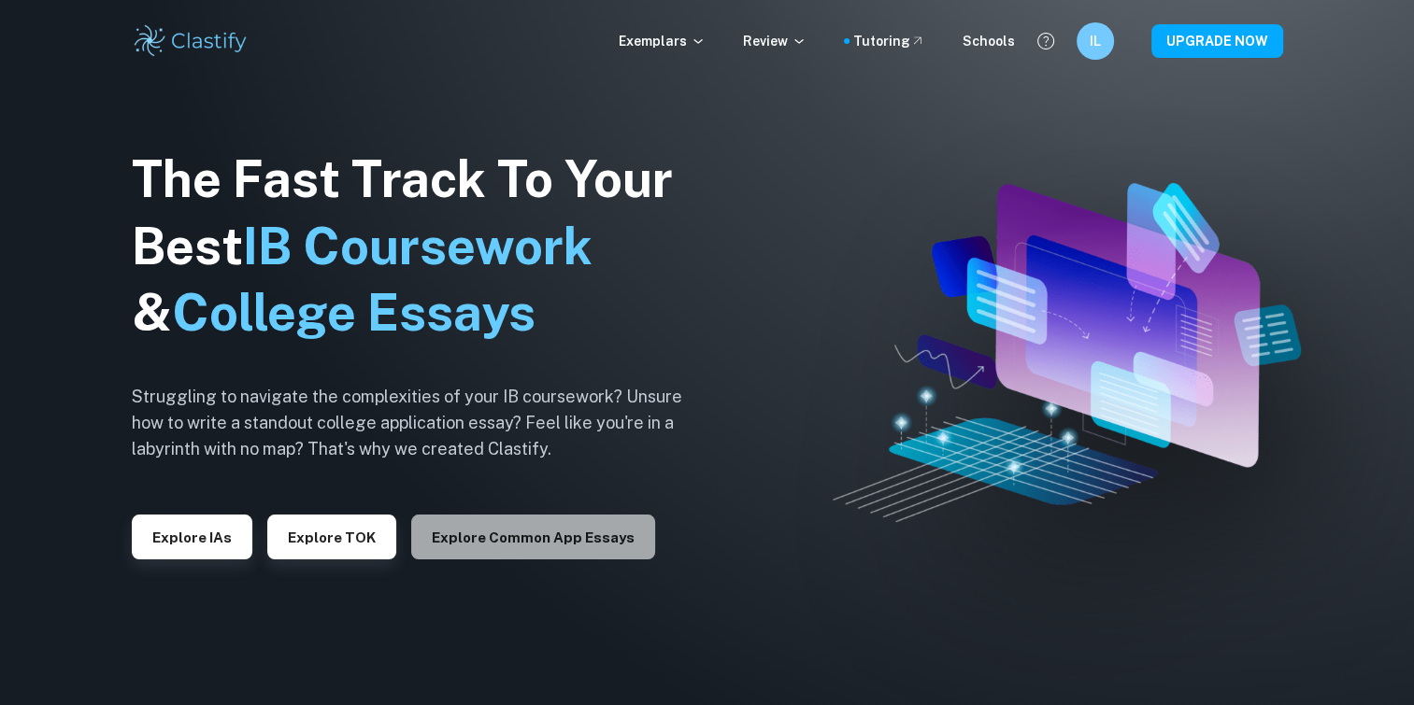
click at [584, 542] on button "Explore Common App essays" at bounding box center [533, 537] width 244 height 45
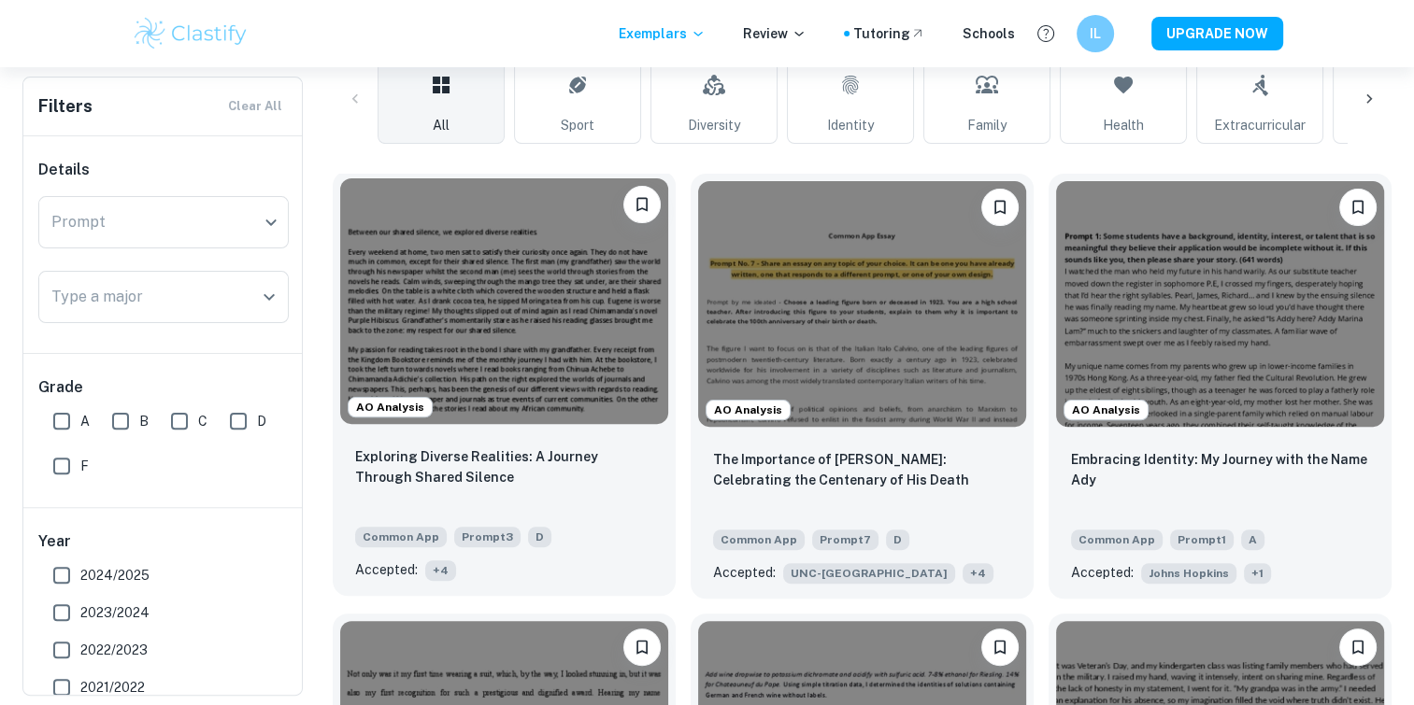
scroll to position [280, 0]
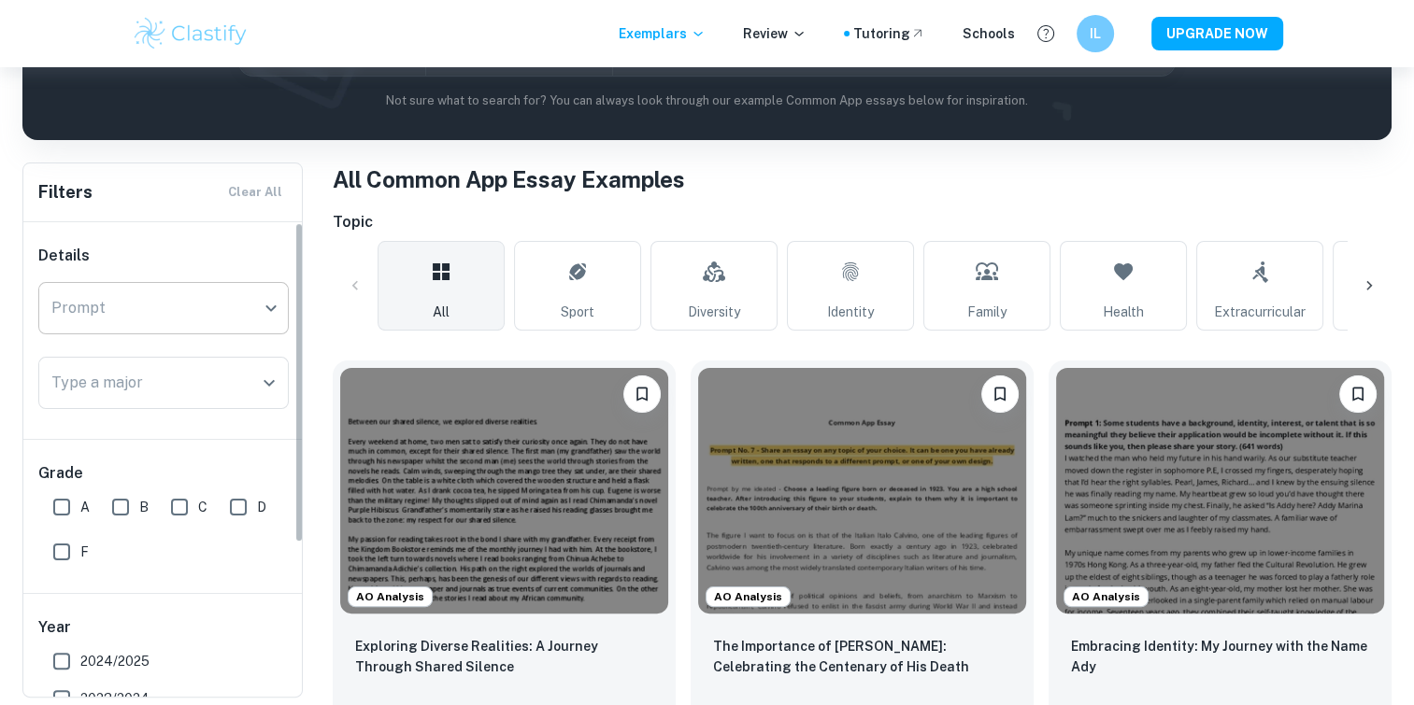
click at [212, 325] on body "We value your privacy We use cookies to enhance your browsing experience, serve…" at bounding box center [707, 139] width 1414 height 705
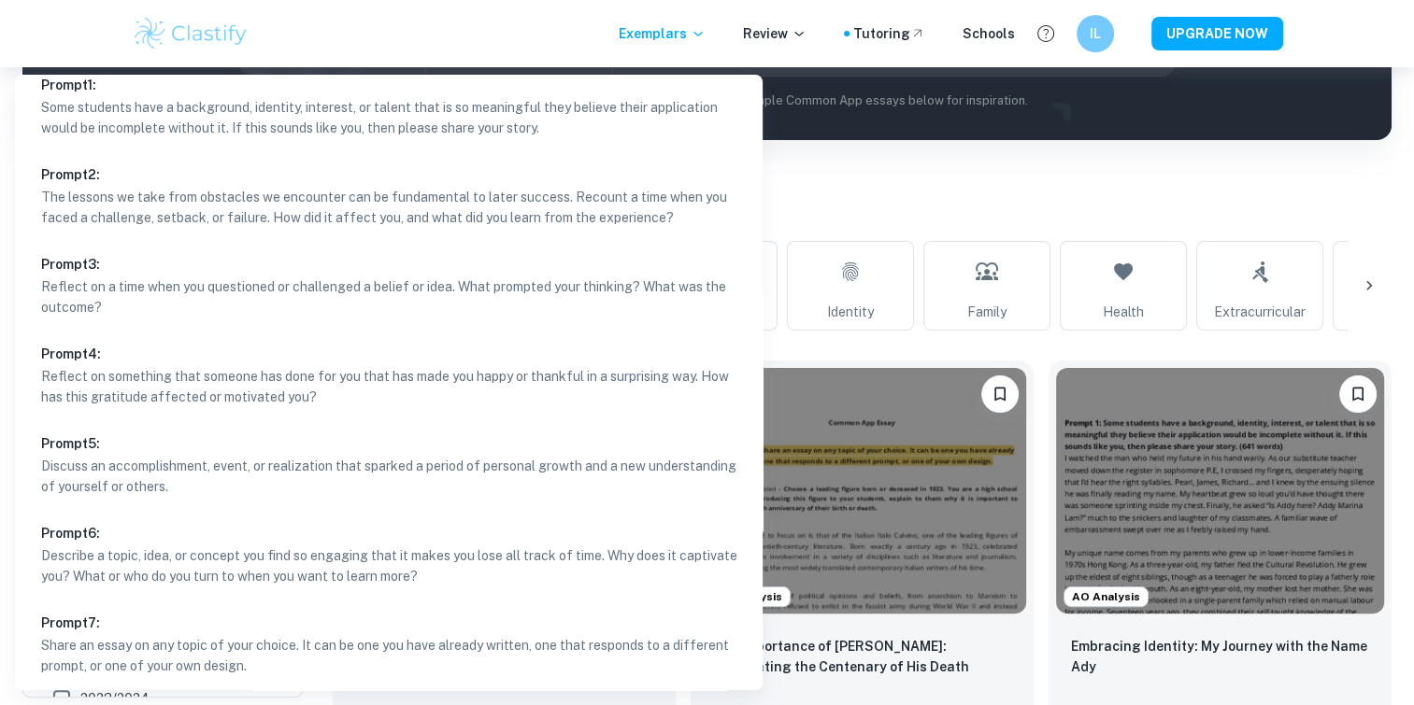
scroll to position [22, 0]
click at [363, 570] on p "Describe a topic, idea, or concept you find so engaging that it makes you lose …" at bounding box center [395, 562] width 709 height 41
type input "6"
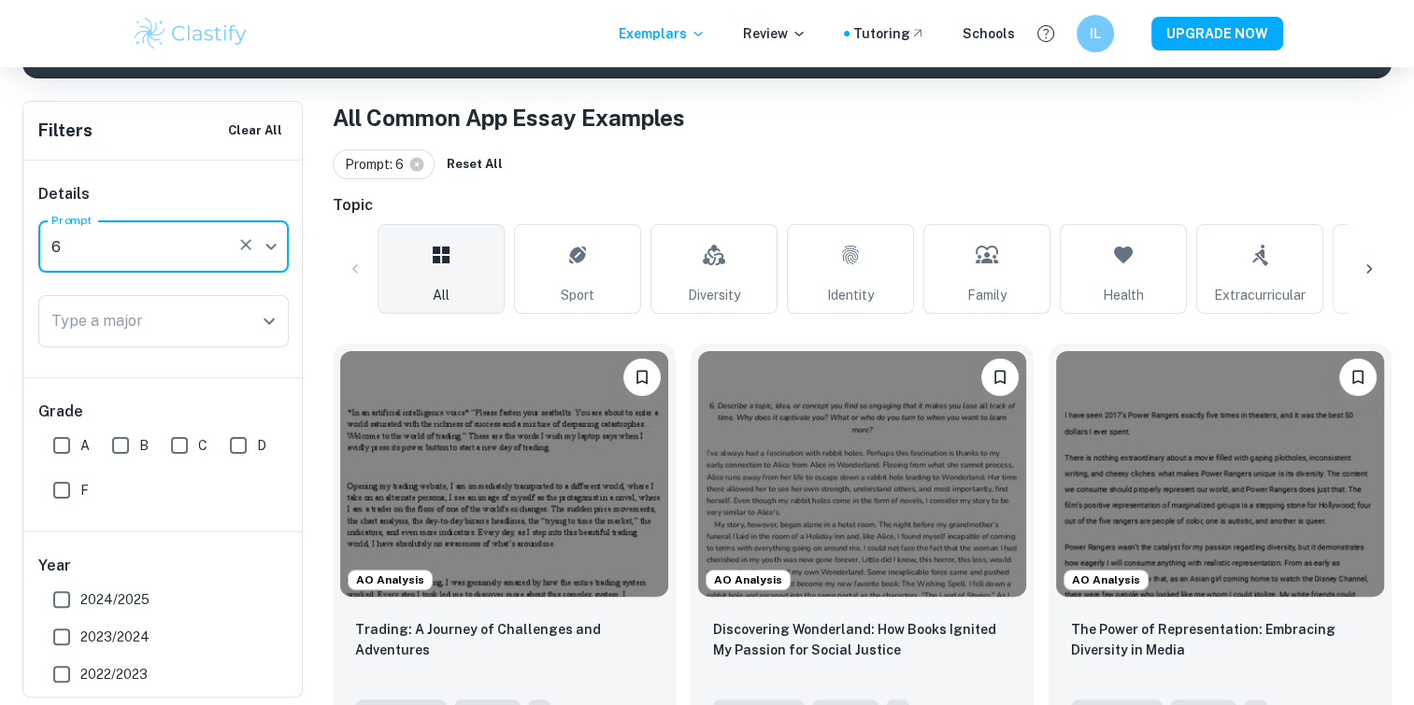
scroll to position [374, 0]
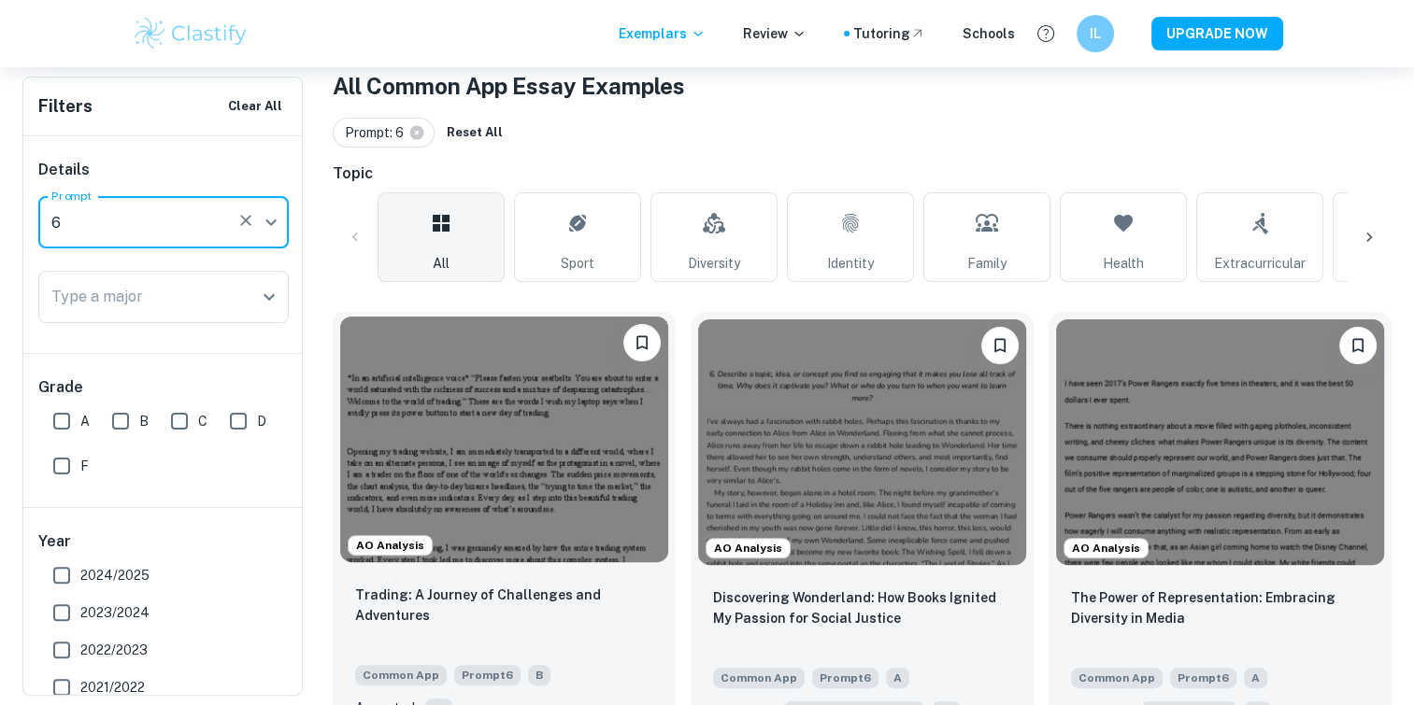
click at [516, 443] on img at bounding box center [504, 440] width 328 height 246
click at [553, 520] on img at bounding box center [504, 440] width 328 height 246
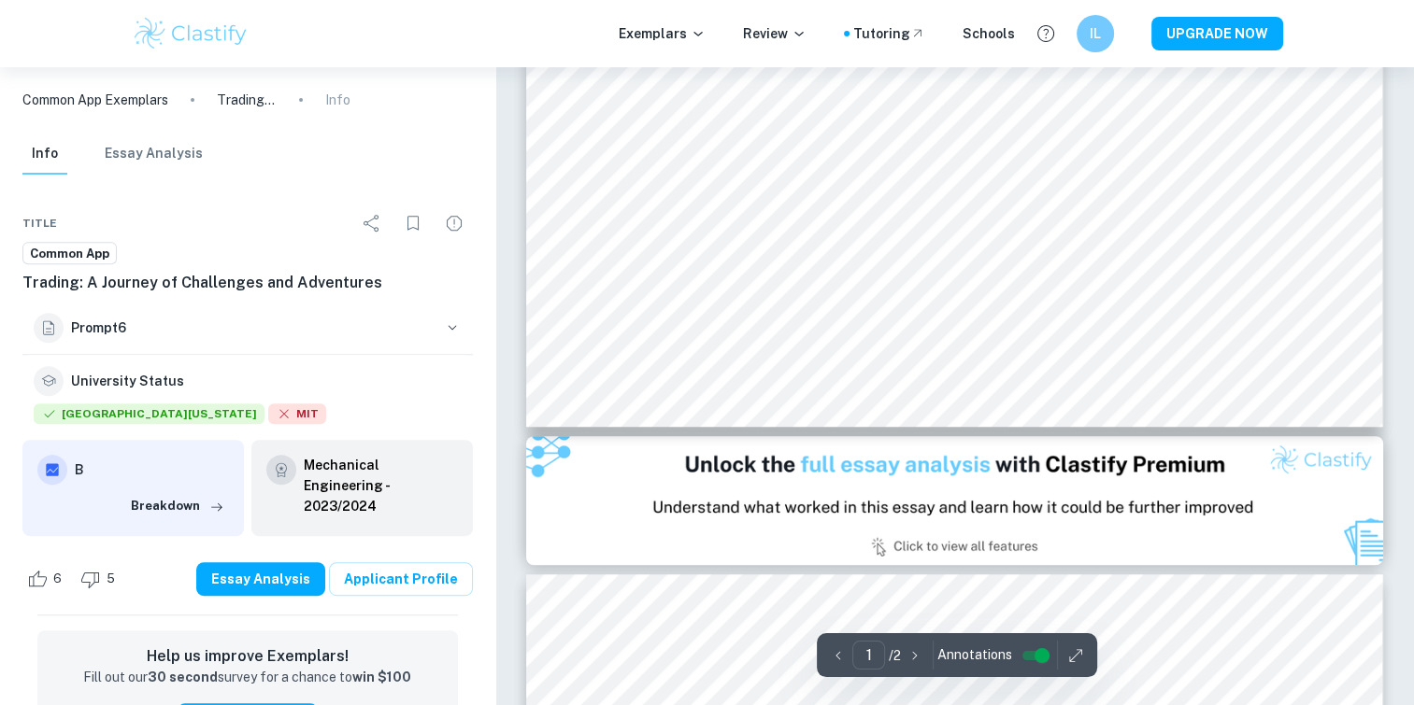
scroll to position [934, 0]
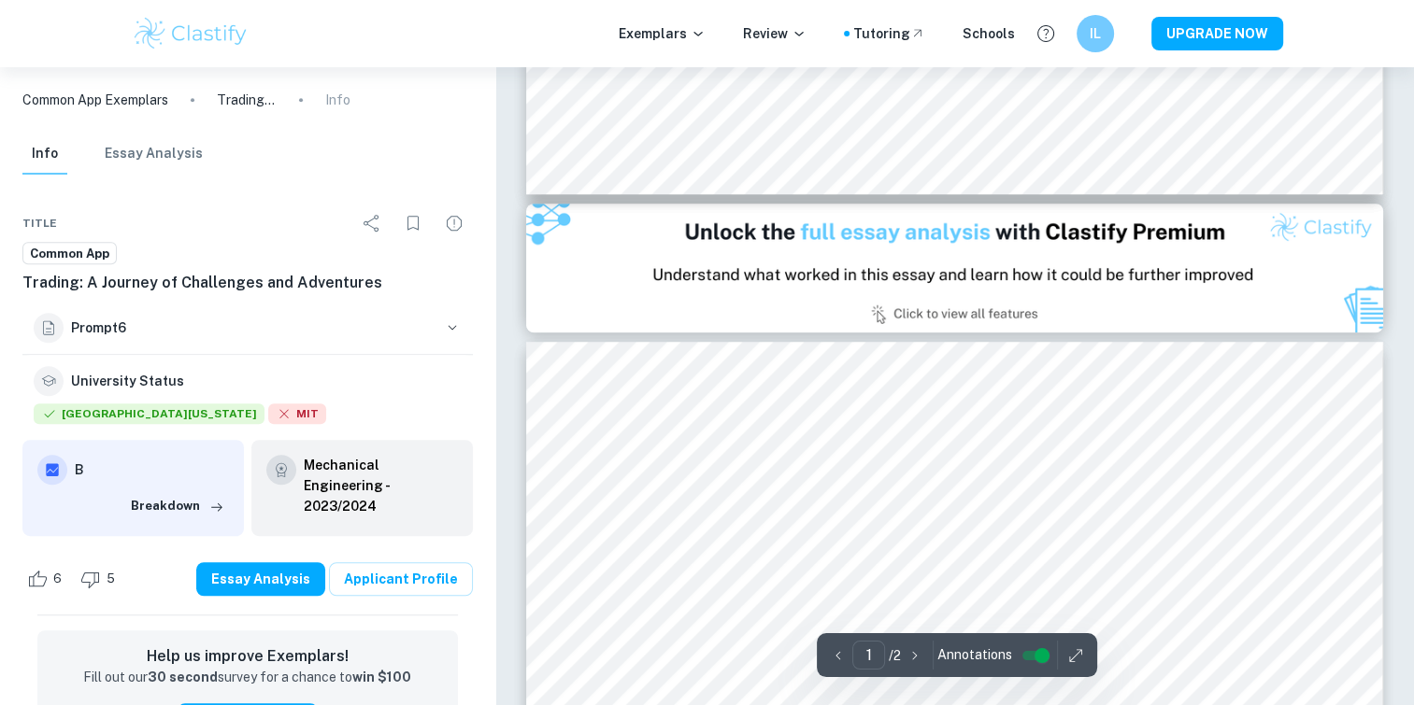
type input "2"
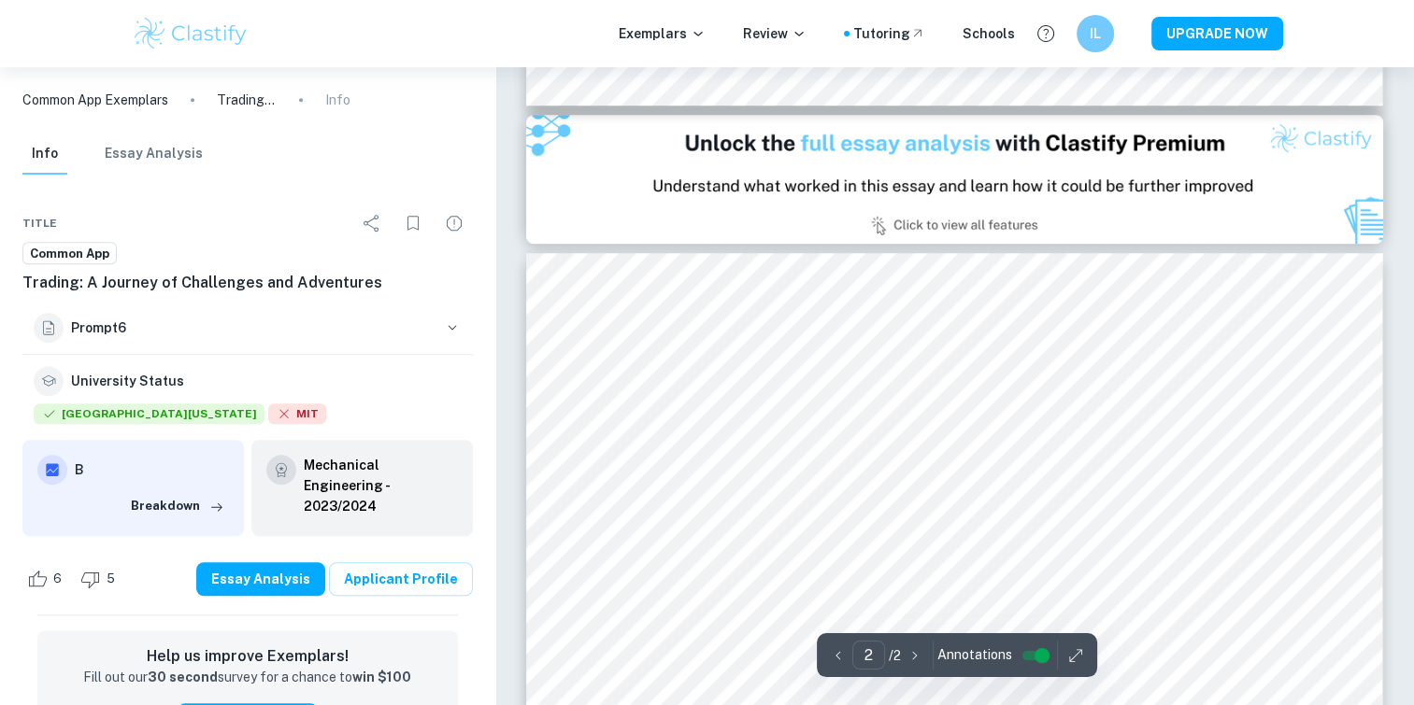
scroll to position [1121, 0]
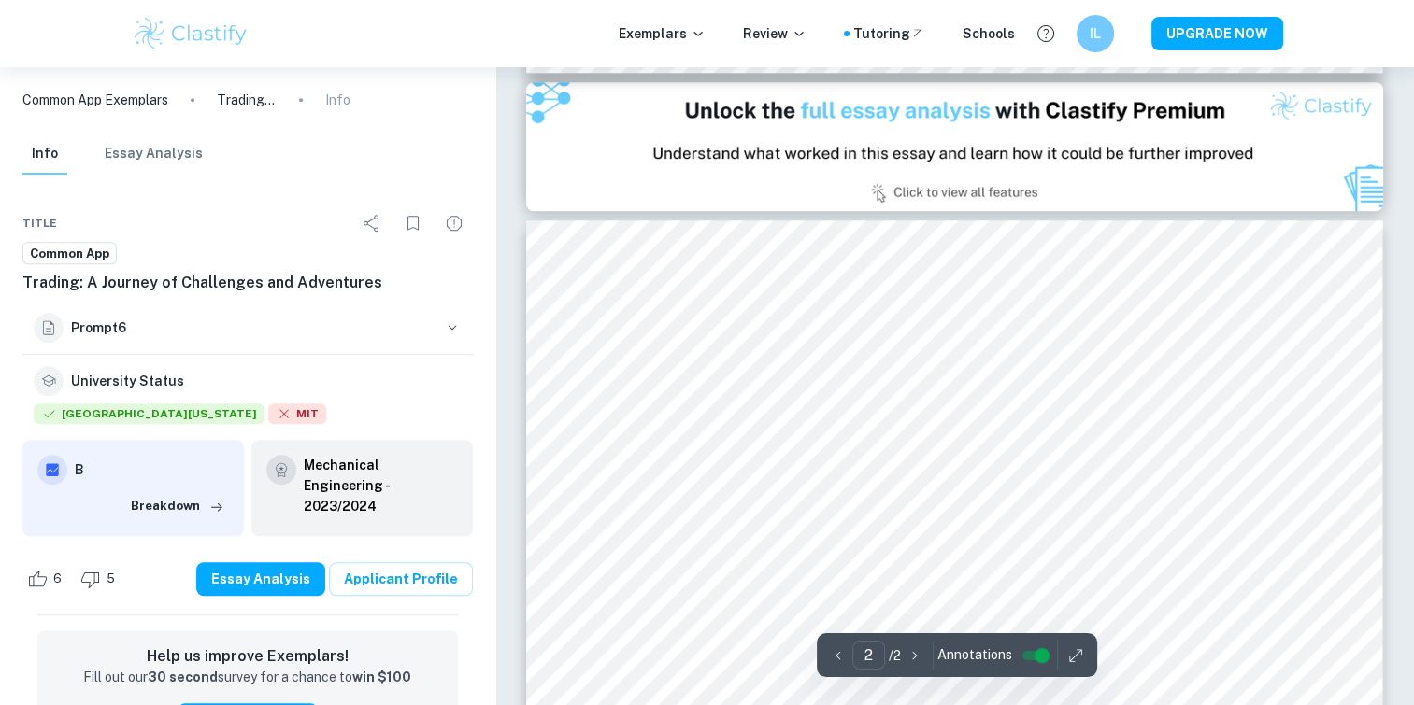
click at [199, 34] on img at bounding box center [191, 33] width 119 height 37
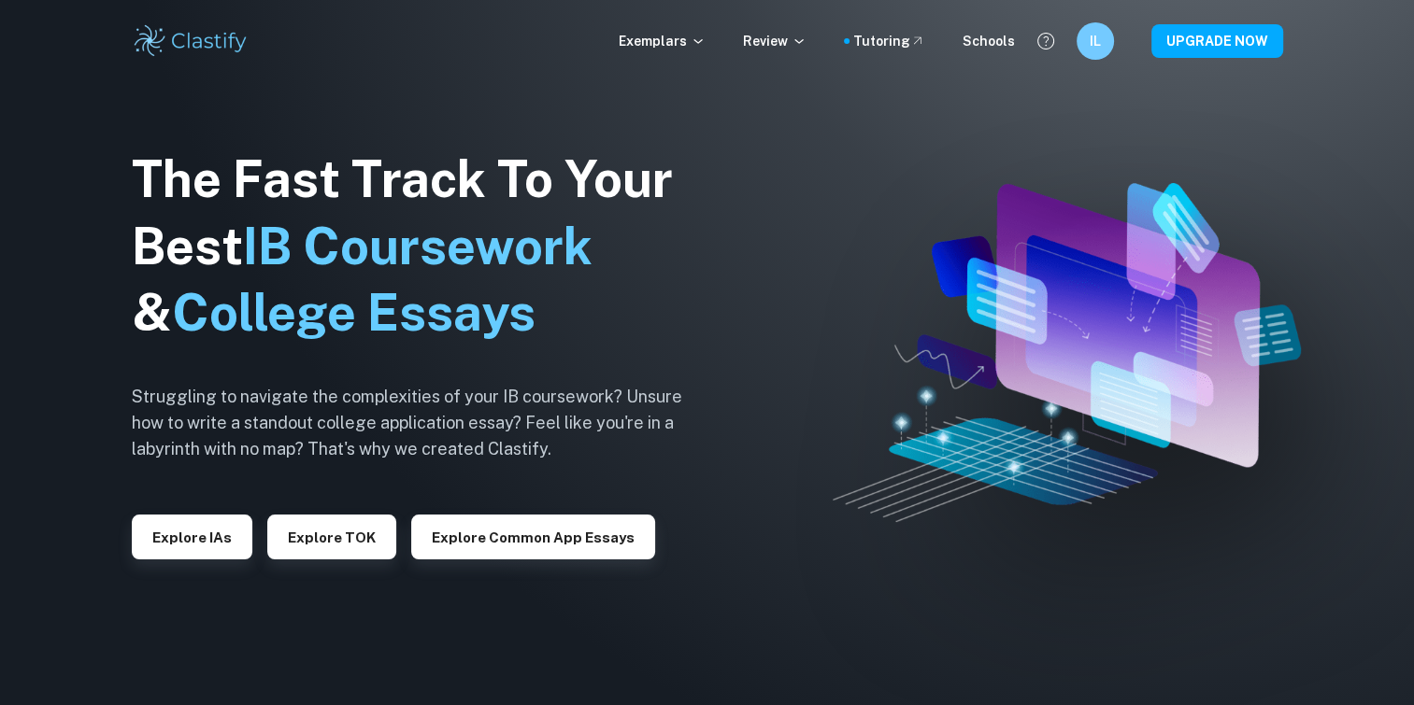
click at [666, 26] on div "Exemplars Review Tutoring Schools IL UPGRADE NOW" at bounding box center [707, 40] width 1196 height 37
click at [668, 44] on p "Exemplars" at bounding box center [662, 41] width 87 height 21
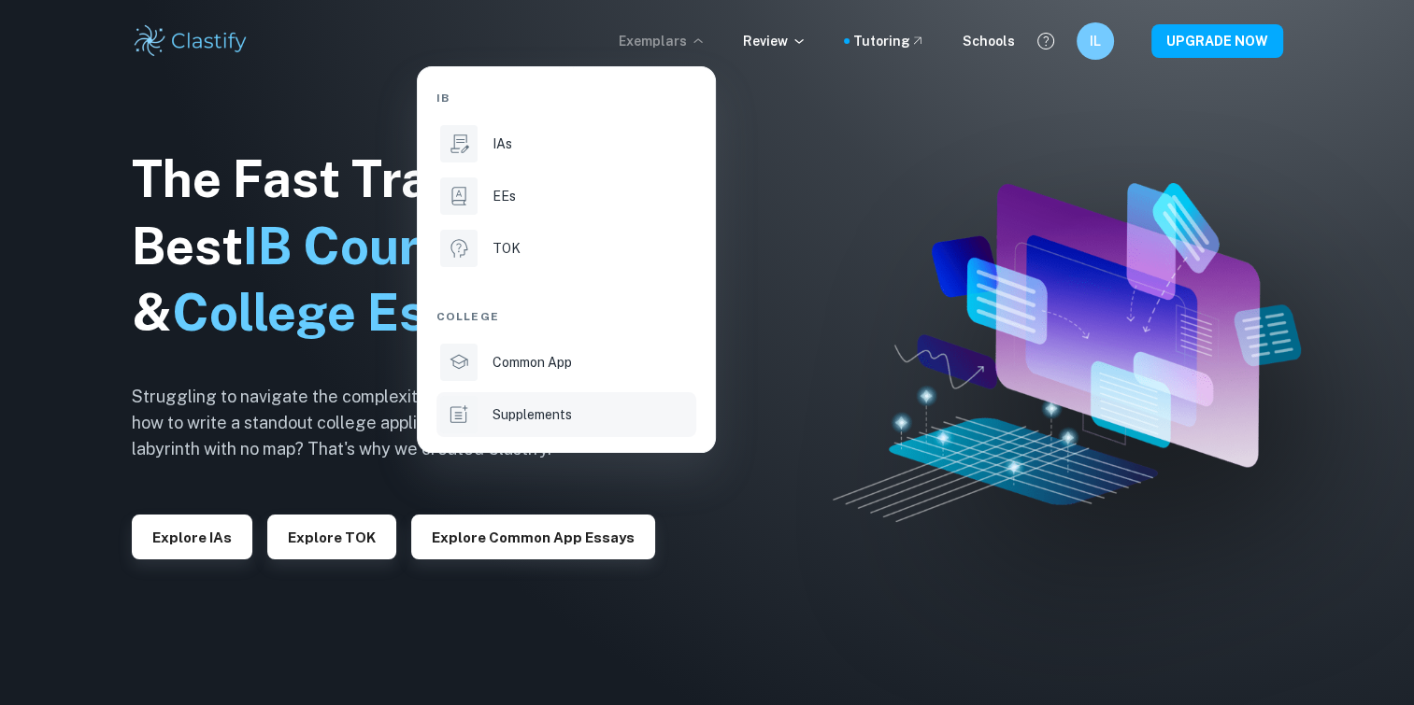
click at [541, 420] on p "Supplements" at bounding box center [531, 415] width 79 height 21
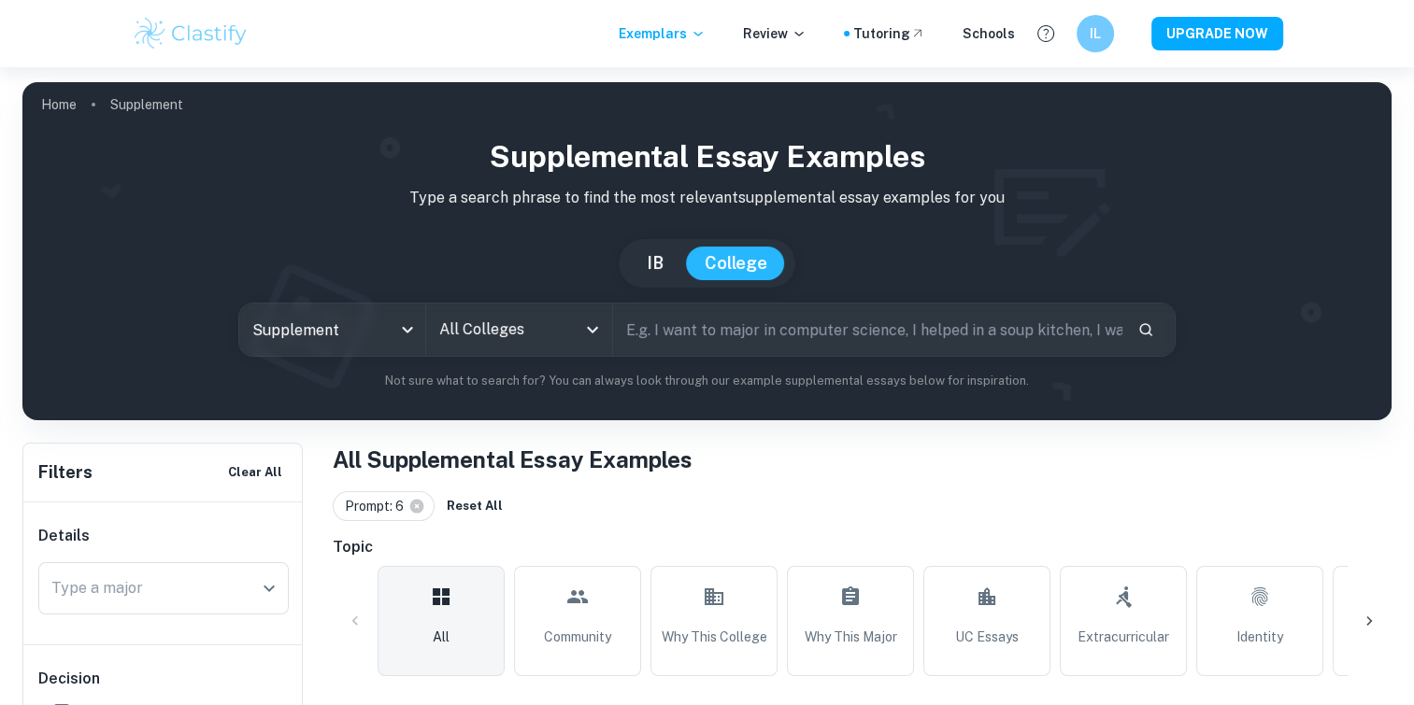
click at [526, 332] on input "All Colleges" at bounding box center [504, 330] width 141 height 36
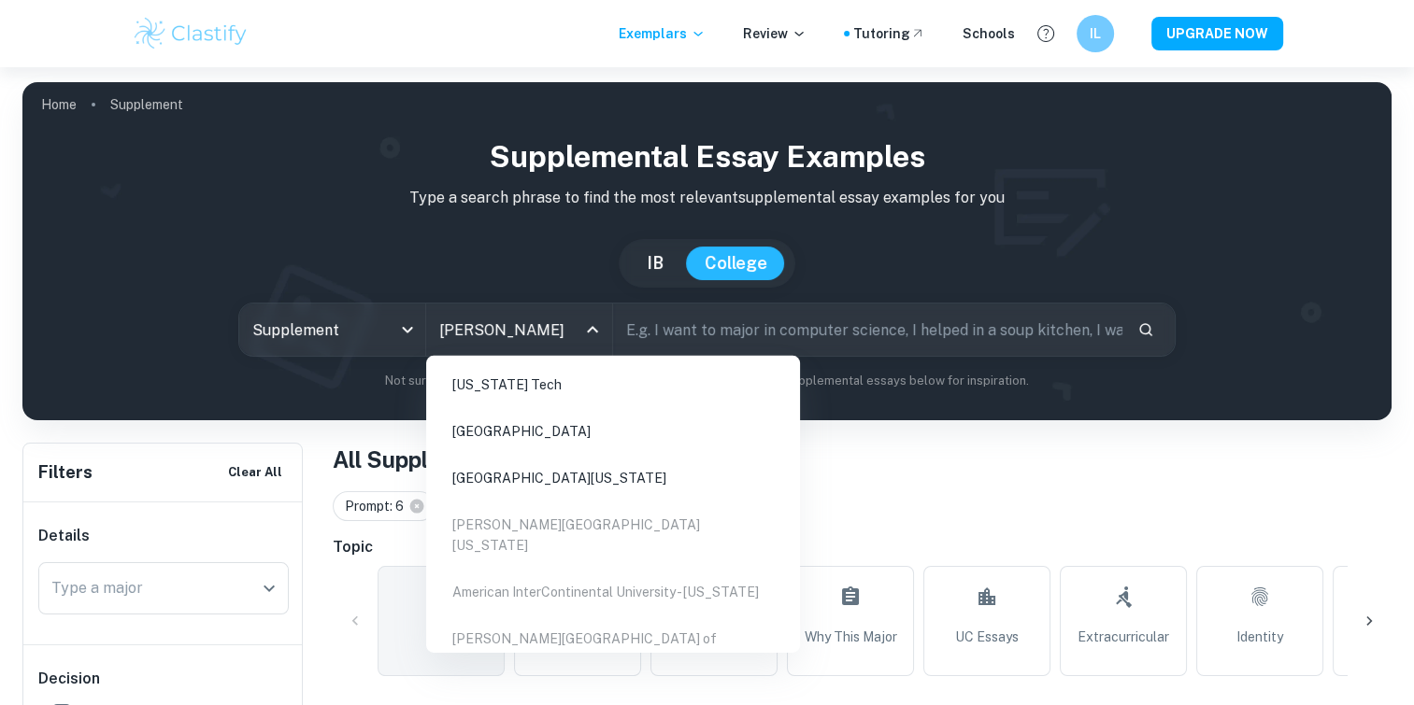
click at [512, 384] on li "[US_STATE] Tech" at bounding box center [613, 384] width 359 height 43
type input "[PERSON_NAME]"
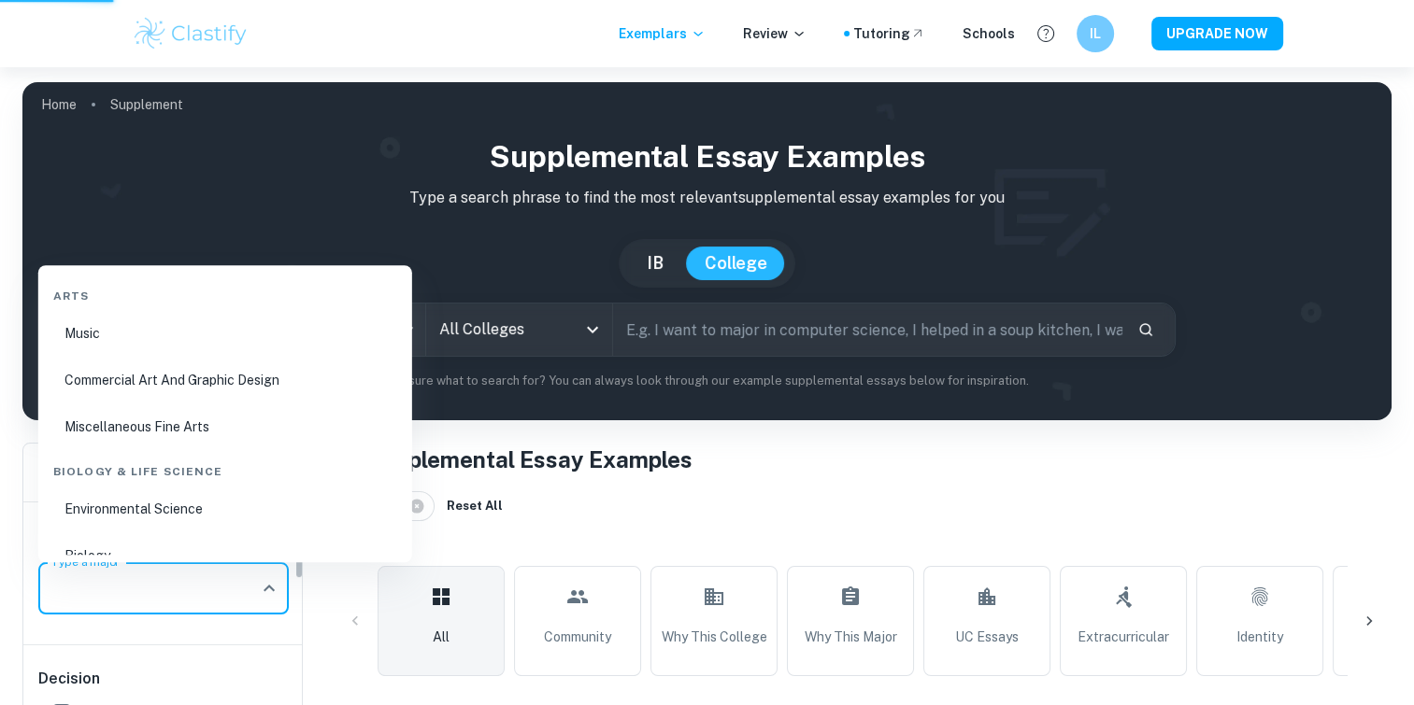
click at [239, 591] on input "Type a major" at bounding box center [150, 589] width 206 height 36
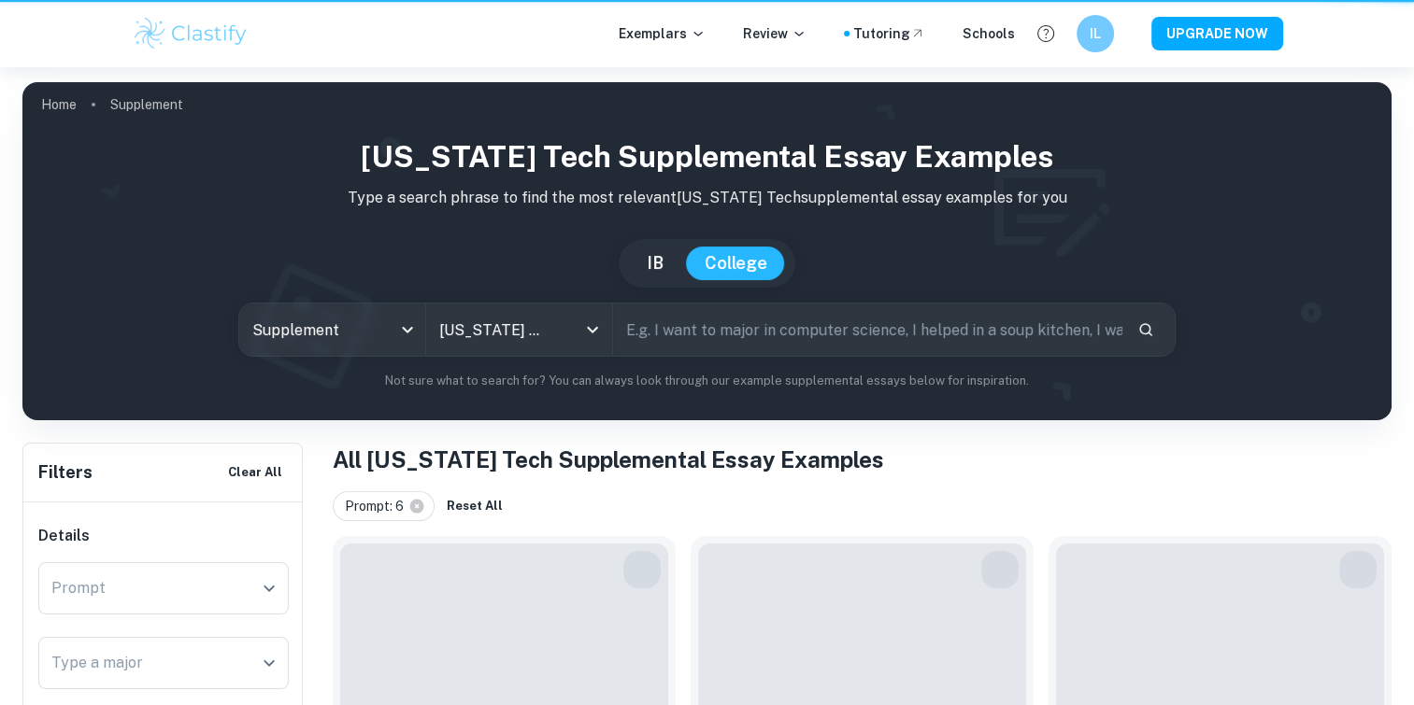
click at [292, 574] on div "Details Prompt Prompt Type a major Type a major" at bounding box center [163, 611] width 280 height 217
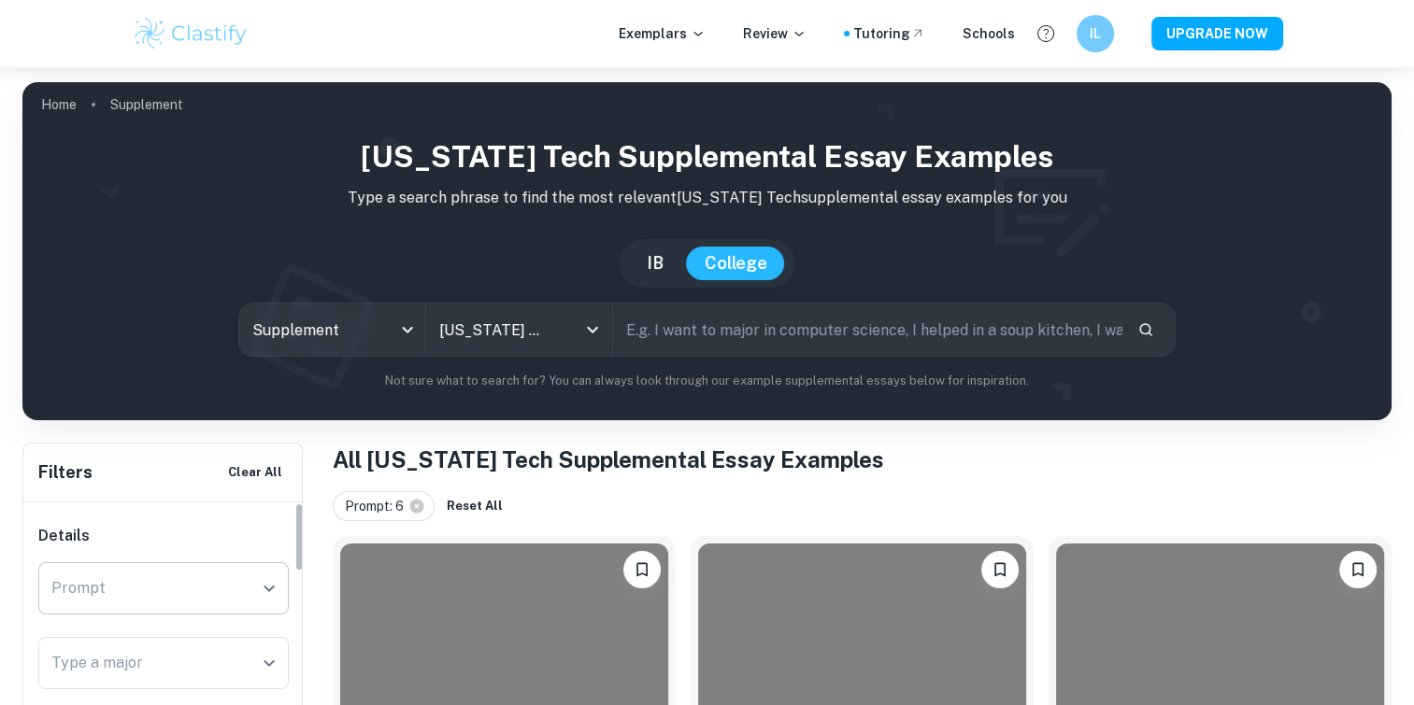
click at [278, 587] on icon "Open" at bounding box center [269, 588] width 22 height 22
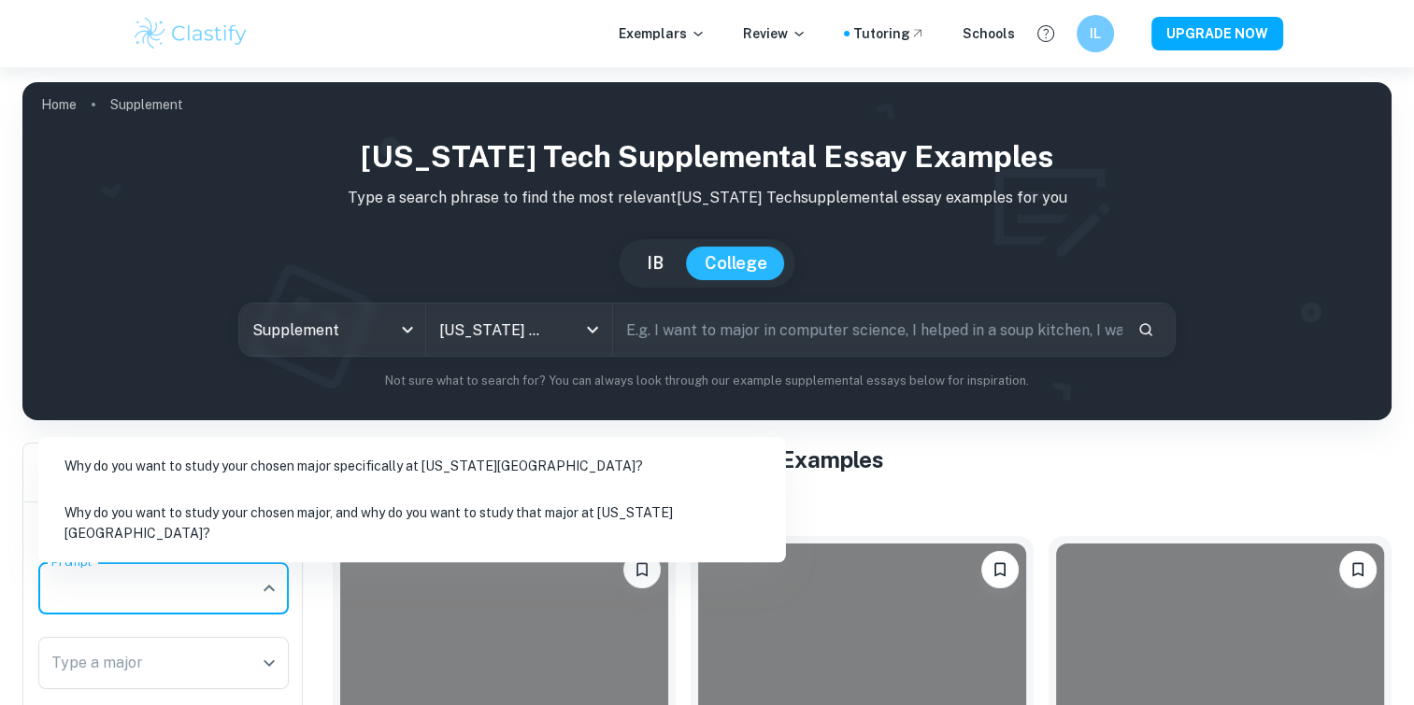
click at [285, 542] on li "Why do you want to study your chosen major, and why do you want to study that m…" at bounding box center [412, 523] width 733 height 64
type input "Why do you want to study your chosen major, and why do you want to study that m…"
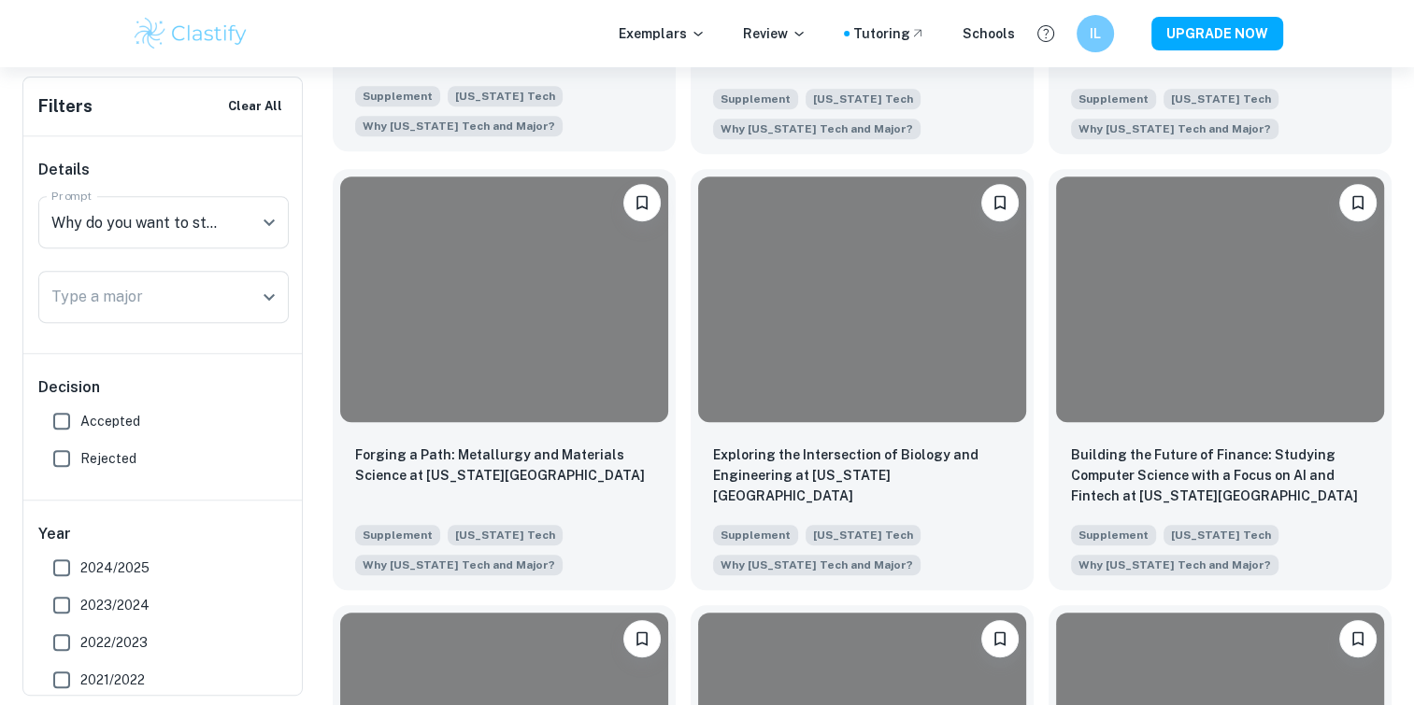
scroll to position [841, 0]
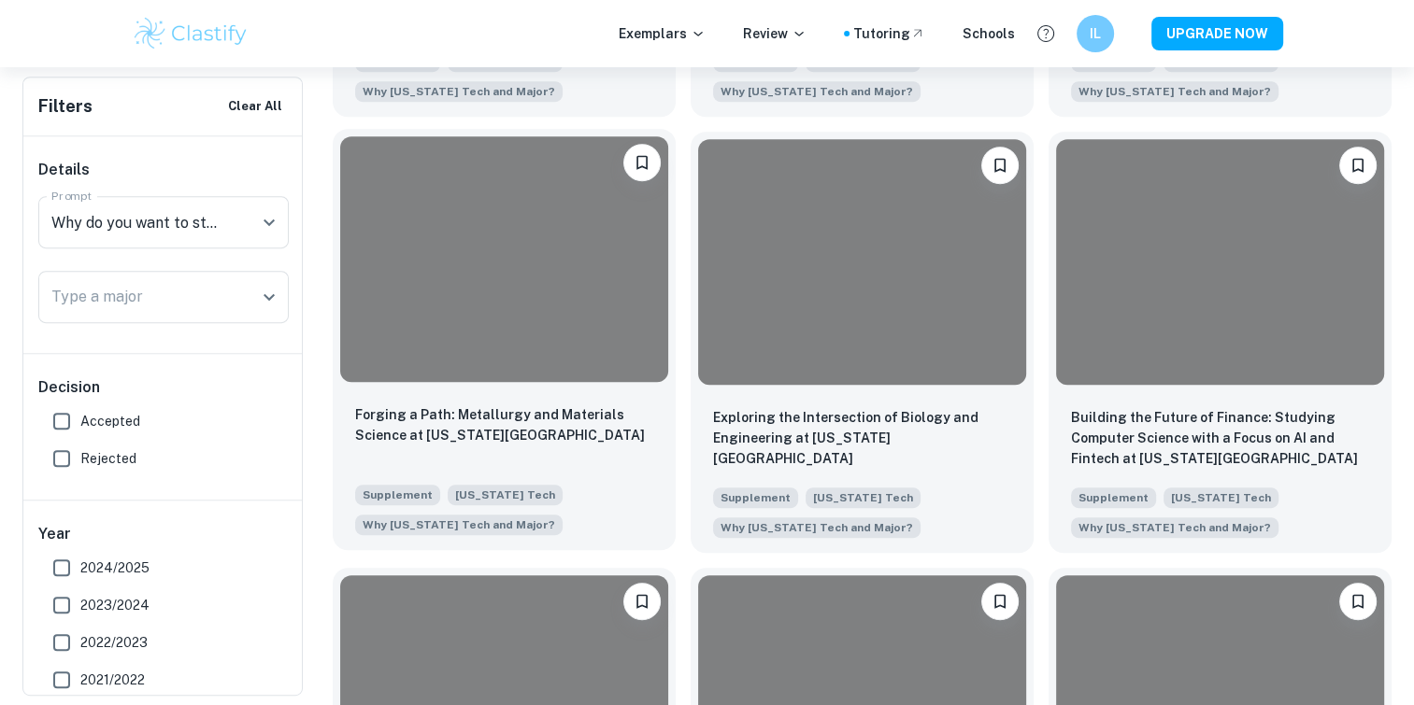
click at [557, 440] on p "Forging a Path: Metallurgy and Materials Science at [US_STATE][GEOGRAPHIC_DATA]" at bounding box center [504, 425] width 298 height 41
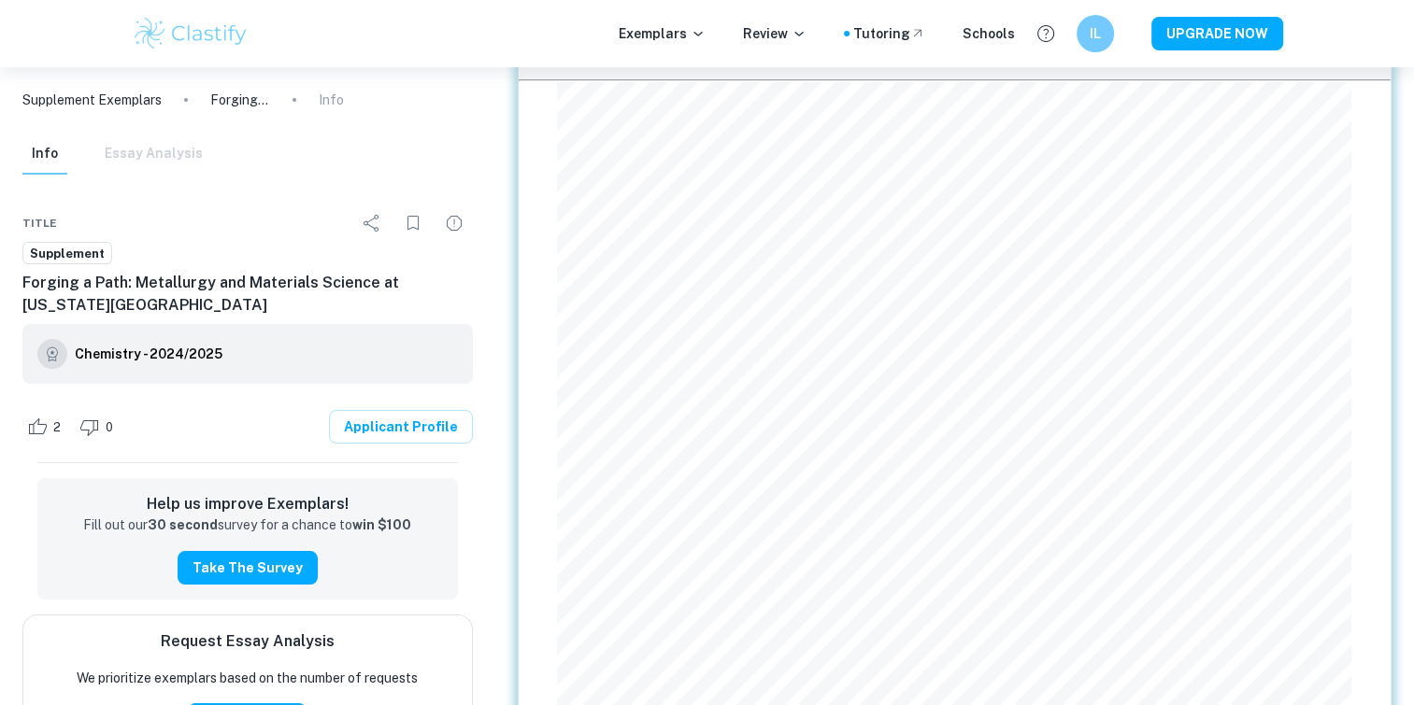
scroll to position [161, 0]
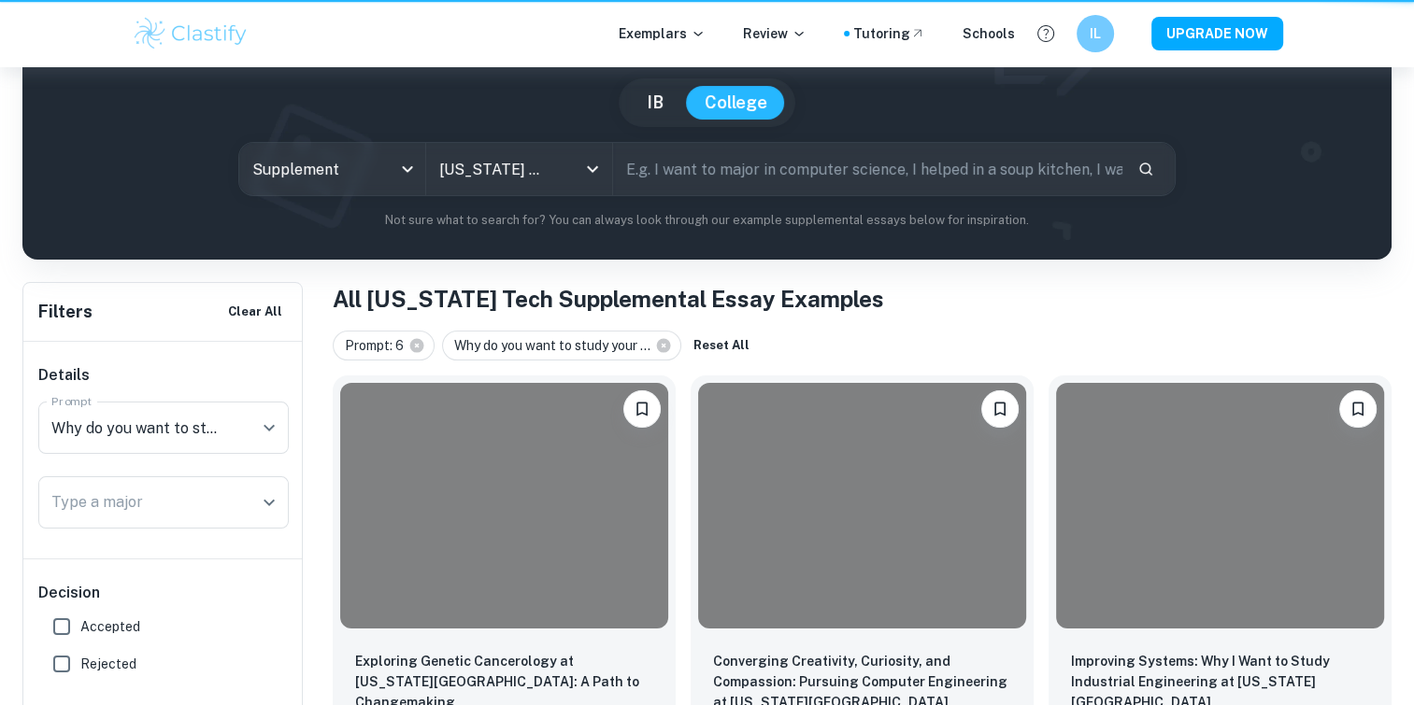
scroll to position [841, 0]
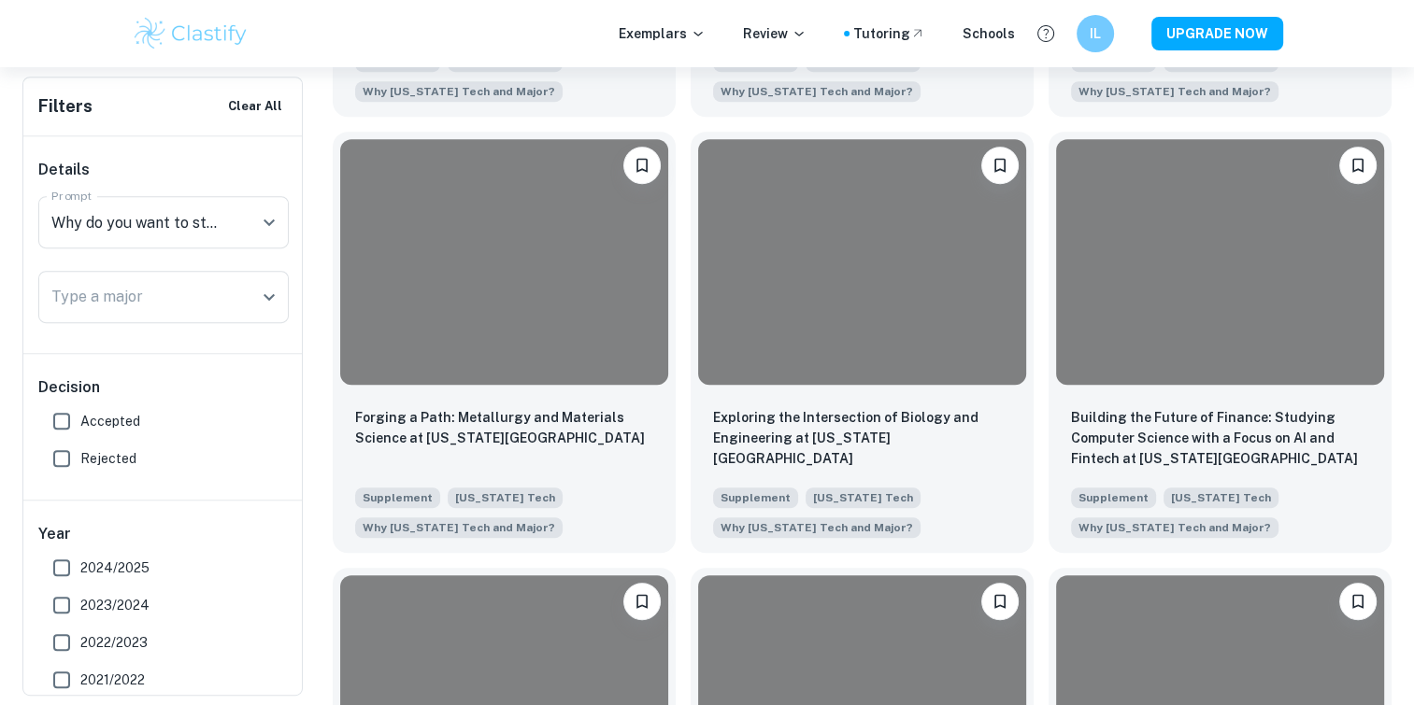
click at [107, 426] on span "Accepted" at bounding box center [110, 421] width 60 height 21
click at [80, 426] on input "Accepted" at bounding box center [61, 421] width 37 height 37
checkbox input "true"
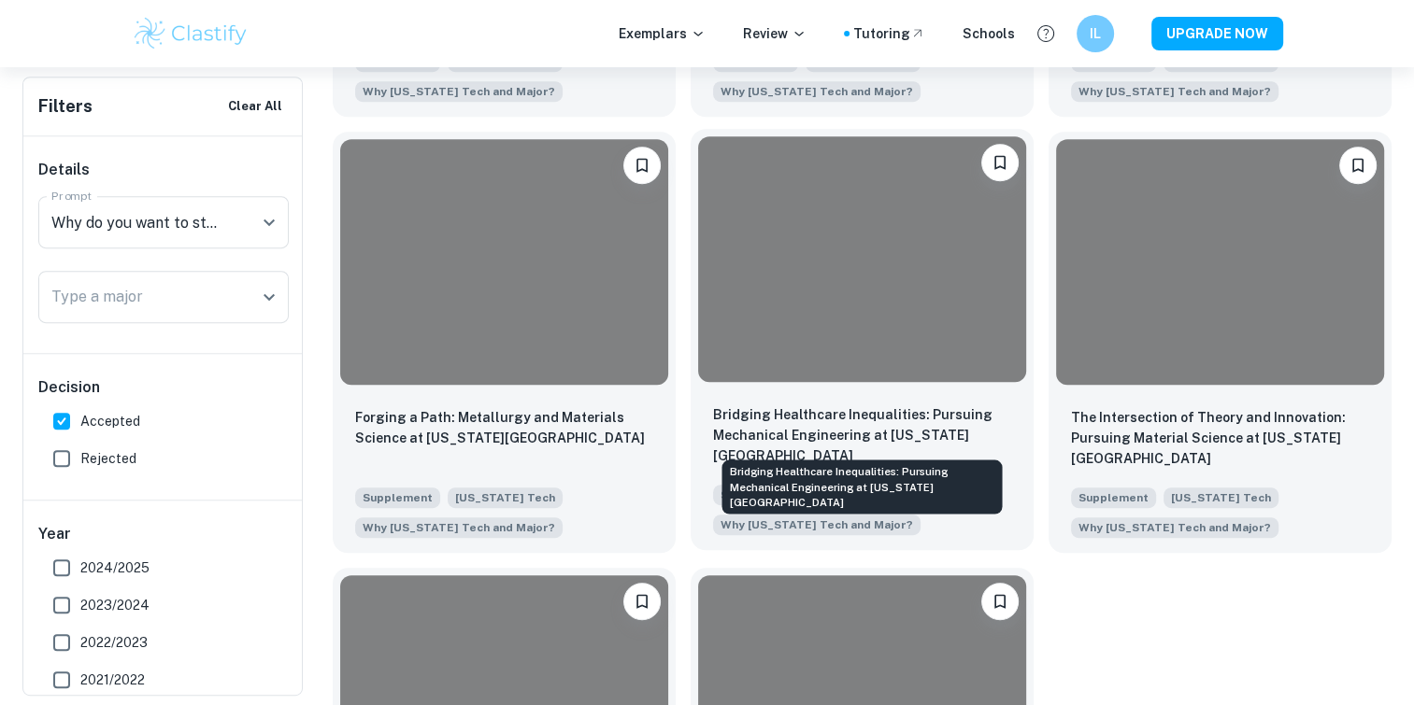
click at [840, 446] on p "Bridging Healthcare Inequalities: Pursuing Mechanical Engineering at [US_STATE]…" at bounding box center [862, 436] width 298 height 62
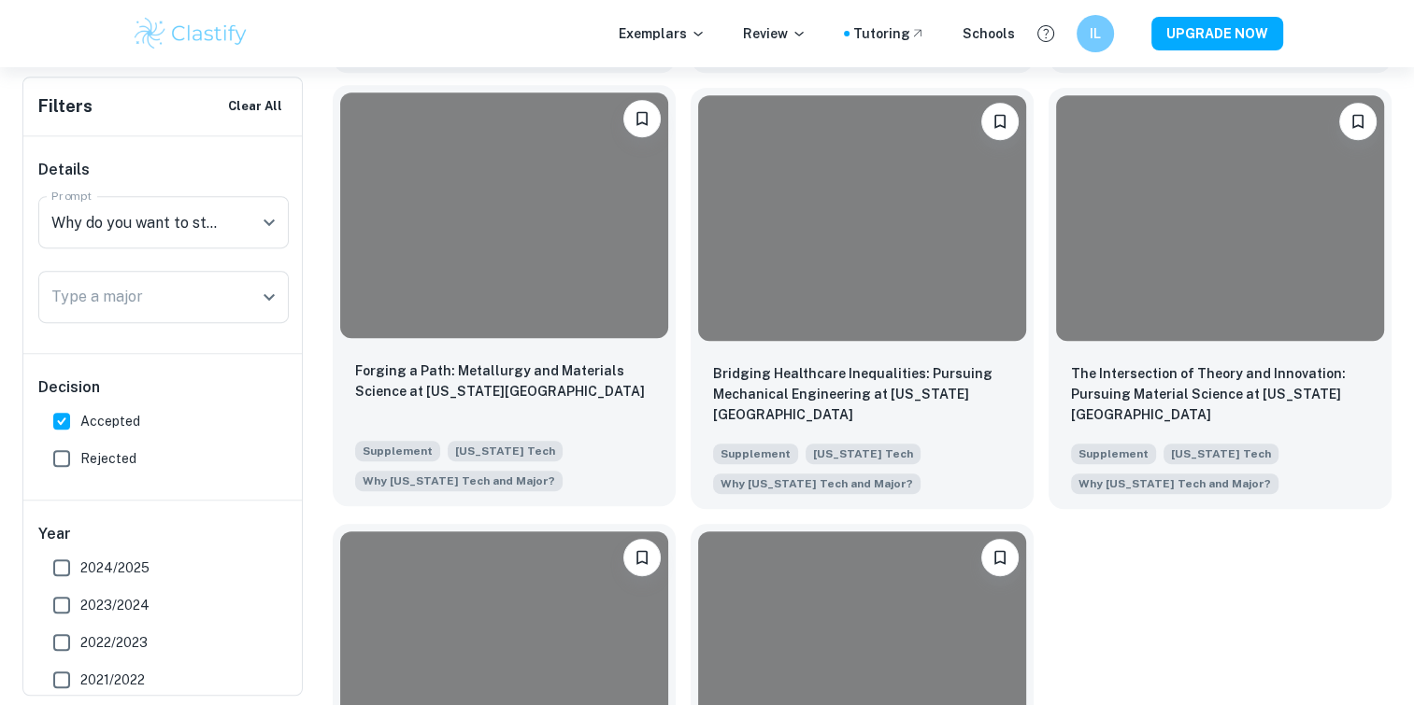
scroll to position [886, 0]
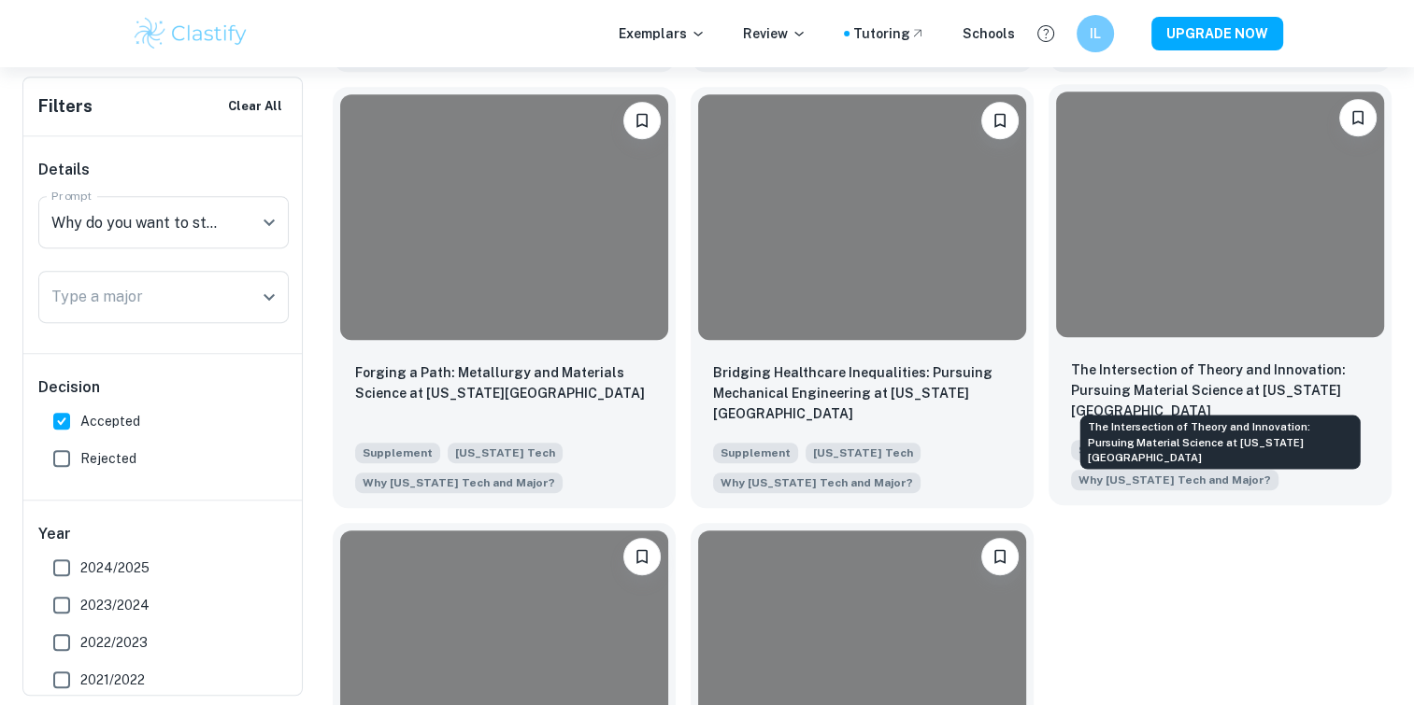
click at [1194, 396] on p "The Intersection of Theory and Innovation: Pursuing Material Science at [US_STA…" at bounding box center [1220, 391] width 298 height 62
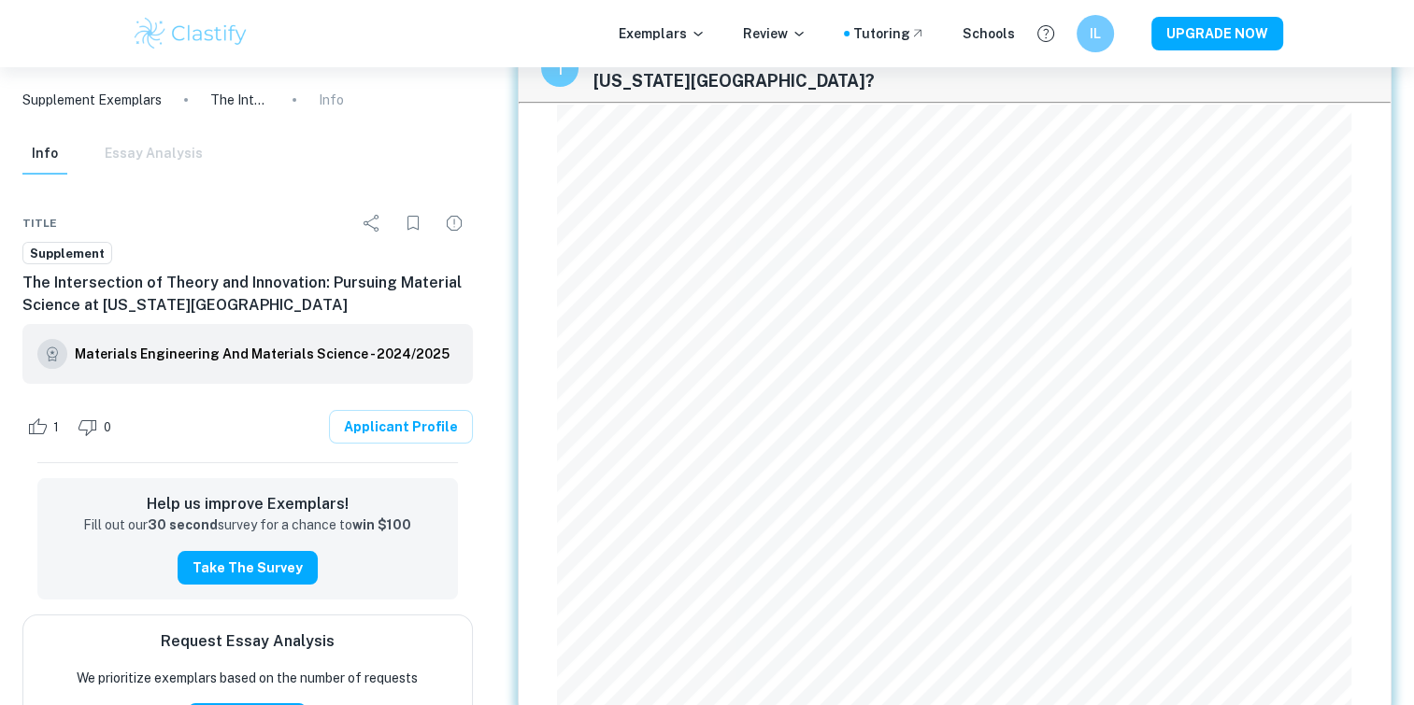
scroll to position [71, 0]
